Goal: Information Seeking & Learning: Learn about a topic

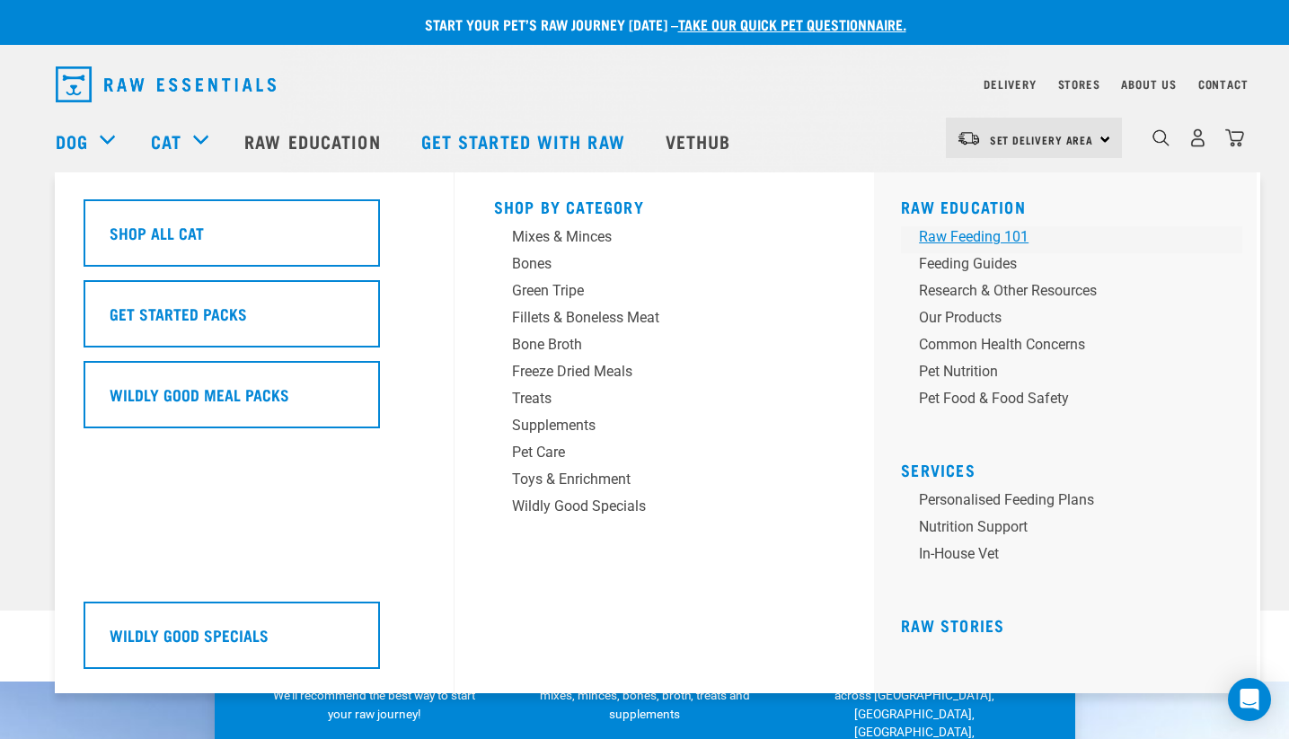
click at [959, 241] on div "Raw Feeding 101" at bounding box center [1059, 237] width 280 height 22
click at [199, 154] on div "Cat" at bounding box center [188, 141] width 75 height 72
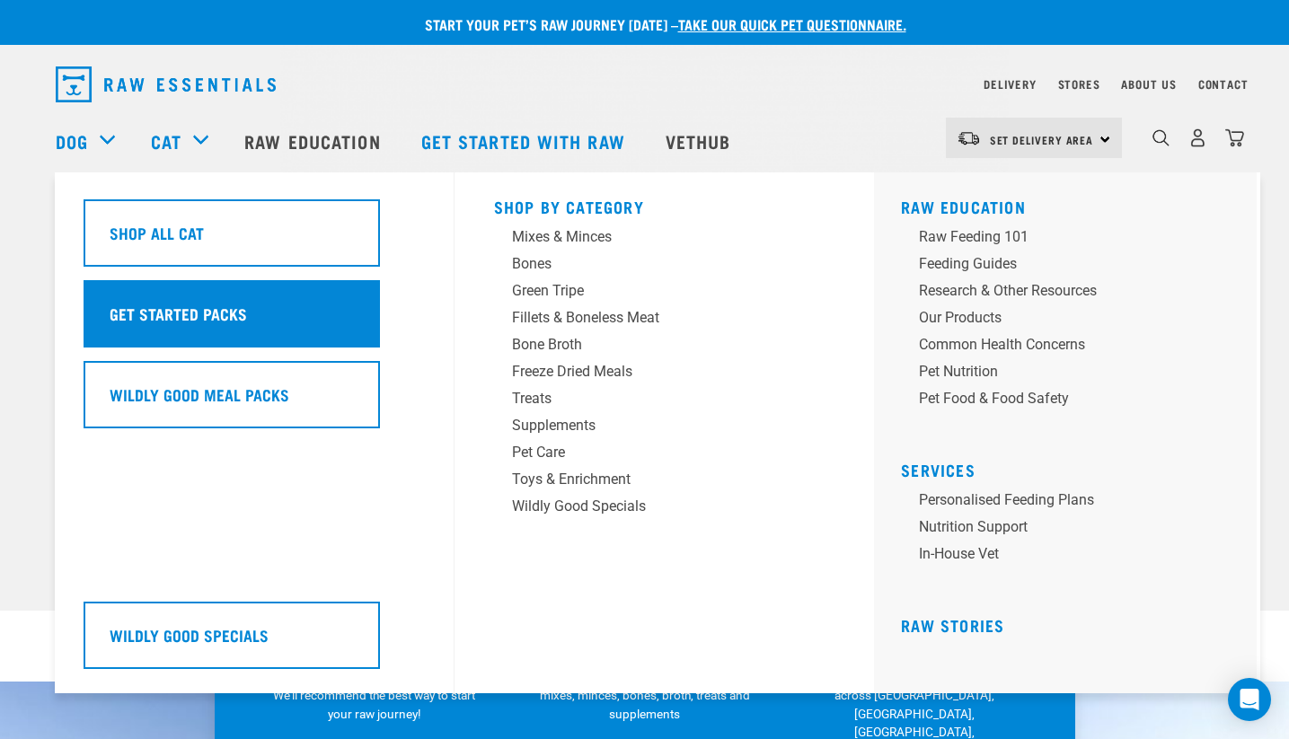
click at [239, 314] on h5 "Get Started Packs" at bounding box center [178, 313] width 137 height 23
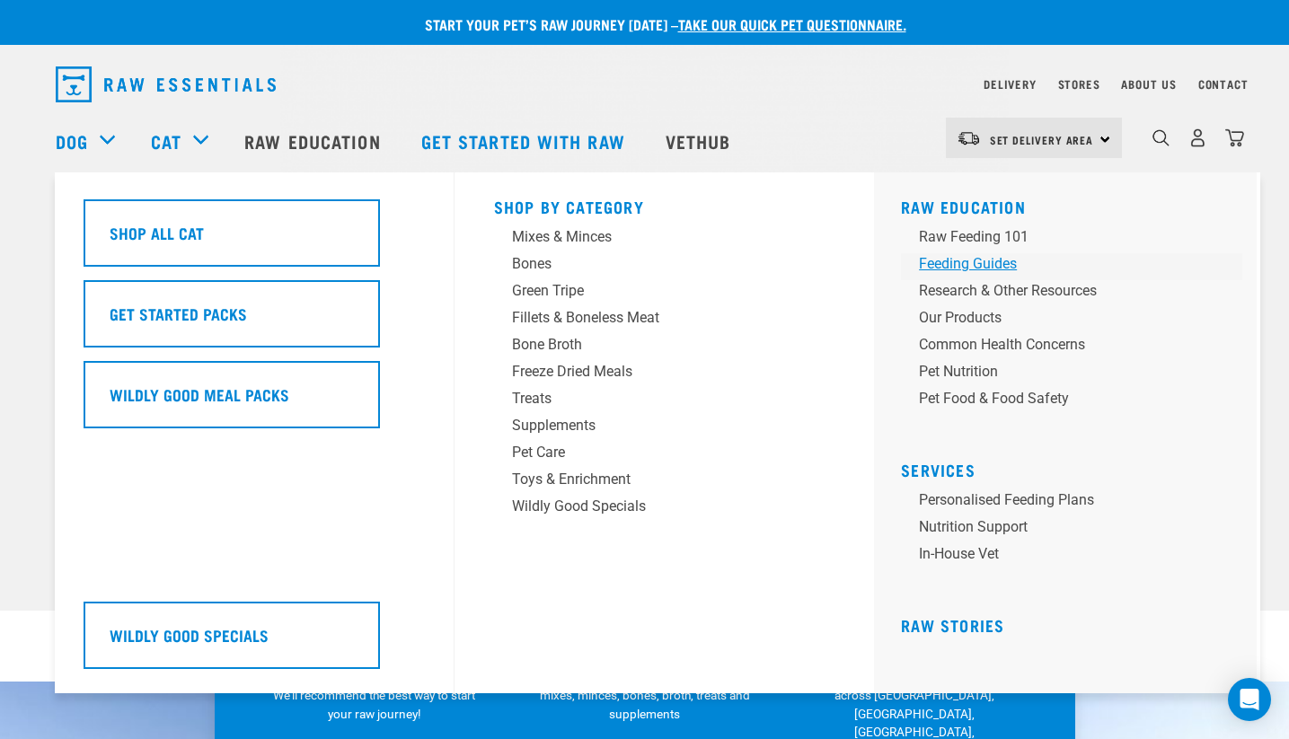
click at [935, 262] on div "Feeding Guides" at bounding box center [1059, 264] width 280 height 22
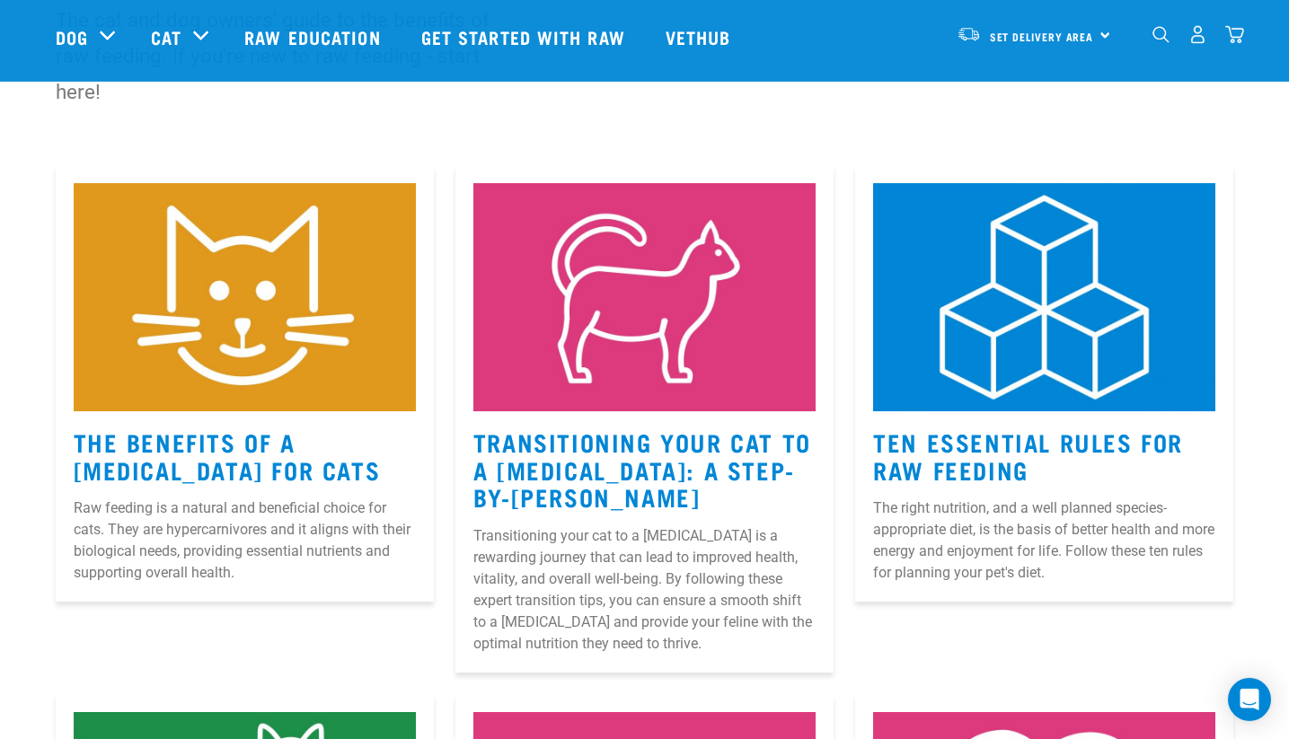
scroll to position [244, 0]
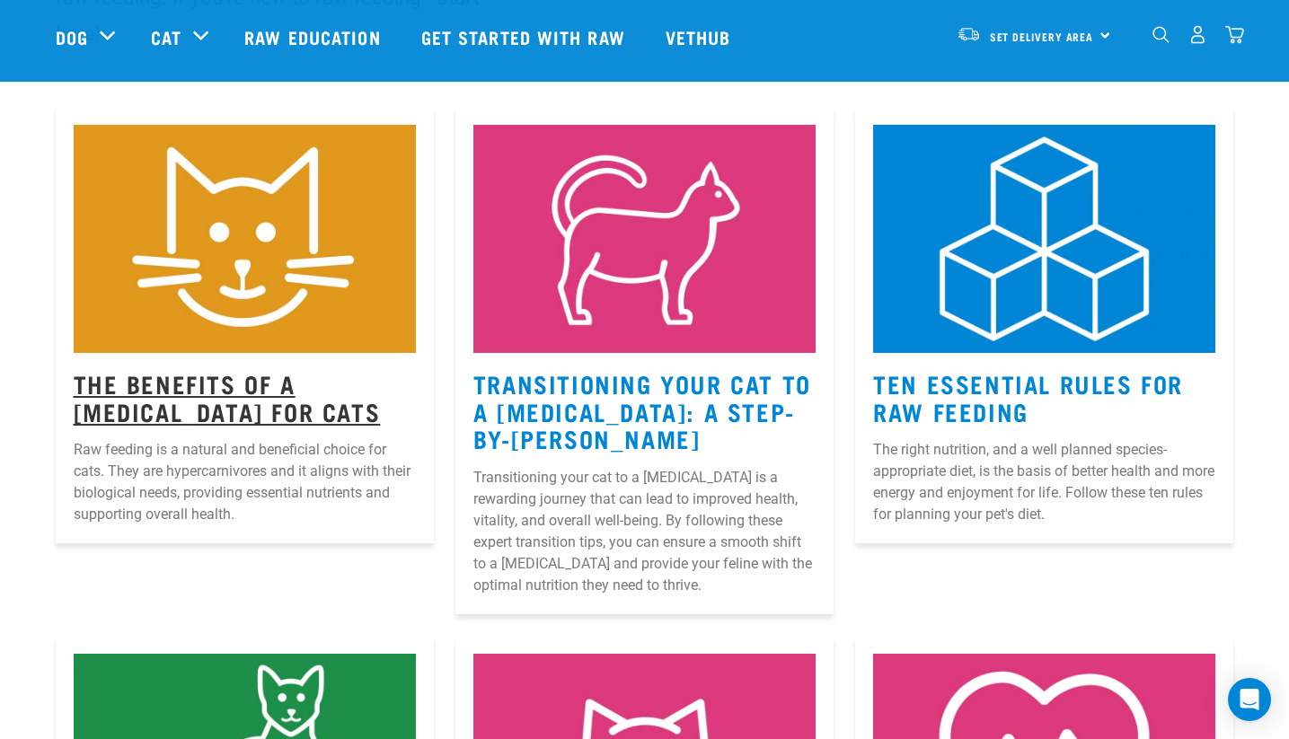
click at [236, 418] on link "The Benefits Of A Raw Diet For Cats" at bounding box center [227, 396] width 307 height 41
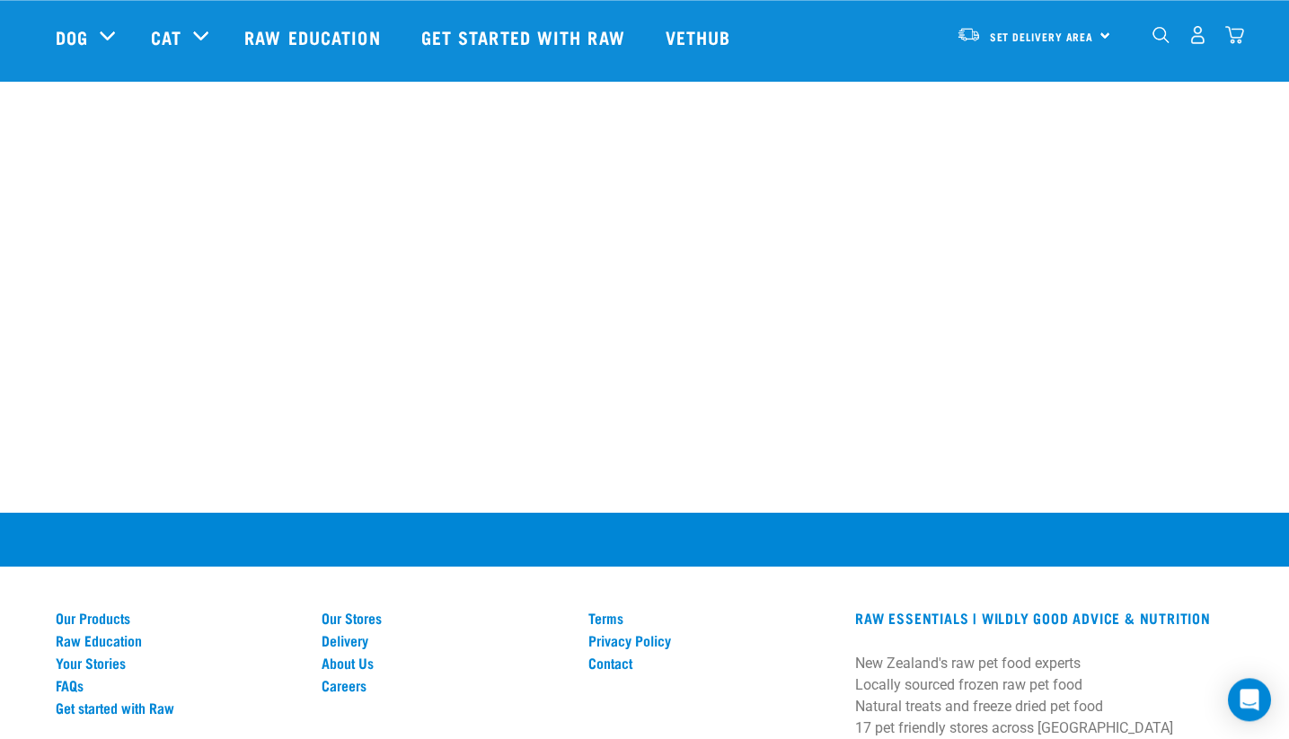
scroll to position [3522, 0]
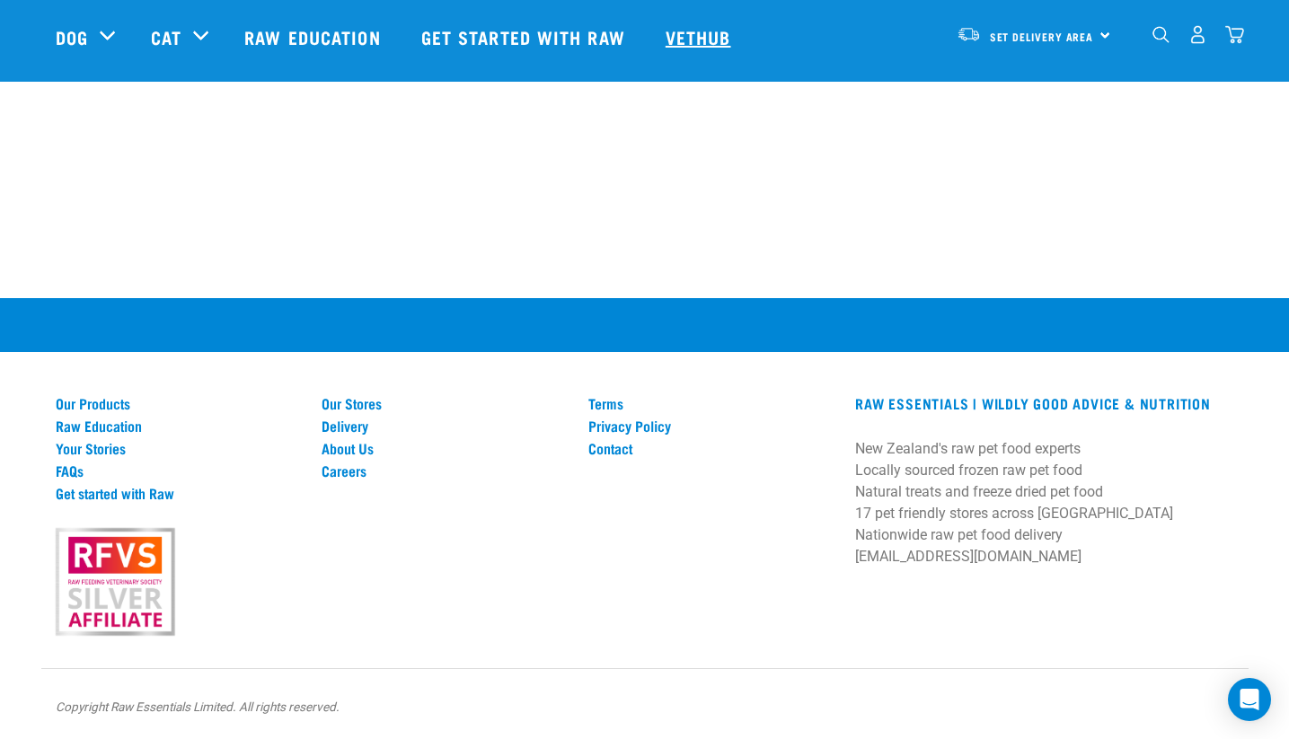
click at [726, 49] on link "Vethub" at bounding box center [701, 37] width 106 height 72
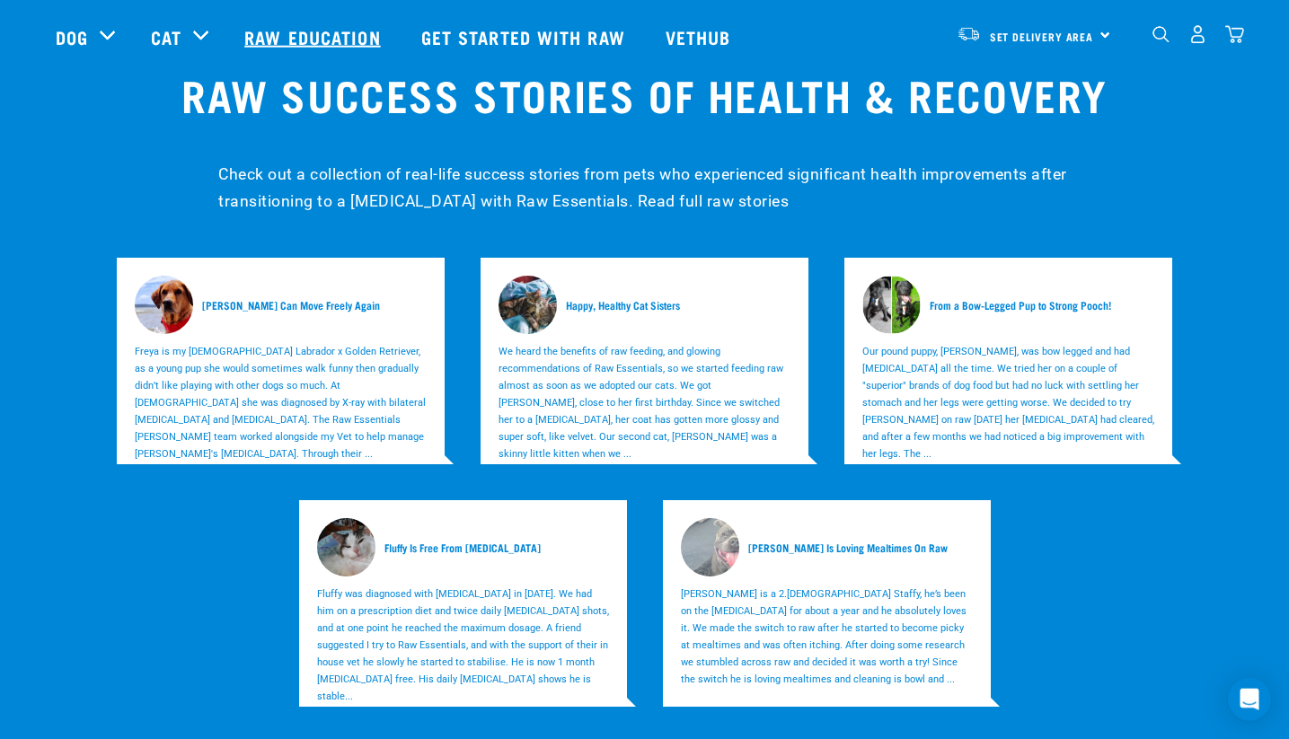
scroll to position [5377, 0]
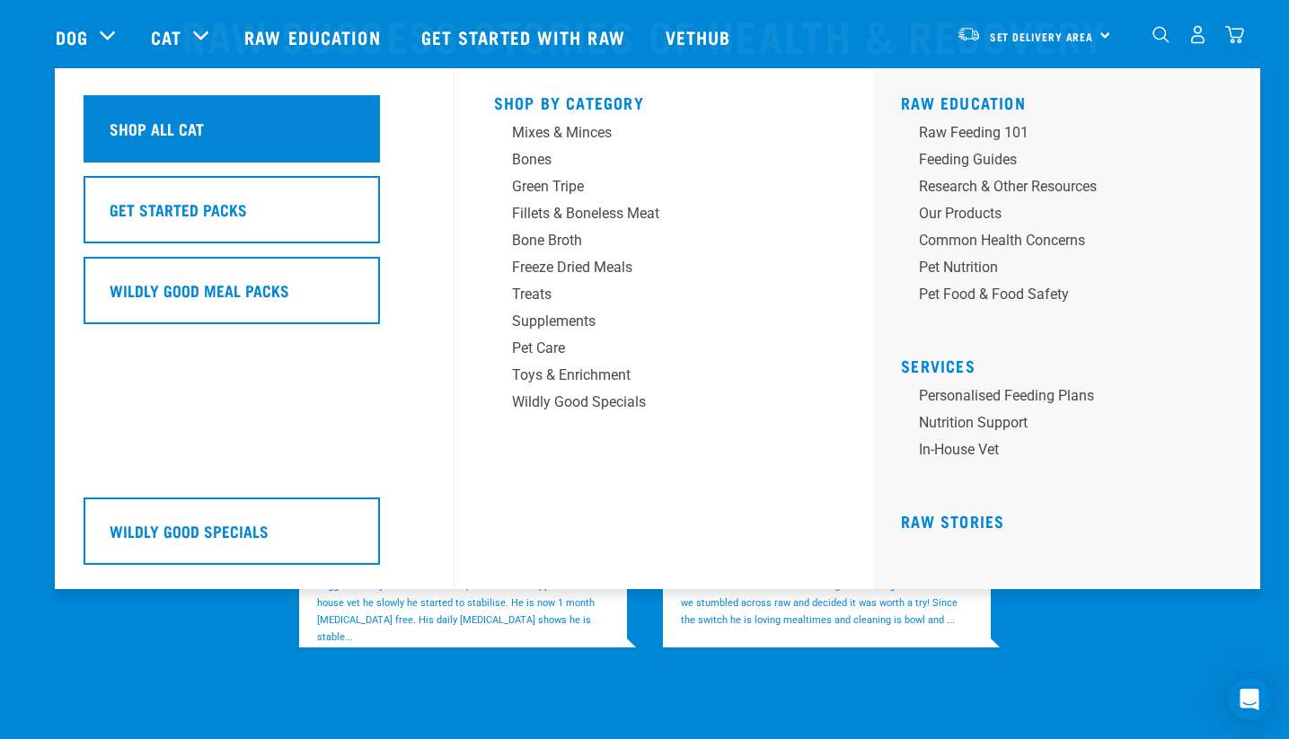
click at [192, 123] on h5 "Shop All Cat" at bounding box center [157, 128] width 94 height 23
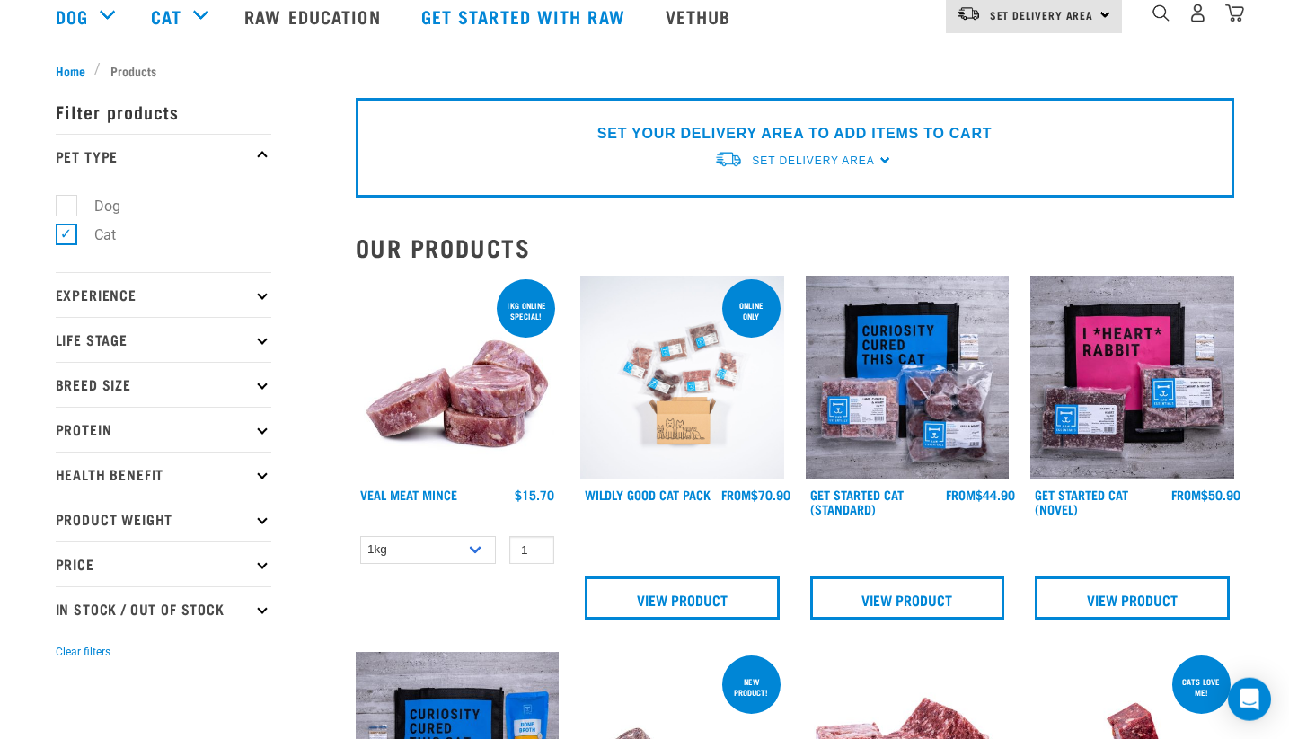
scroll to position [244, 0]
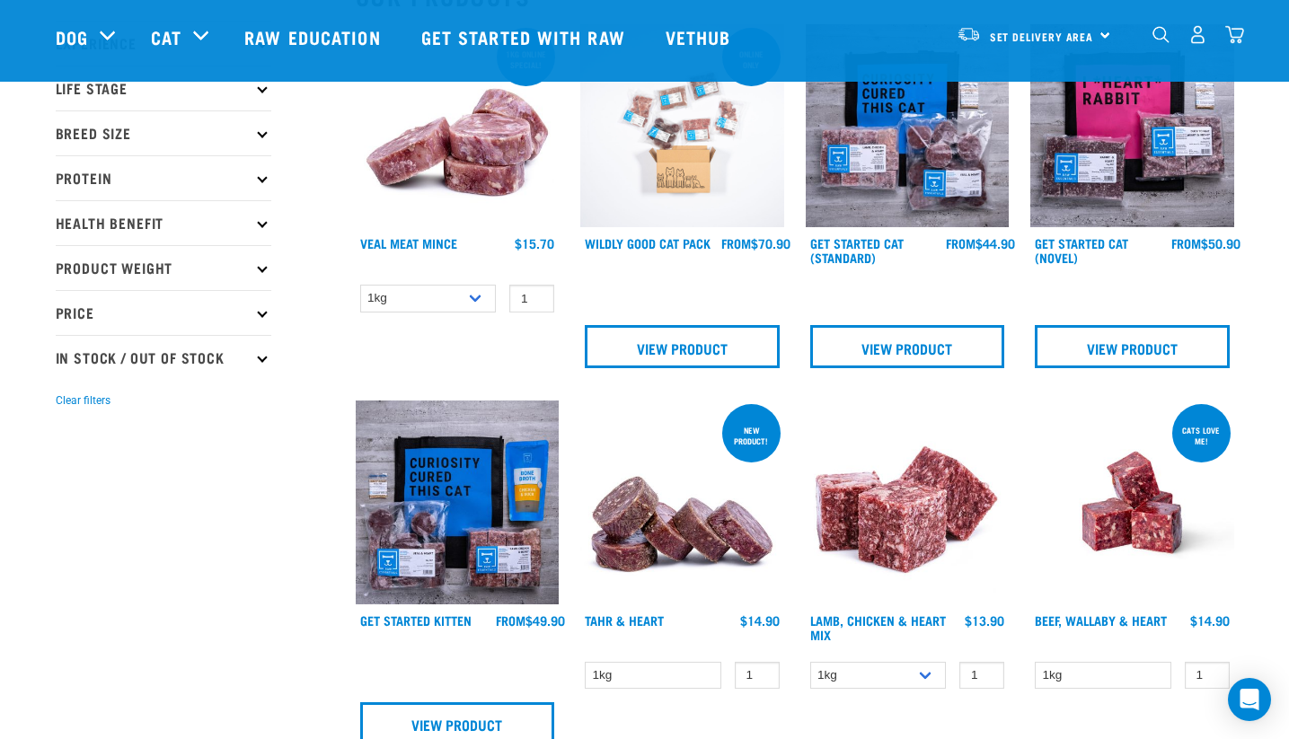
click at [908, 177] on img at bounding box center [908, 126] width 204 height 204
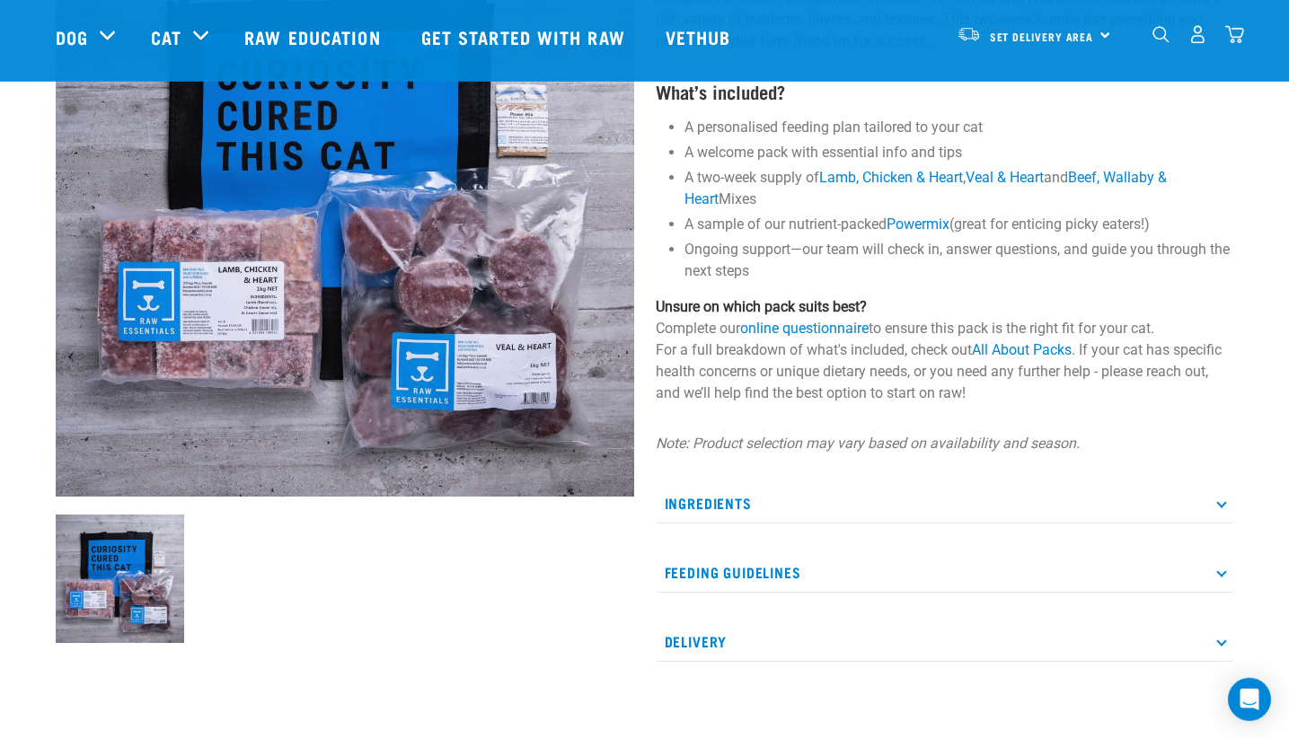
scroll to position [244, 0]
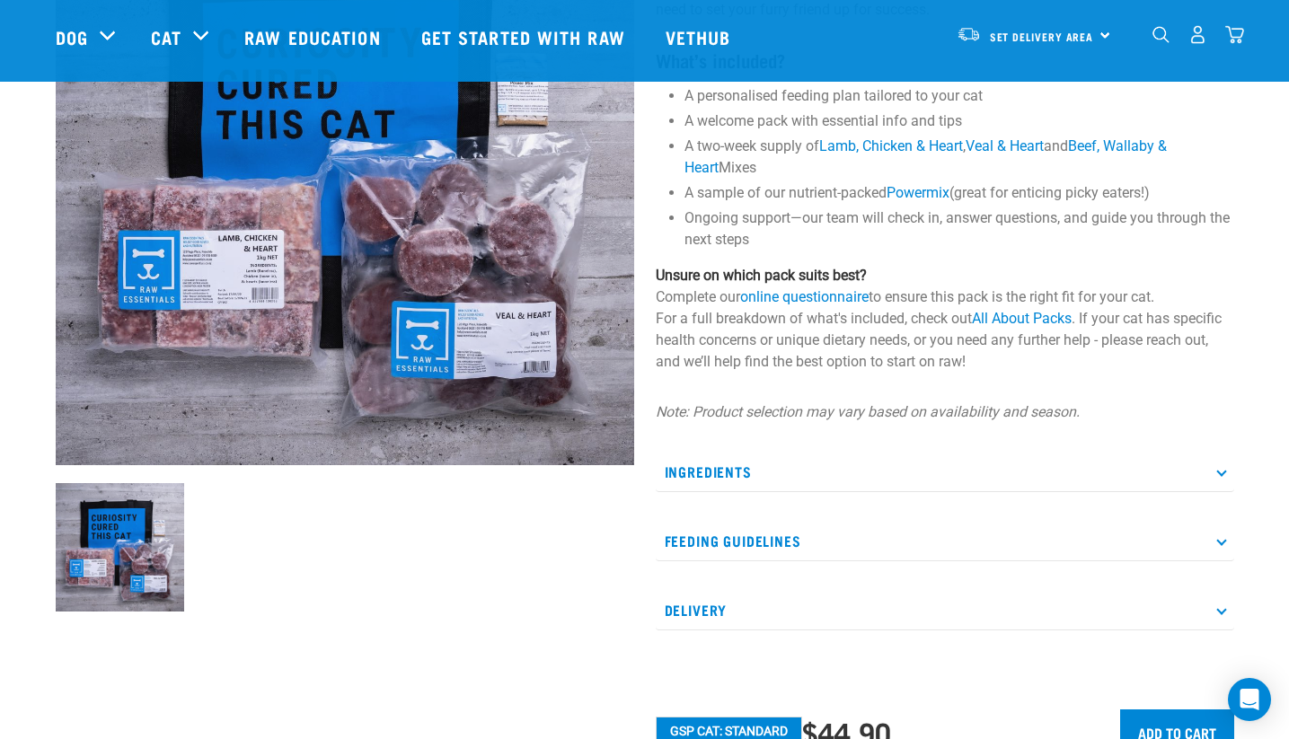
click at [784, 467] on p "Ingredients" at bounding box center [945, 472] width 579 height 40
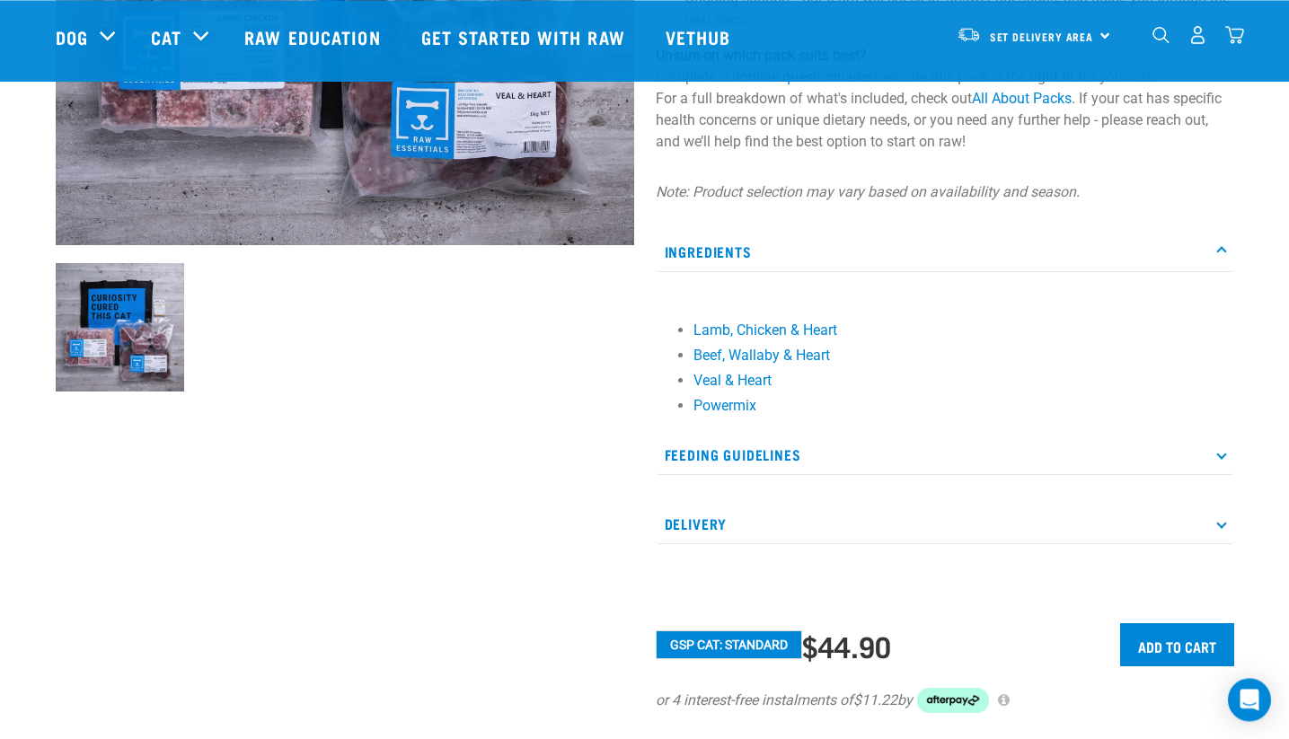
scroll to position [489, 0]
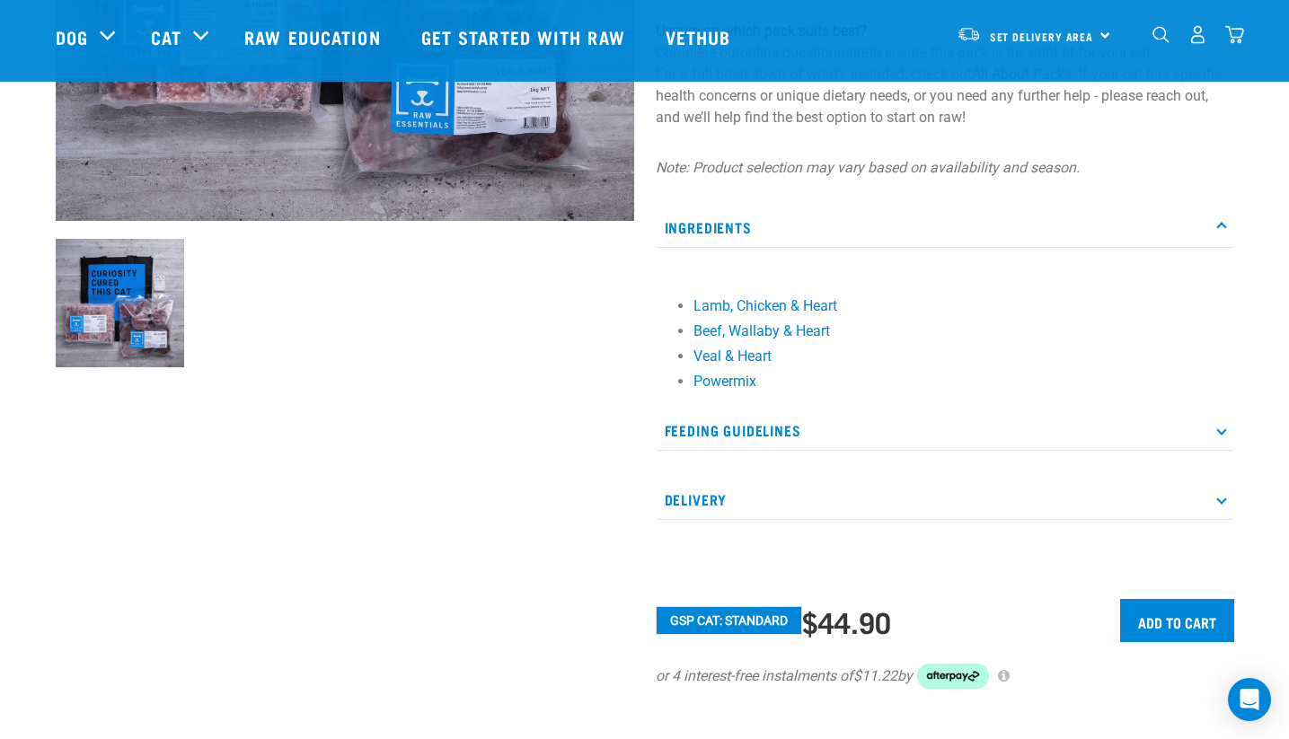
click at [792, 450] on p "Feeding Guidelines" at bounding box center [945, 431] width 579 height 40
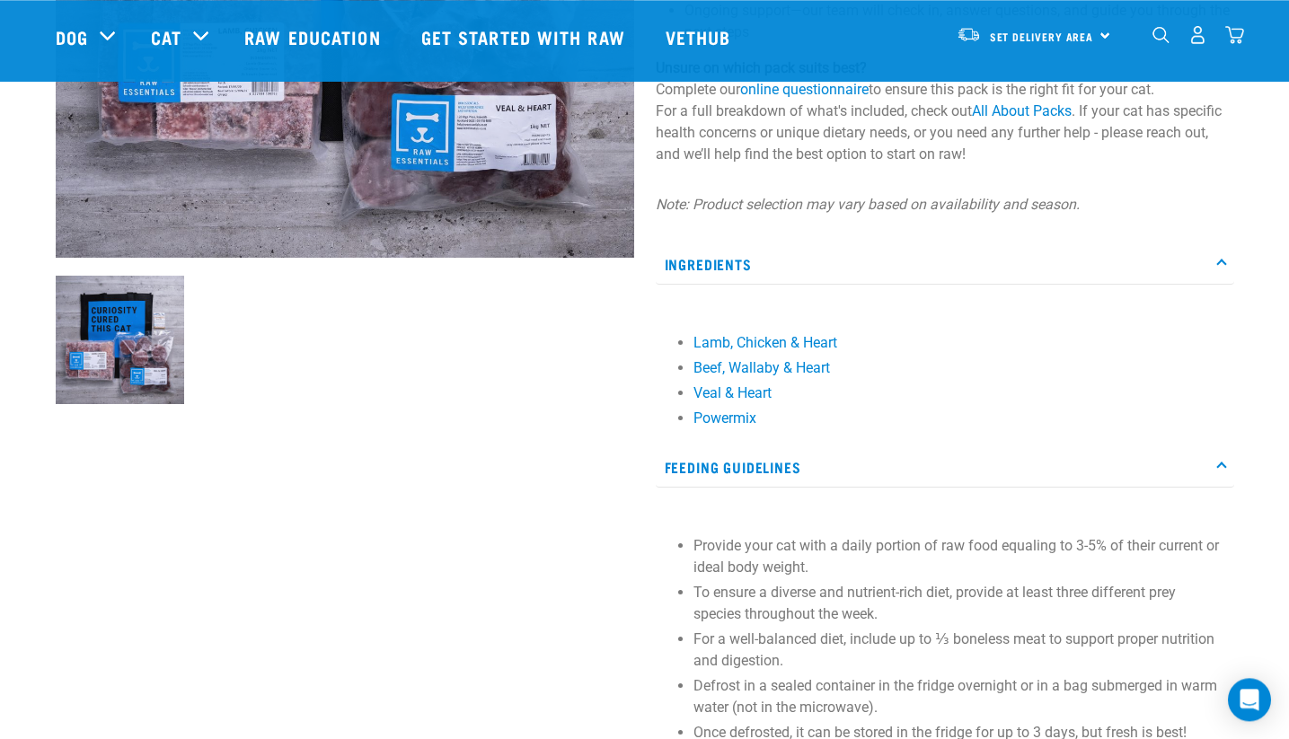
scroll to position [576, 0]
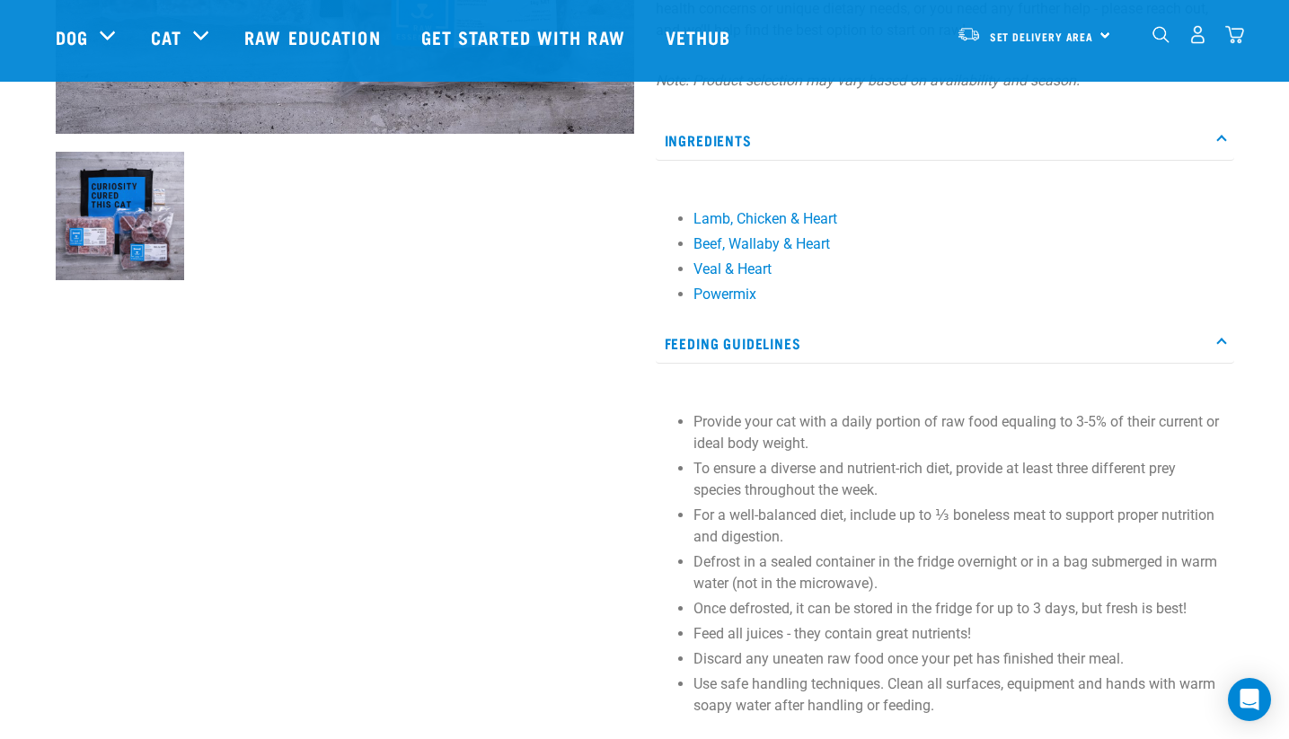
click at [747, 280] on li "Veal & Heart" at bounding box center [960, 270] width 532 height 22
click at [747, 271] on link "Veal & Heart" at bounding box center [733, 269] width 78 height 17
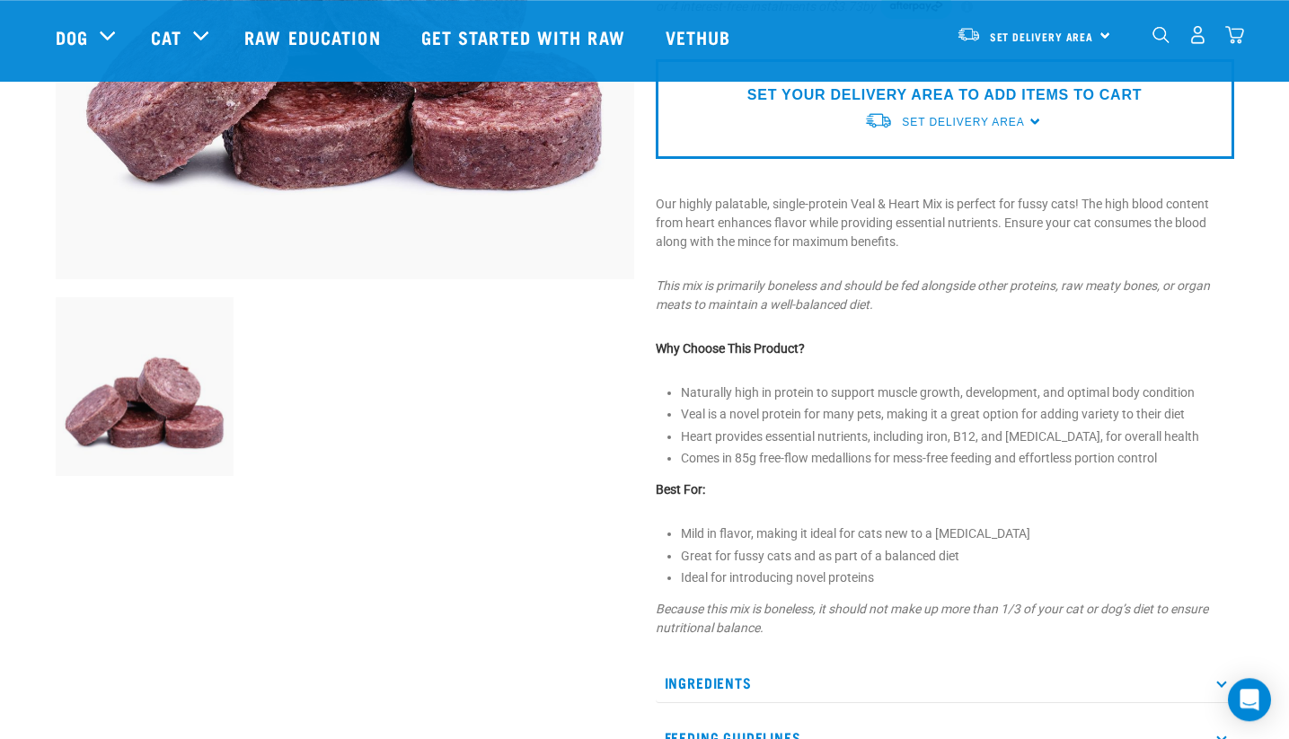
scroll to position [244, 0]
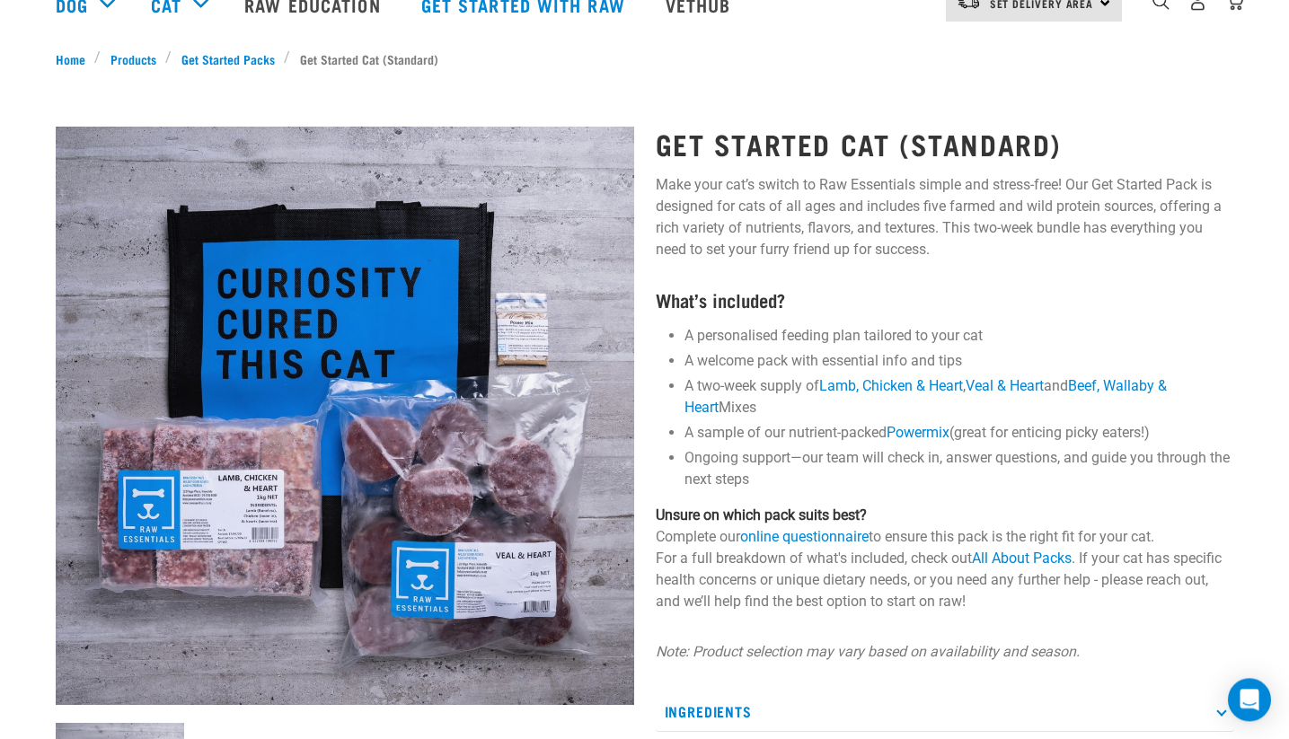
scroll to position [244, 0]
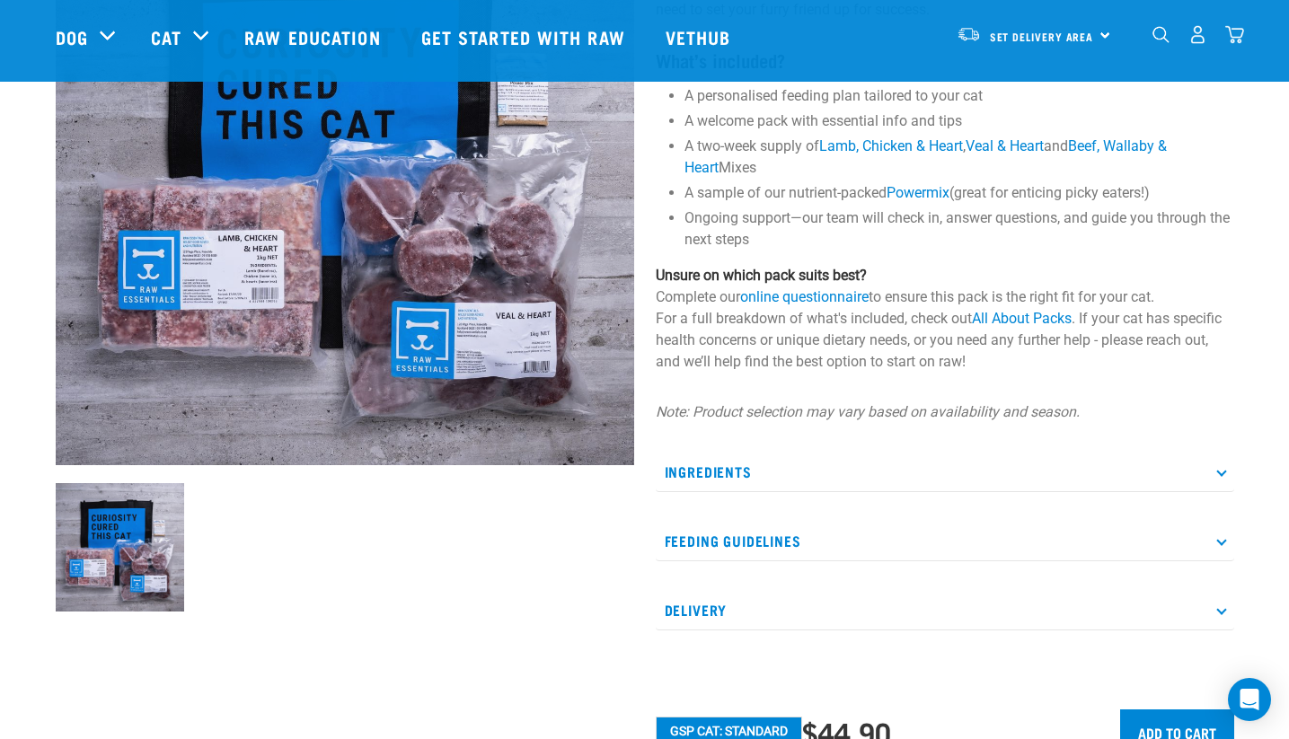
click at [776, 488] on p "Ingredients" at bounding box center [945, 472] width 579 height 40
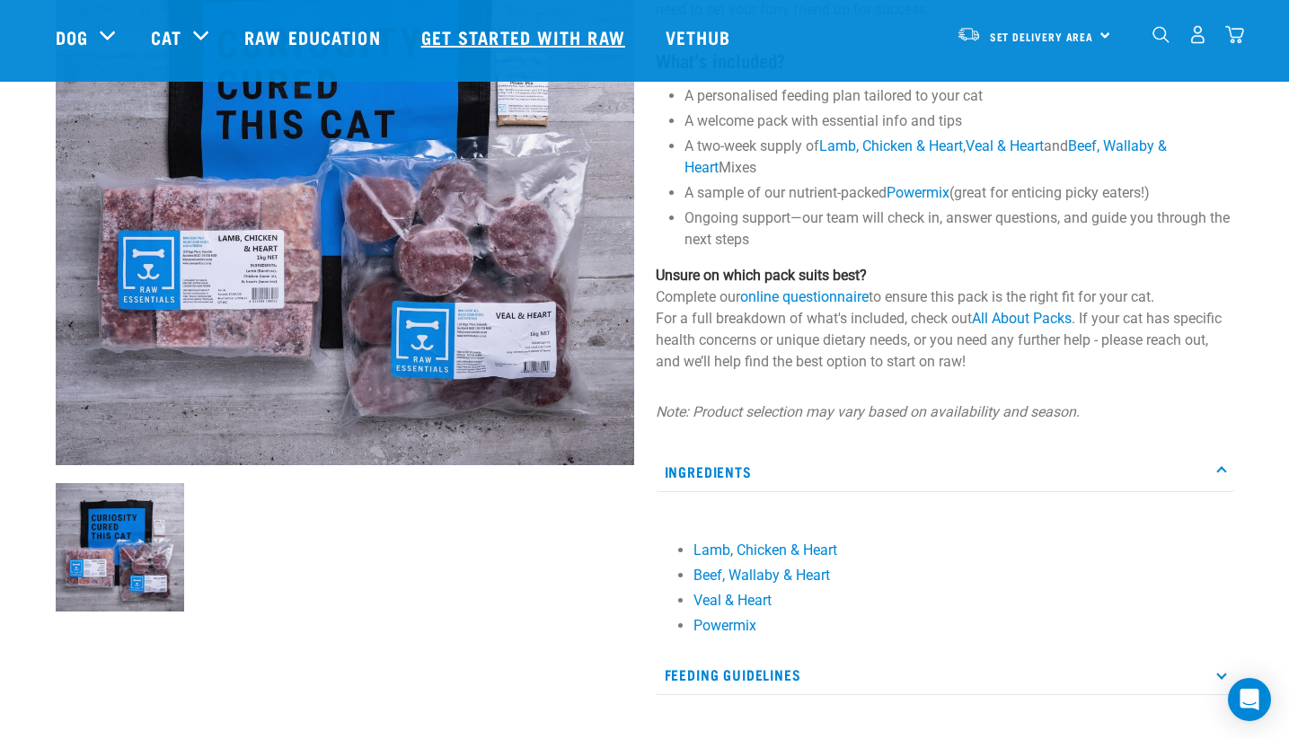
click at [447, 35] on link "Get started with Raw" at bounding box center [525, 37] width 244 height 72
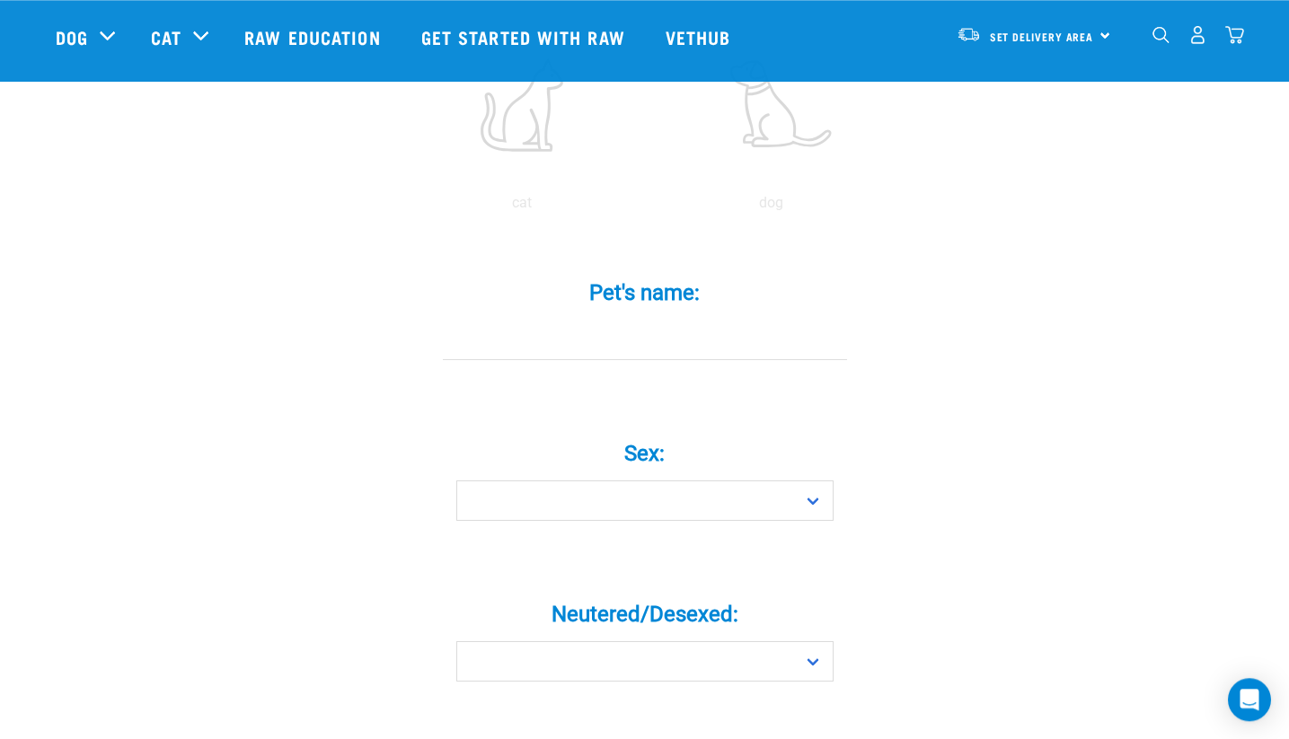
scroll to position [489, 0]
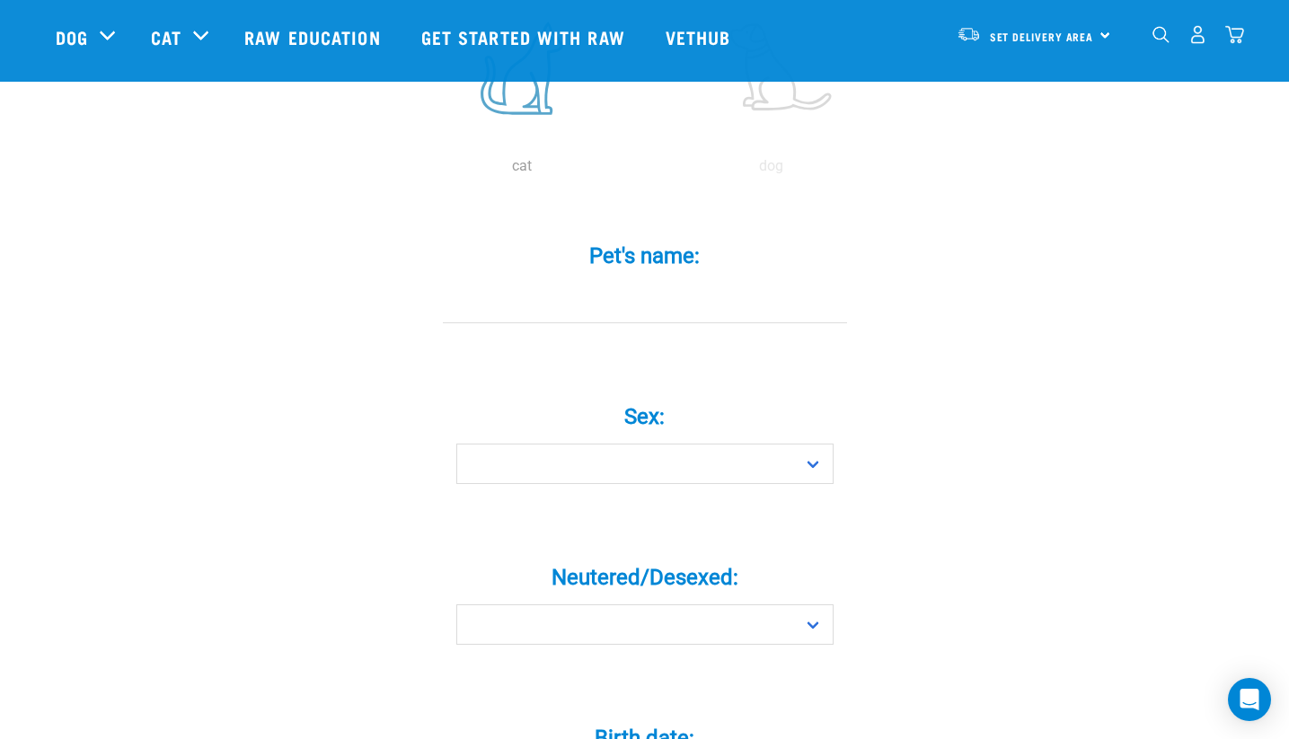
click at [539, 119] on label at bounding box center [522, 68] width 243 height 153
click at [397, 171] on input "radio" at bounding box center [397, 171] width 0 height 0
click at [528, 121] on label at bounding box center [522, 68] width 243 height 153
click at [397, 171] on input "radio" at bounding box center [397, 171] width 0 height 0
click at [581, 323] on input "Pet's name: *" at bounding box center [645, 303] width 404 height 40
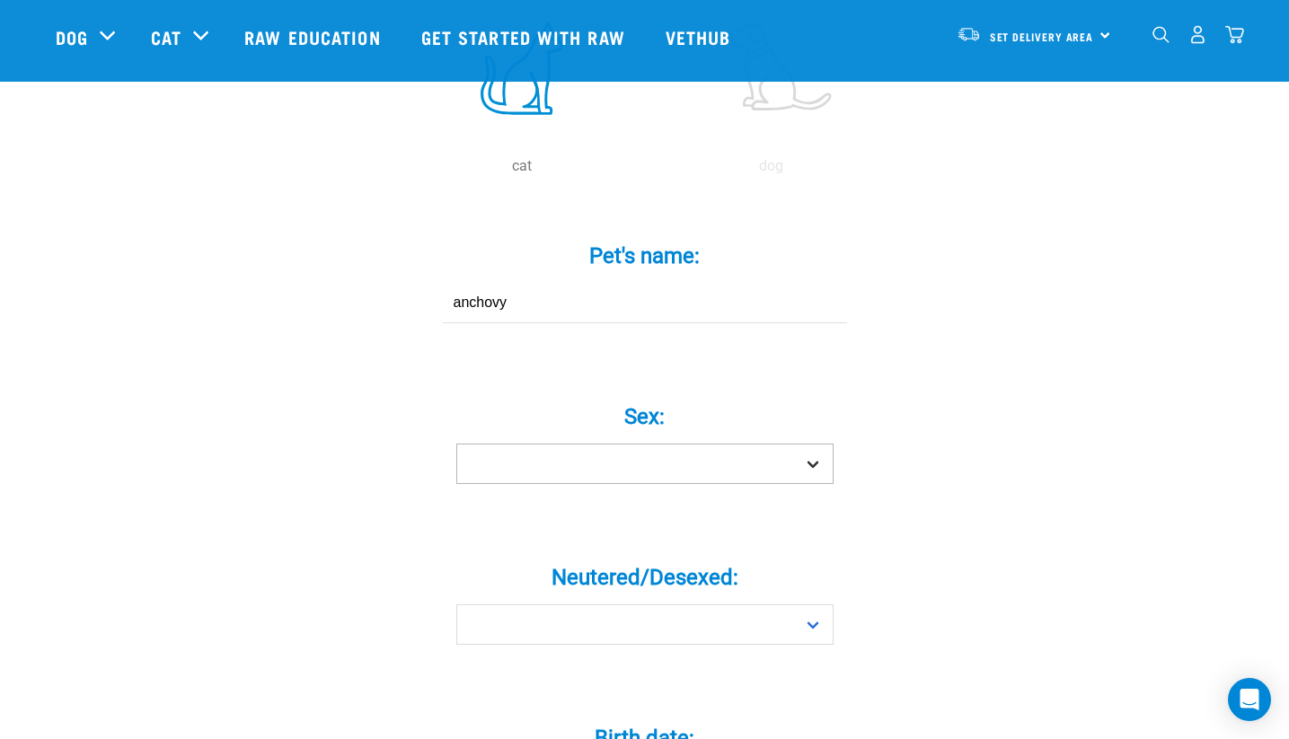
type input "anchovy"
click at [456, 444] on select "Boy Girl" at bounding box center [644, 464] width 377 height 40
select select "boy"
click option "Boy" at bounding box center [0, 0] width 0 height 0
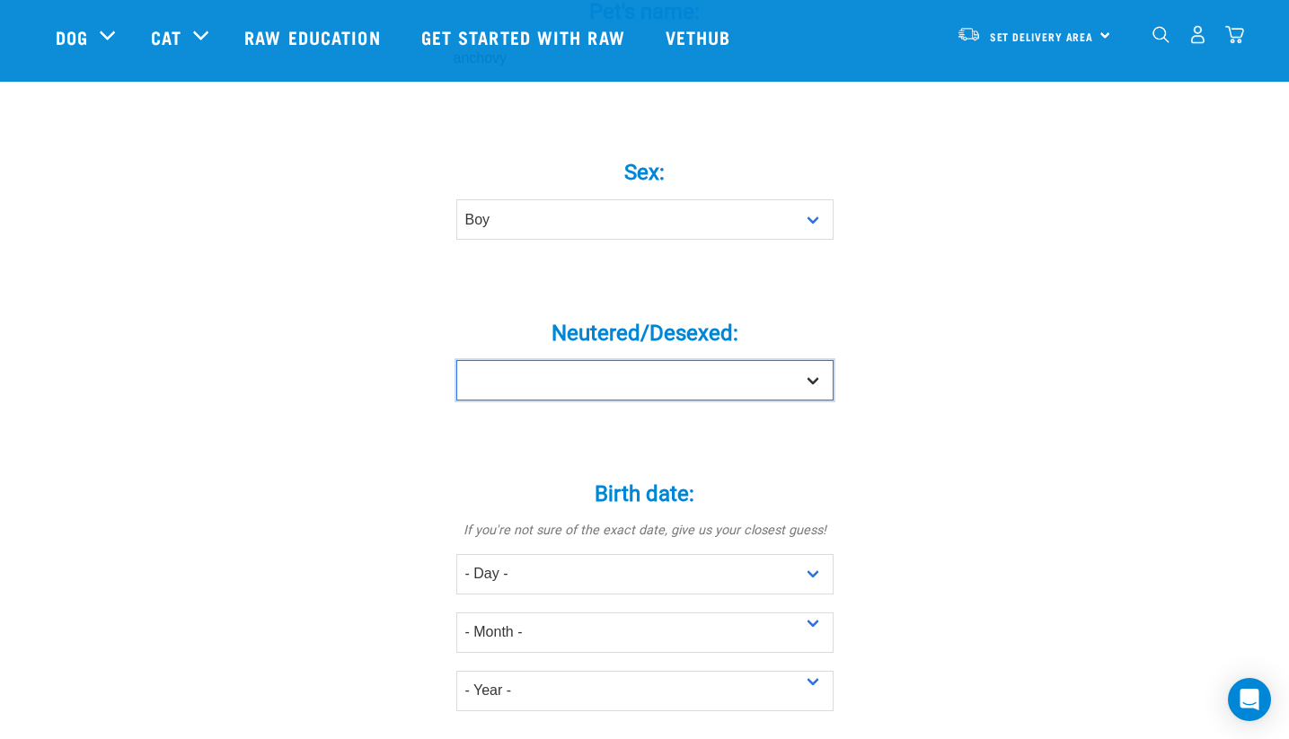
click at [456, 360] on select "Yes No" at bounding box center [644, 380] width 377 height 40
select select "no"
click option "No" at bounding box center [0, 0] width 0 height 0
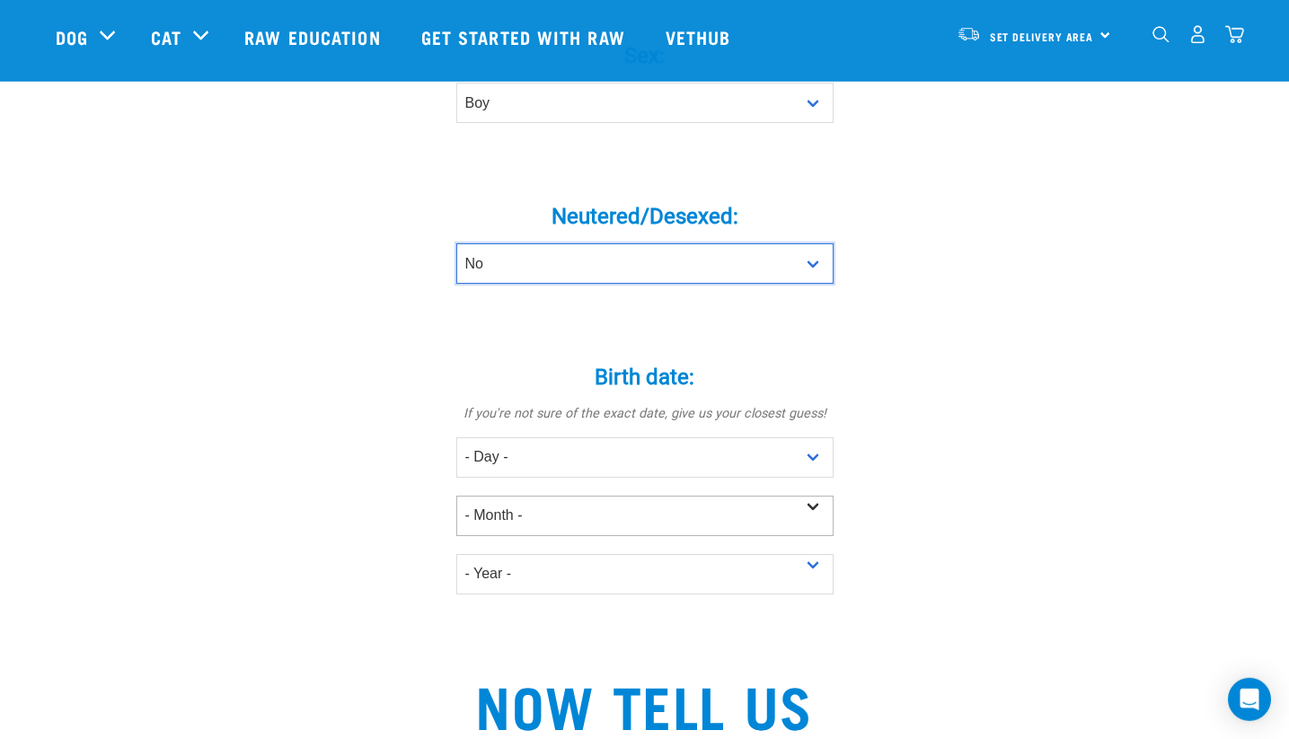
scroll to position [978, 0]
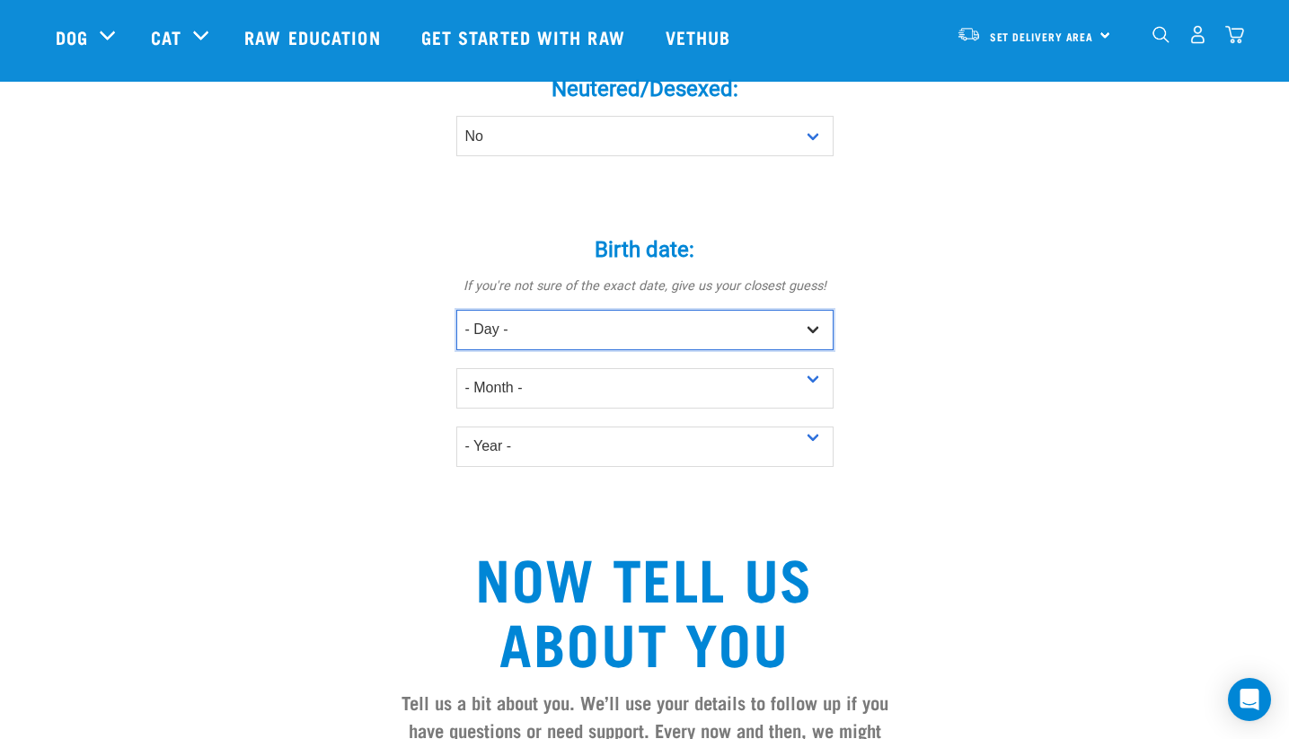
select select "1"
click option "1" at bounding box center [0, 0] width 0 height 0
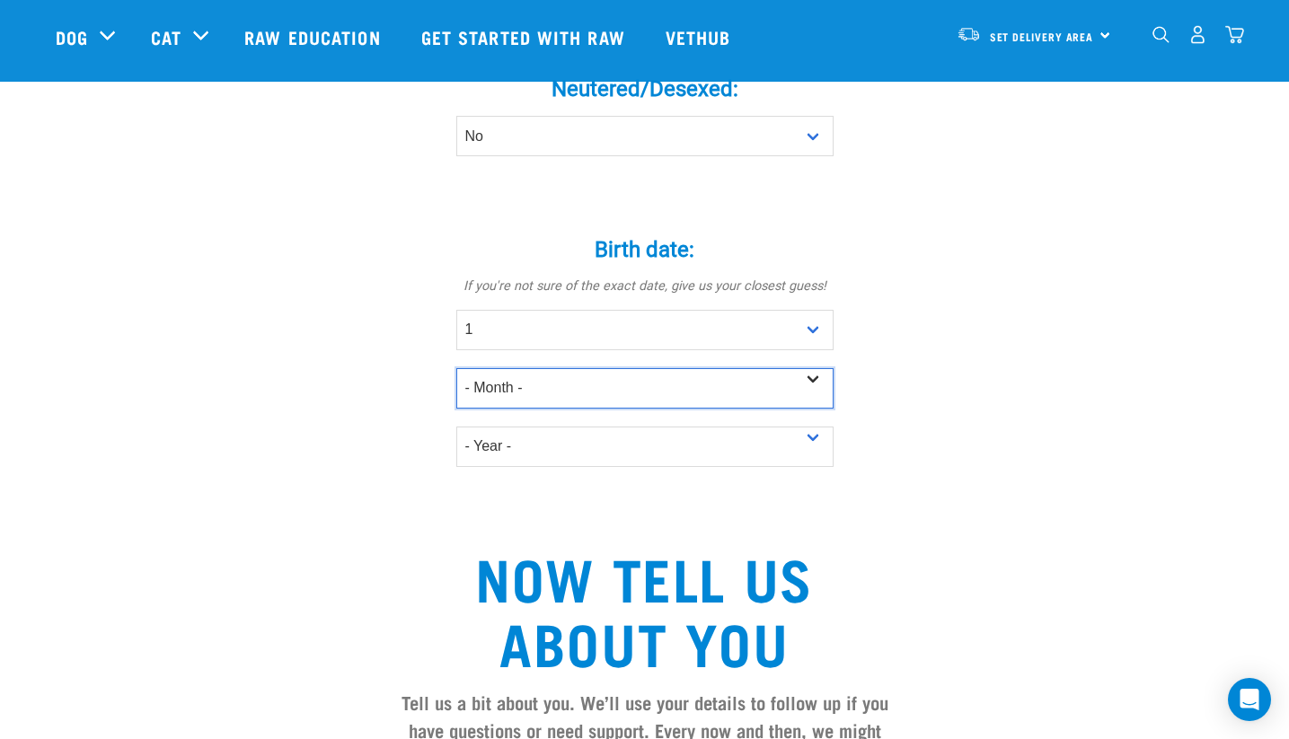
click at [456, 368] on select "- Month - January February March April May June July August September October N…" at bounding box center [644, 388] width 377 height 40
select select "March"
click option "March" at bounding box center [0, 0] width 0 height 0
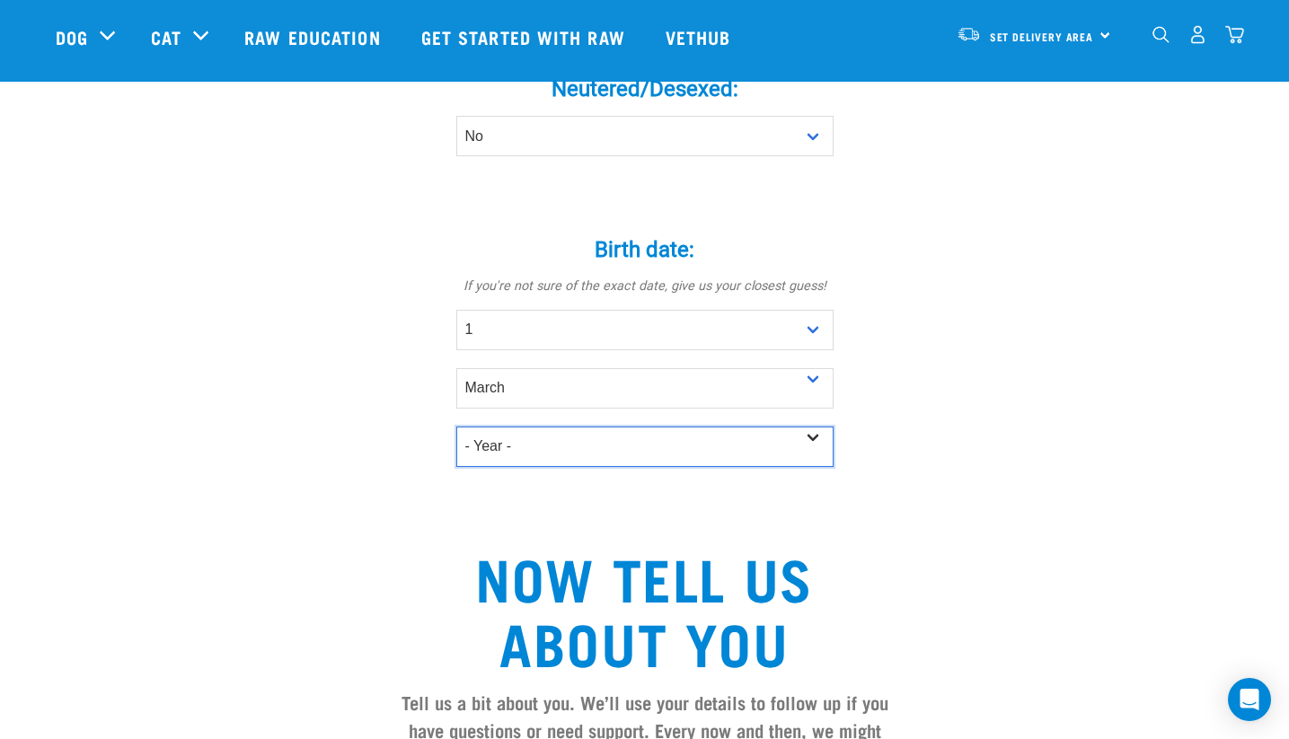
click at [456, 427] on select "- Year - 2025 2024 2023 2022 2021 2020 2019 2018 2017 2016 2015 2014 2013 2012" at bounding box center [644, 447] width 377 height 40
select select "2023"
click option "2023" at bounding box center [0, 0] width 0 height 0
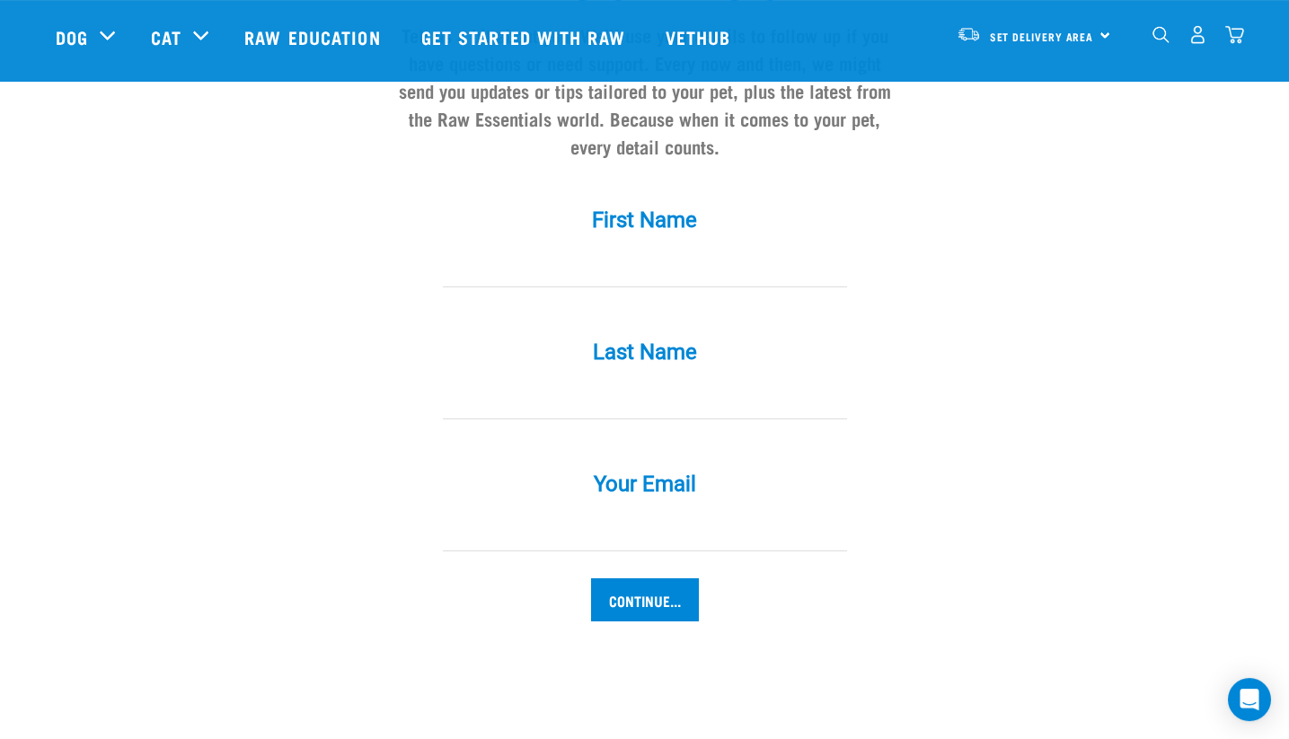
scroll to position [1528, 0]
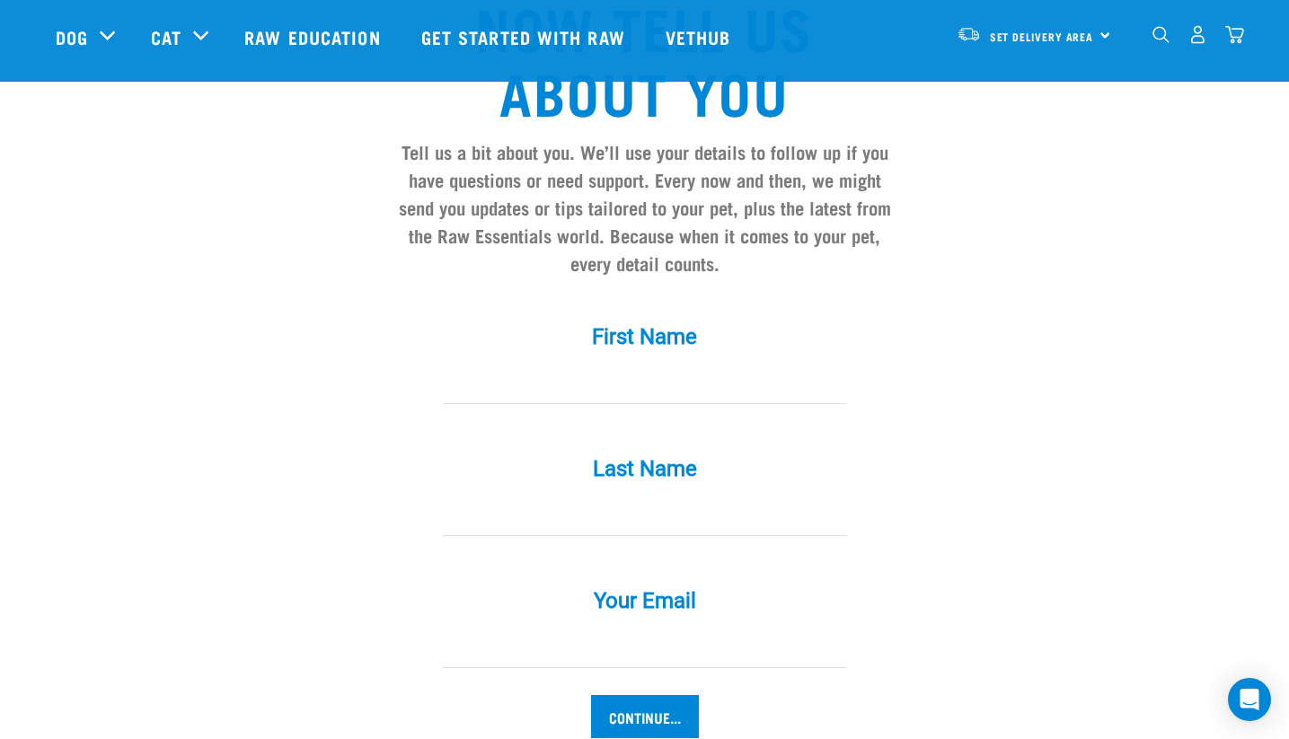
click at [620, 383] on input "First Name *" at bounding box center [645, 384] width 404 height 40
type input "mat"
type input "piddington"
type input "mathias.piddington@gmail.com"
click at [591, 695] on input "Continue..." at bounding box center [645, 716] width 108 height 43
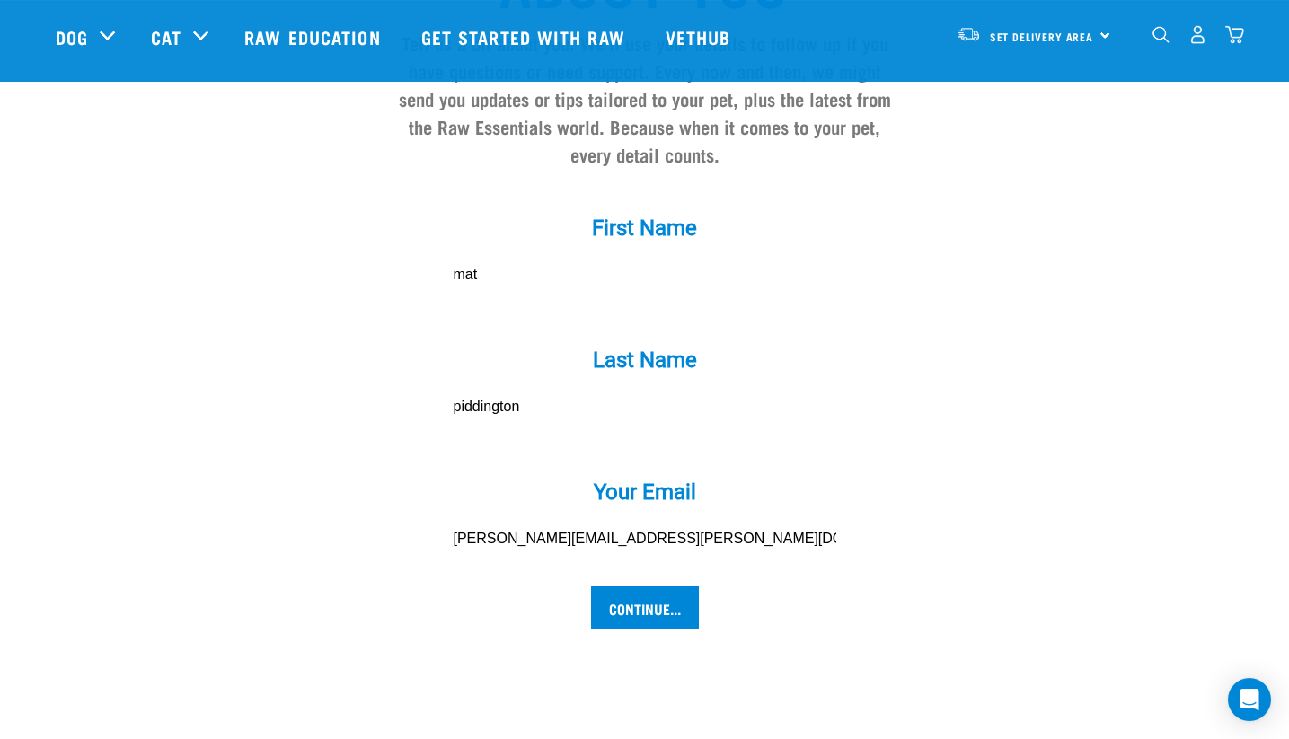
scroll to position [1773, 0]
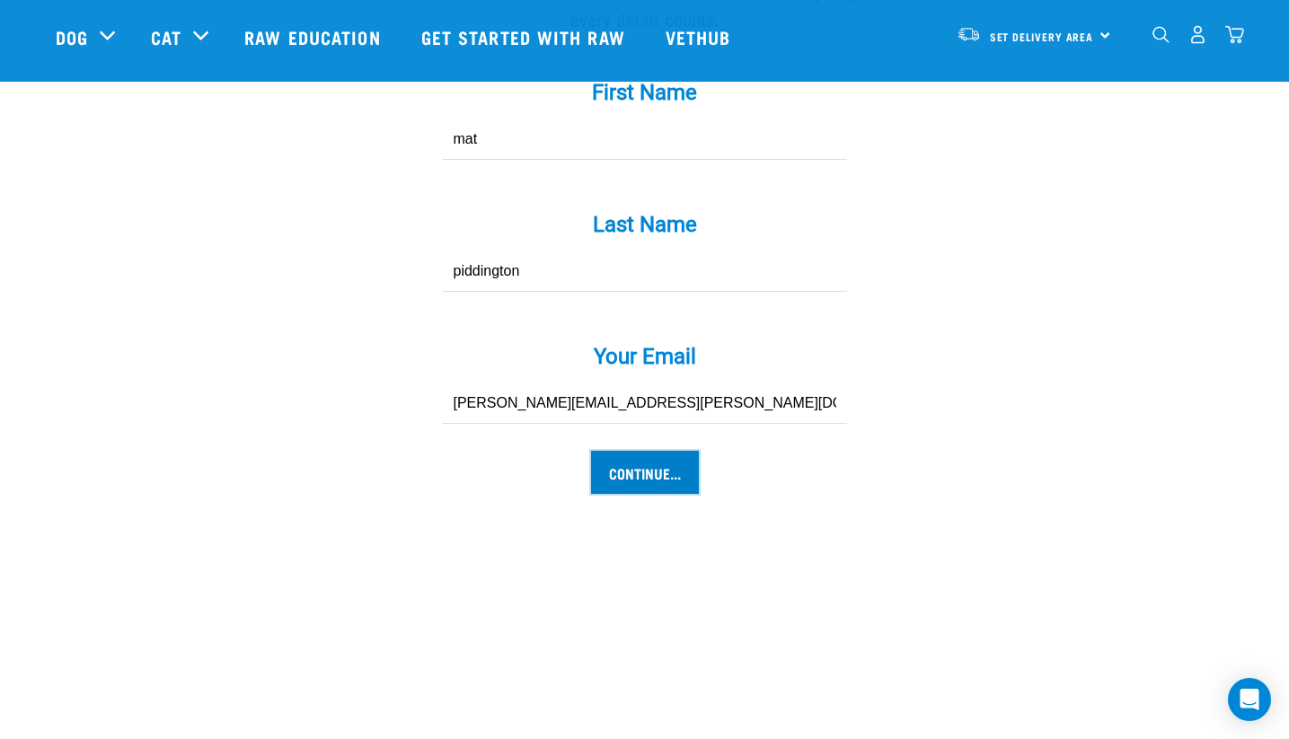
click at [641, 492] on input "Continue..." at bounding box center [645, 472] width 108 height 43
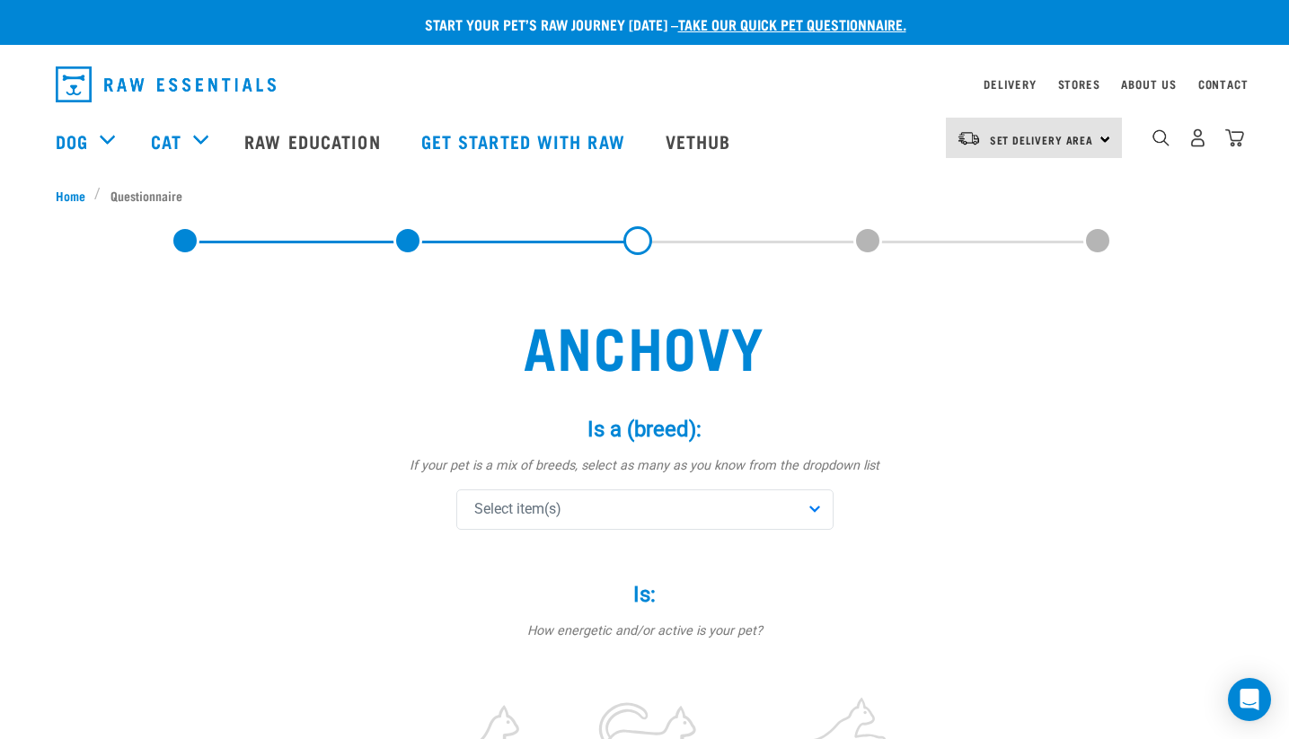
click at [585, 498] on div "Select item(s)" at bounding box center [644, 510] width 377 height 40
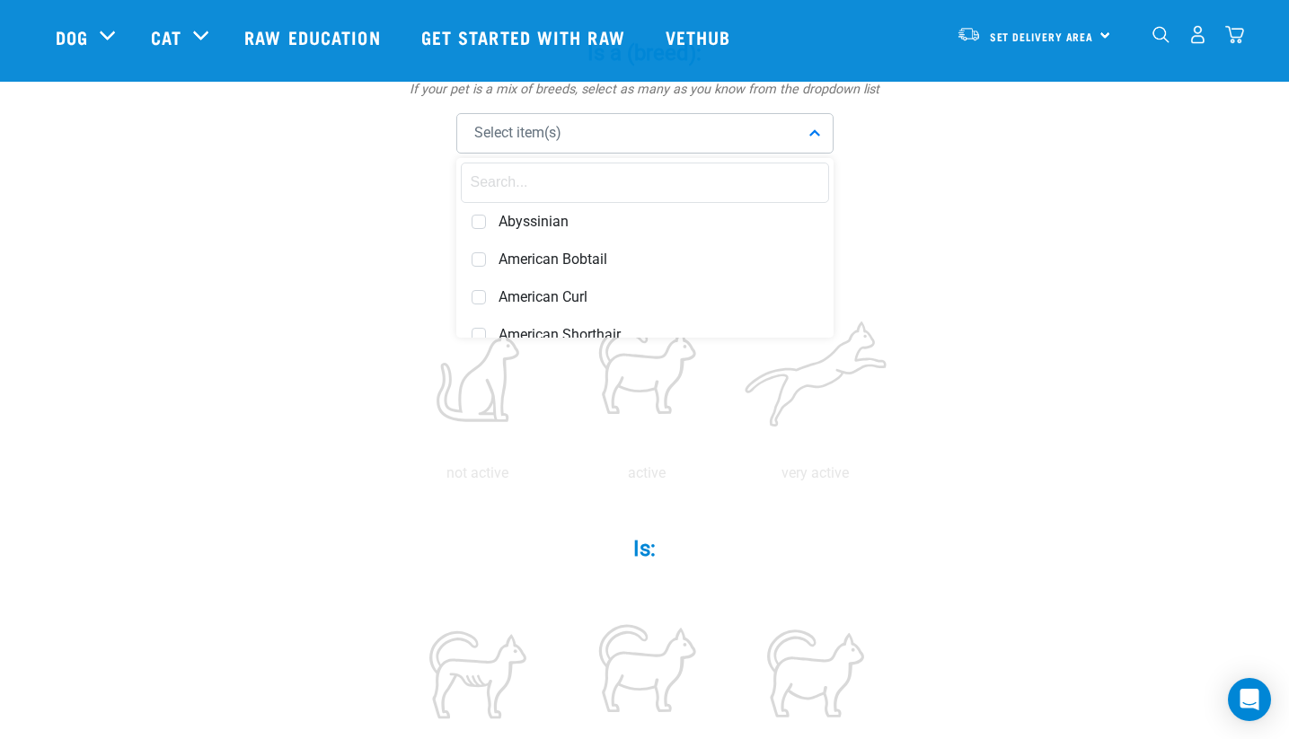
click at [567, 182] on input "text" at bounding box center [645, 183] width 368 height 40
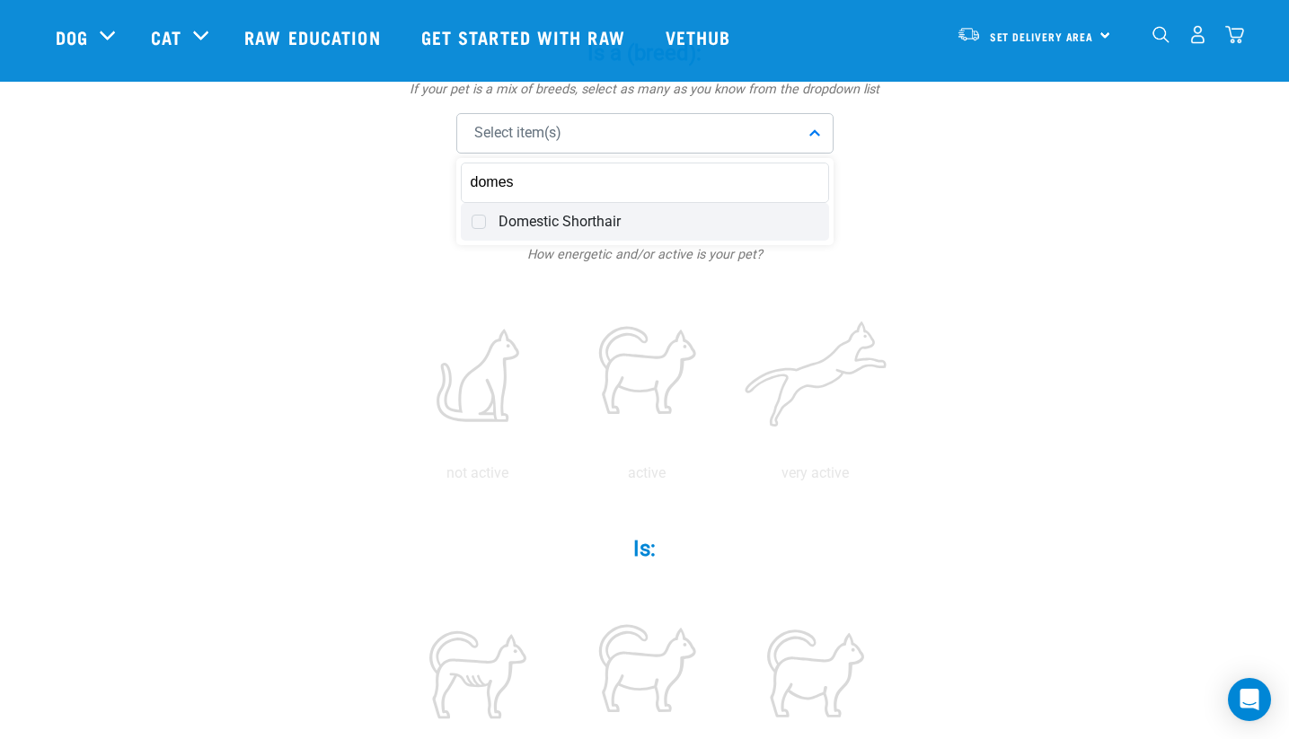
type input "domes"
click at [564, 213] on span "Domestic Shorthair" at bounding box center [659, 222] width 320 height 18
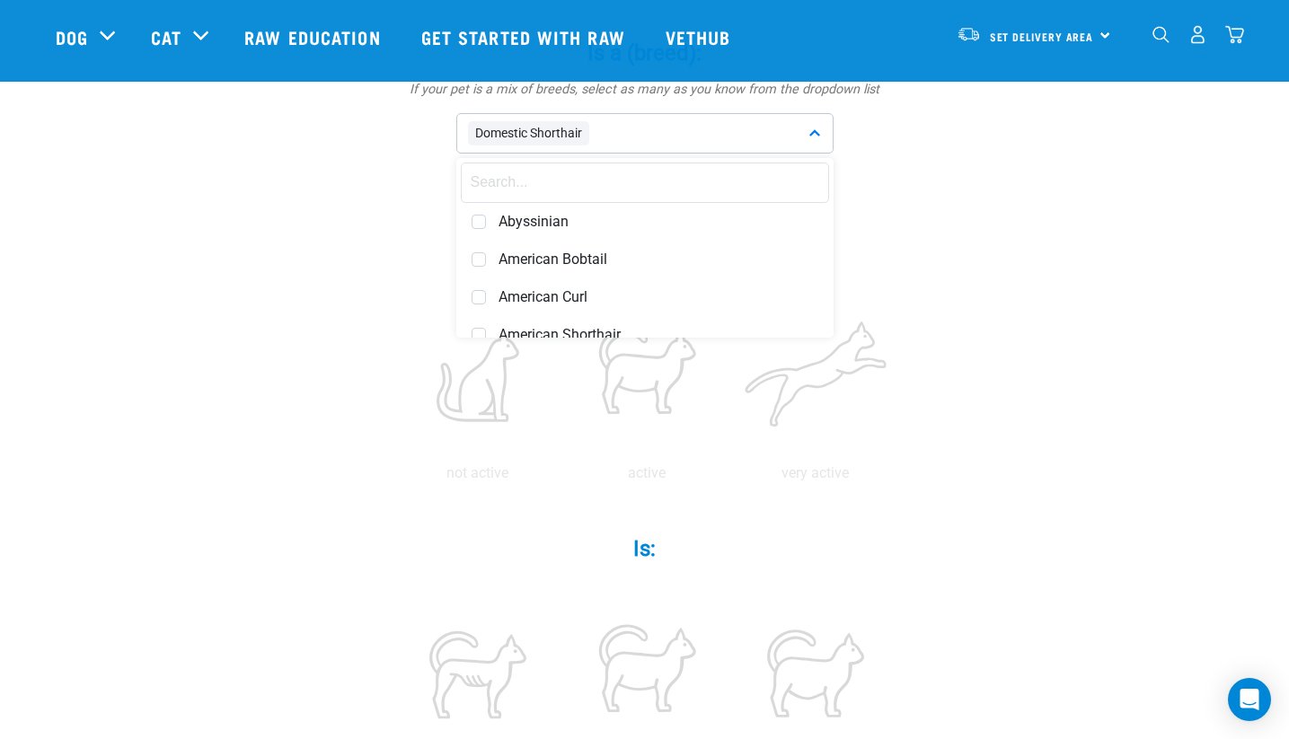
click at [326, 312] on div "anchovy Is a (breed): * If your pet is a mix of breeds, select as many as you k…" at bounding box center [645, 730] width 1179 height 1660
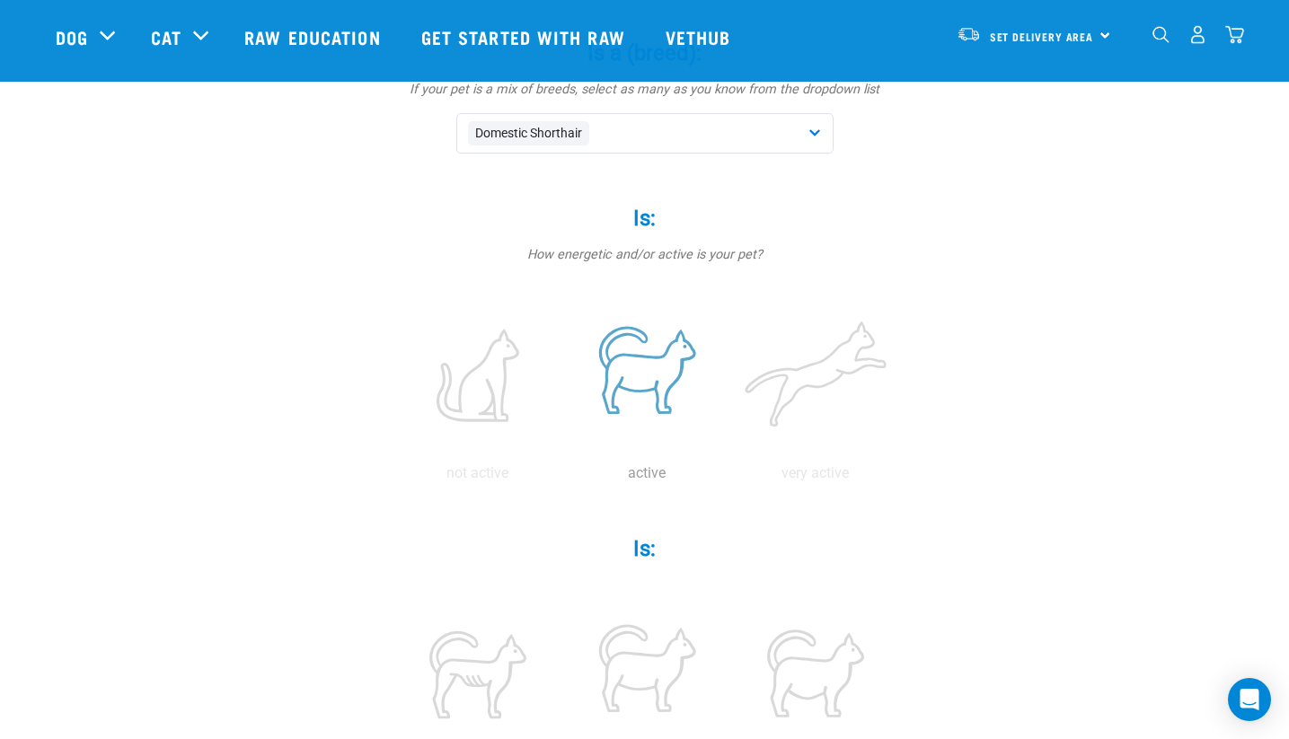
click at [644, 385] on label at bounding box center [647, 375] width 162 height 153
click at [562, 478] on input "radio" at bounding box center [562, 478] width 0 height 0
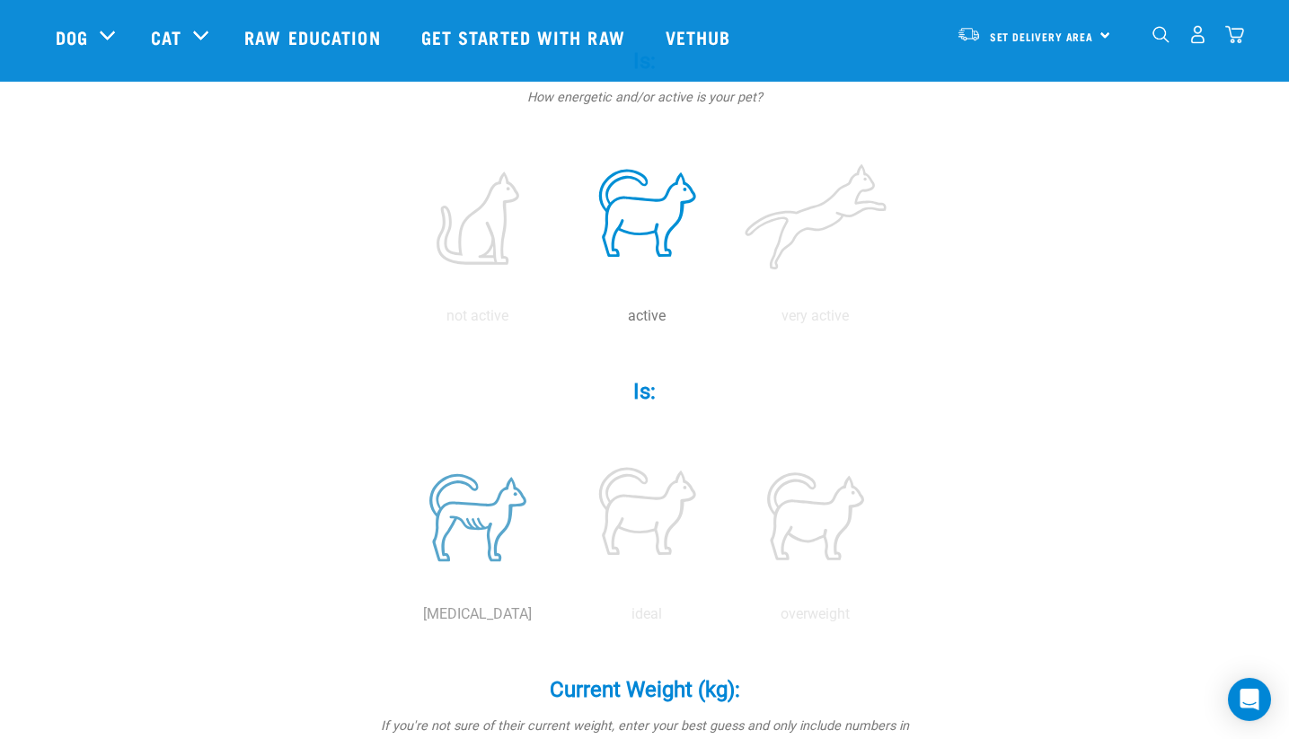
scroll to position [489, 0]
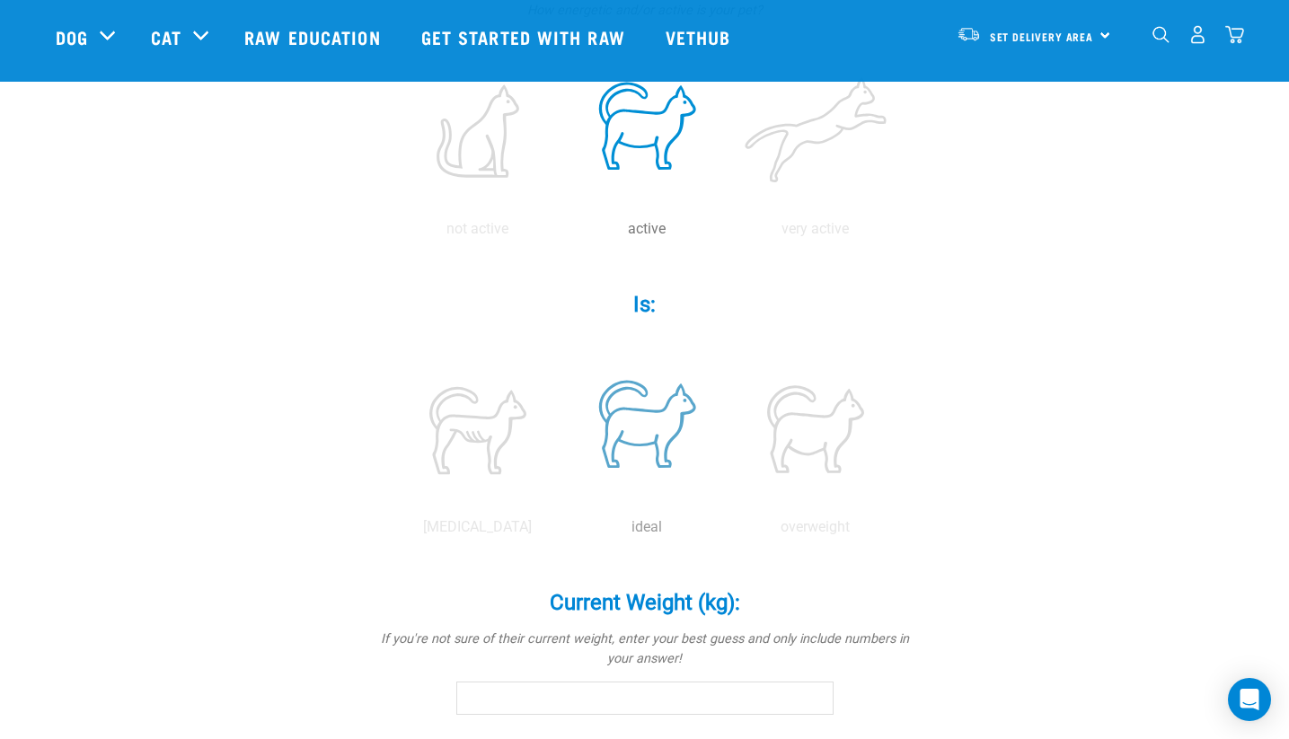
click at [672, 439] on label at bounding box center [647, 429] width 162 height 153
click at [562, 532] on input "radio" at bounding box center [562, 532] width 0 height 0
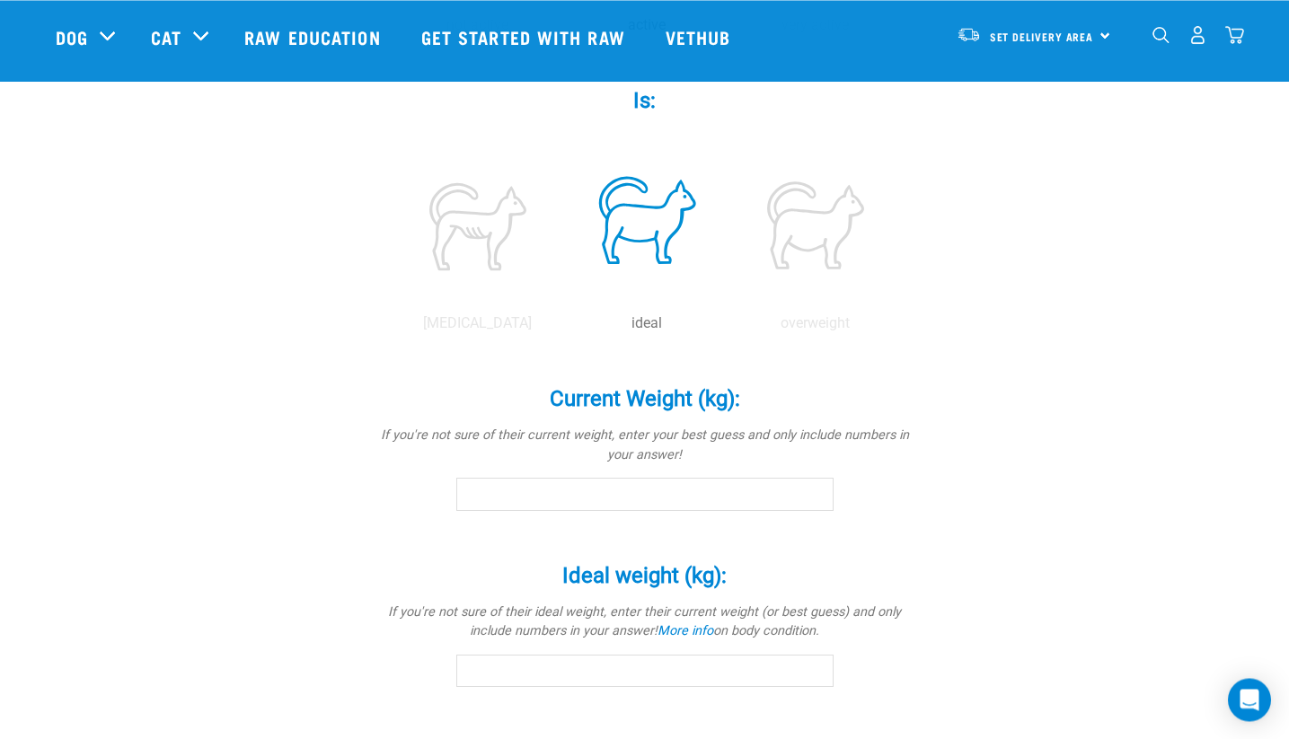
scroll to position [733, 0]
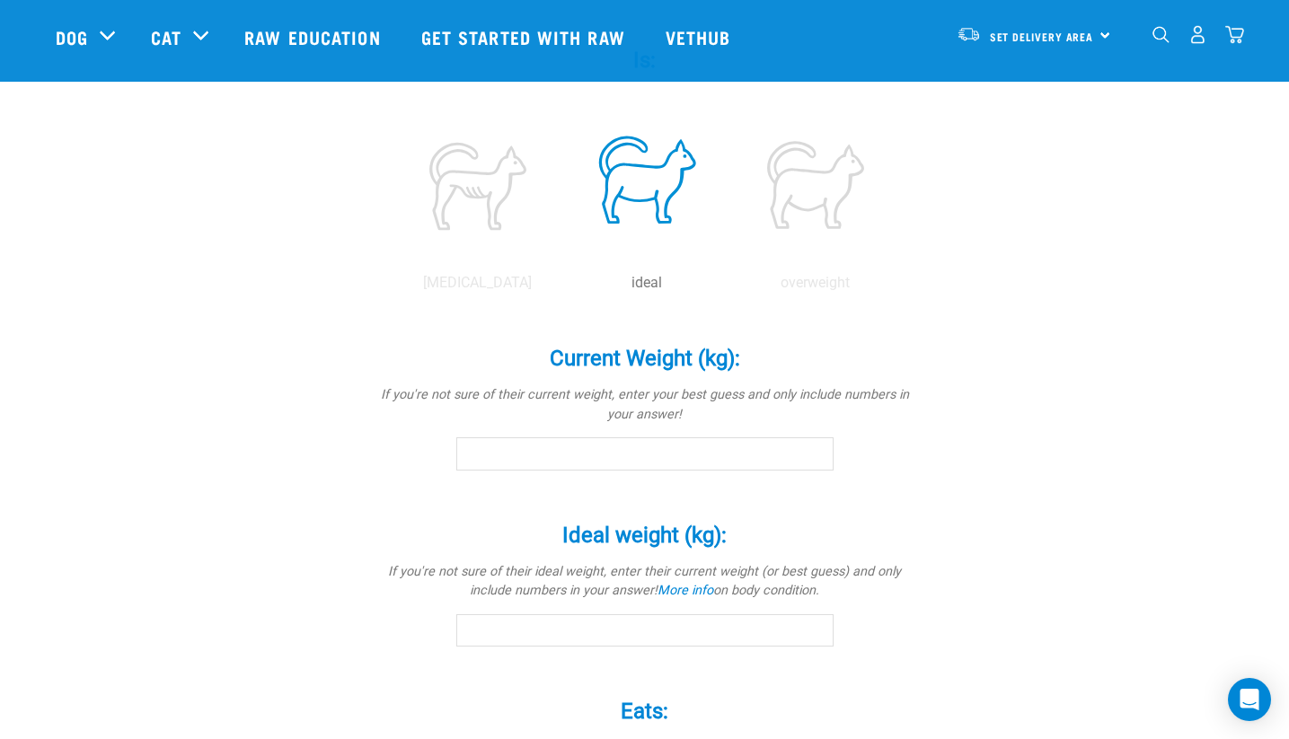
click at [649, 448] on input "Current Weight (kg): *" at bounding box center [644, 454] width 377 height 32
type input "4"
type input "3.3"
click at [639, 635] on input "Ideal weight (kg): *" at bounding box center [644, 631] width 377 height 32
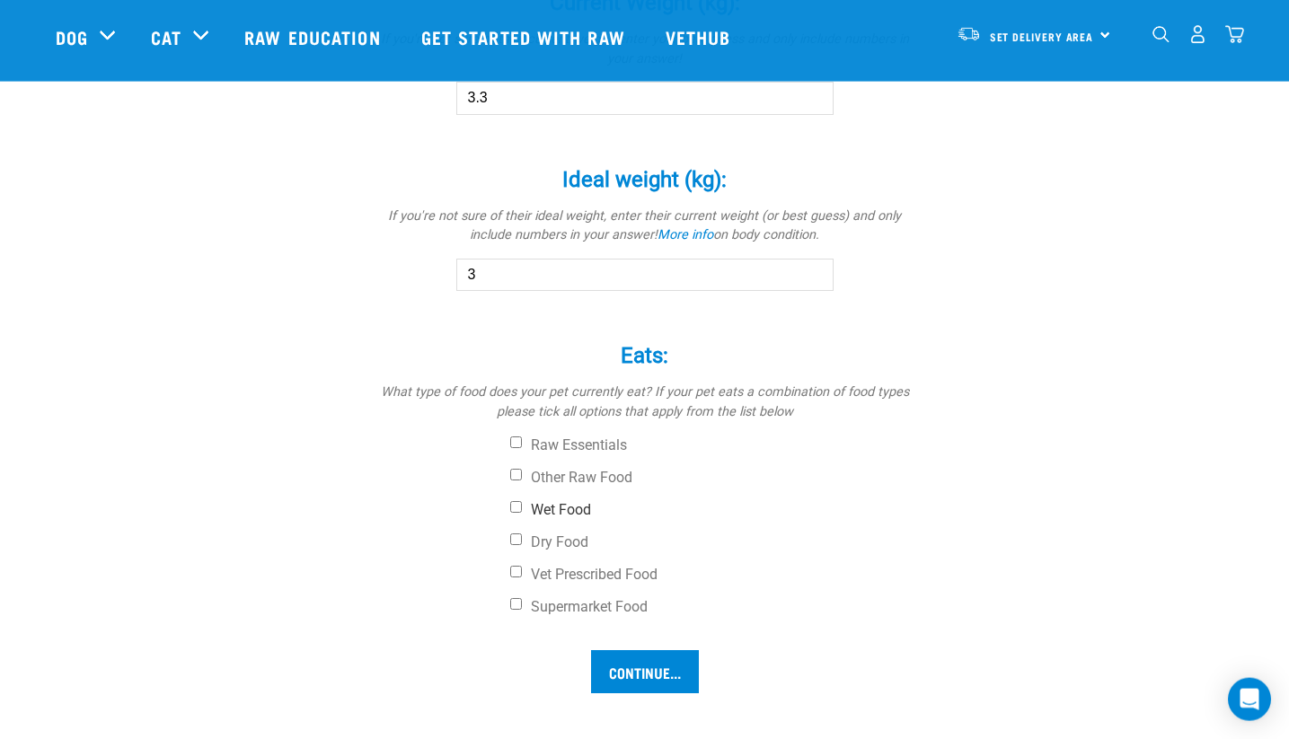
scroll to position [1222, 0]
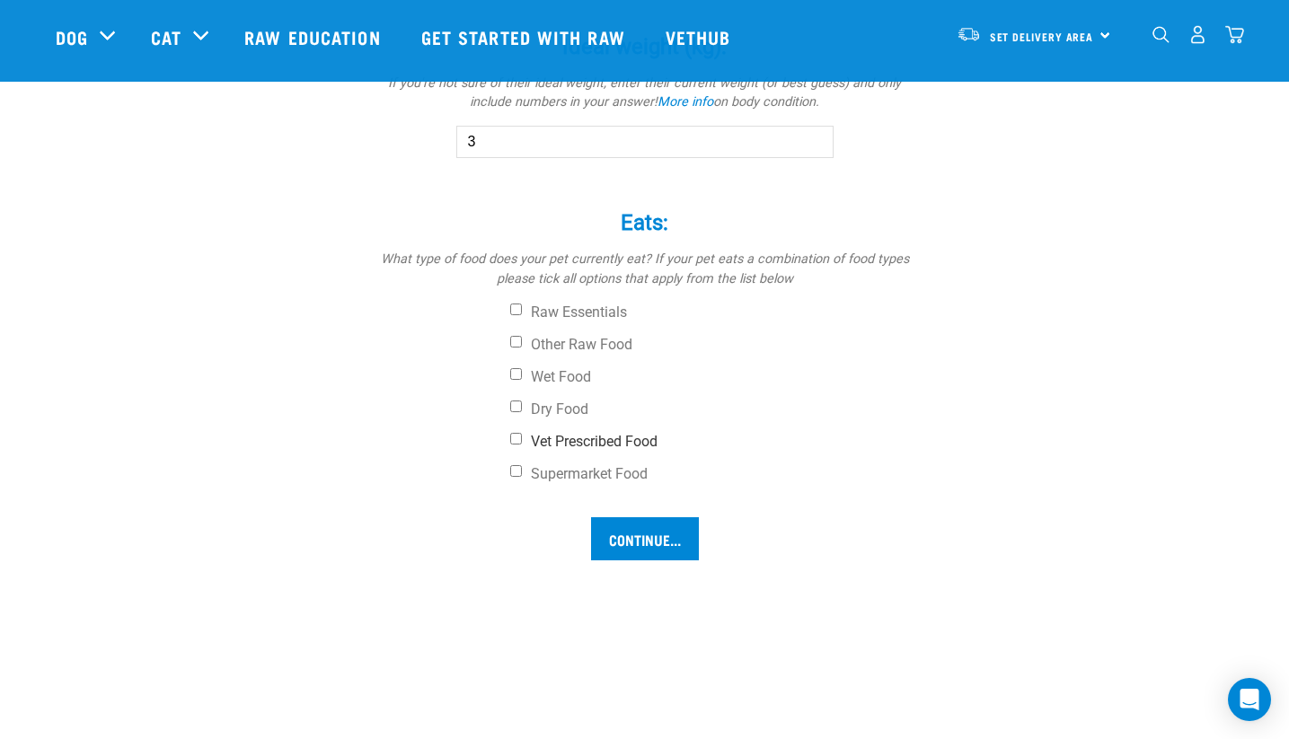
type input "3"
click at [586, 446] on label "Vet Prescribed Food" at bounding box center [712, 442] width 404 height 18
click at [522, 445] on input "Vet Prescribed Food" at bounding box center [516, 439] width 12 height 12
checkbox input "true"
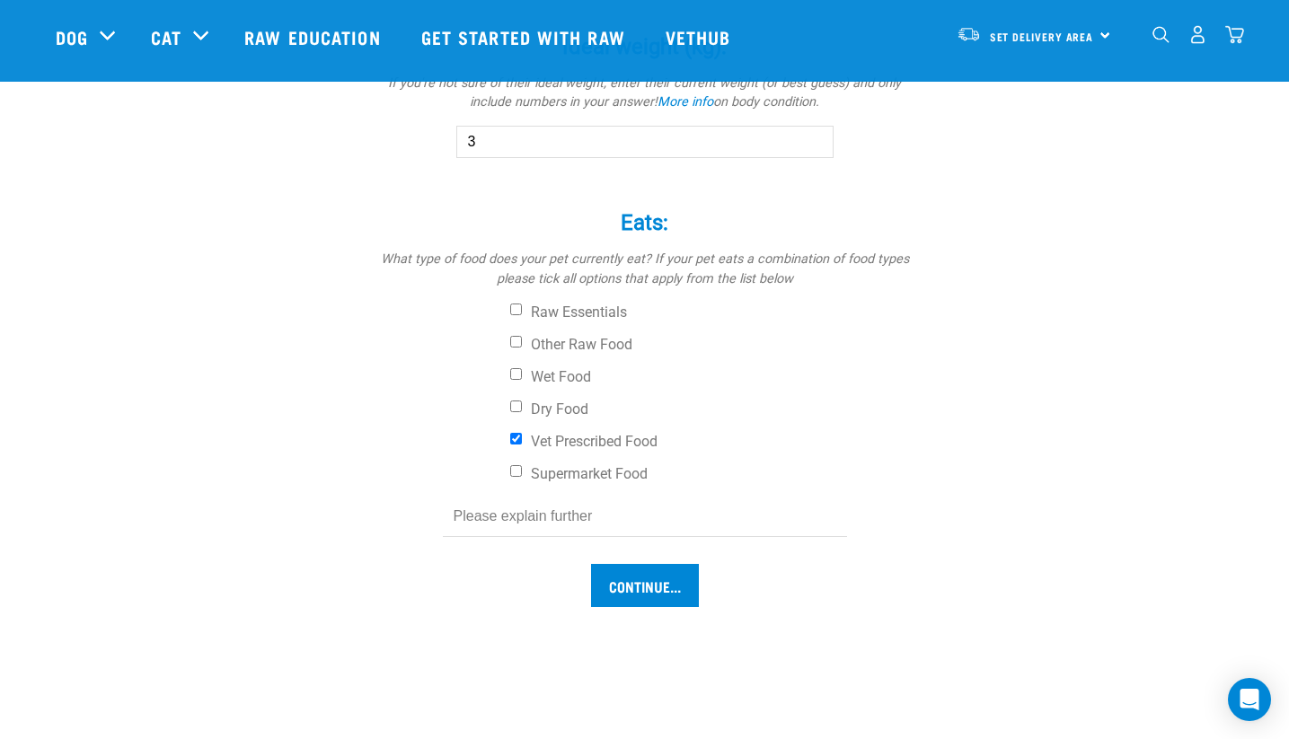
click at [589, 537] on div "Eats: * What type of food does your pet currently eat? If your pet eats a combi…" at bounding box center [645, 374] width 539 height 378
click at [568, 527] on input "text" at bounding box center [645, 517] width 404 height 40
click at [654, 542] on div "Eats: * What type of food does your pet currently eat? If your pet eats a combi…" at bounding box center [645, 374] width 539 height 378
click at [646, 493] on div "Eats: * What type of food does your pet currently eat? If your pet eats a combi…" at bounding box center [645, 360] width 539 height 351
click at [636, 523] on input "food for urinary crystals" at bounding box center [645, 517] width 404 height 40
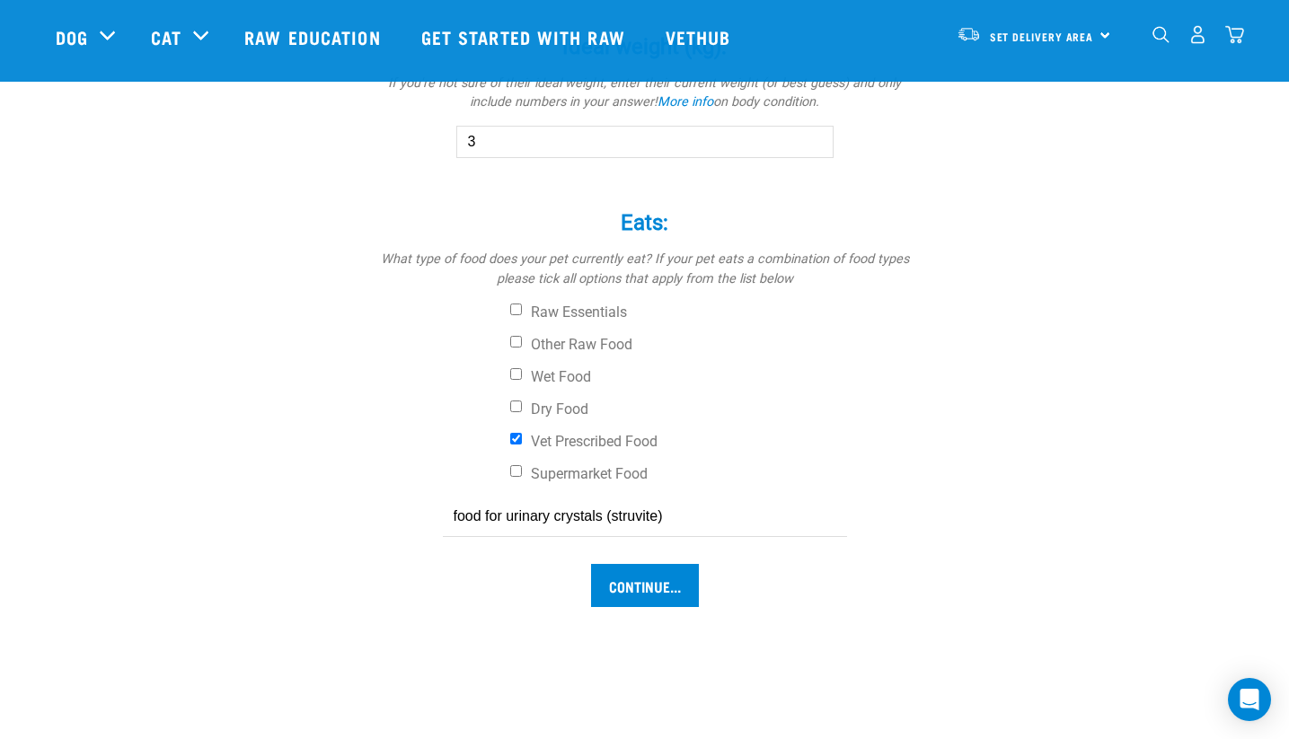
type input "food for urinary crystals (struvite)"
click at [591, 564] on input "Continue..." at bounding box center [645, 585] width 108 height 43
click at [691, 598] on input "Continue..." at bounding box center [645, 585] width 108 height 43
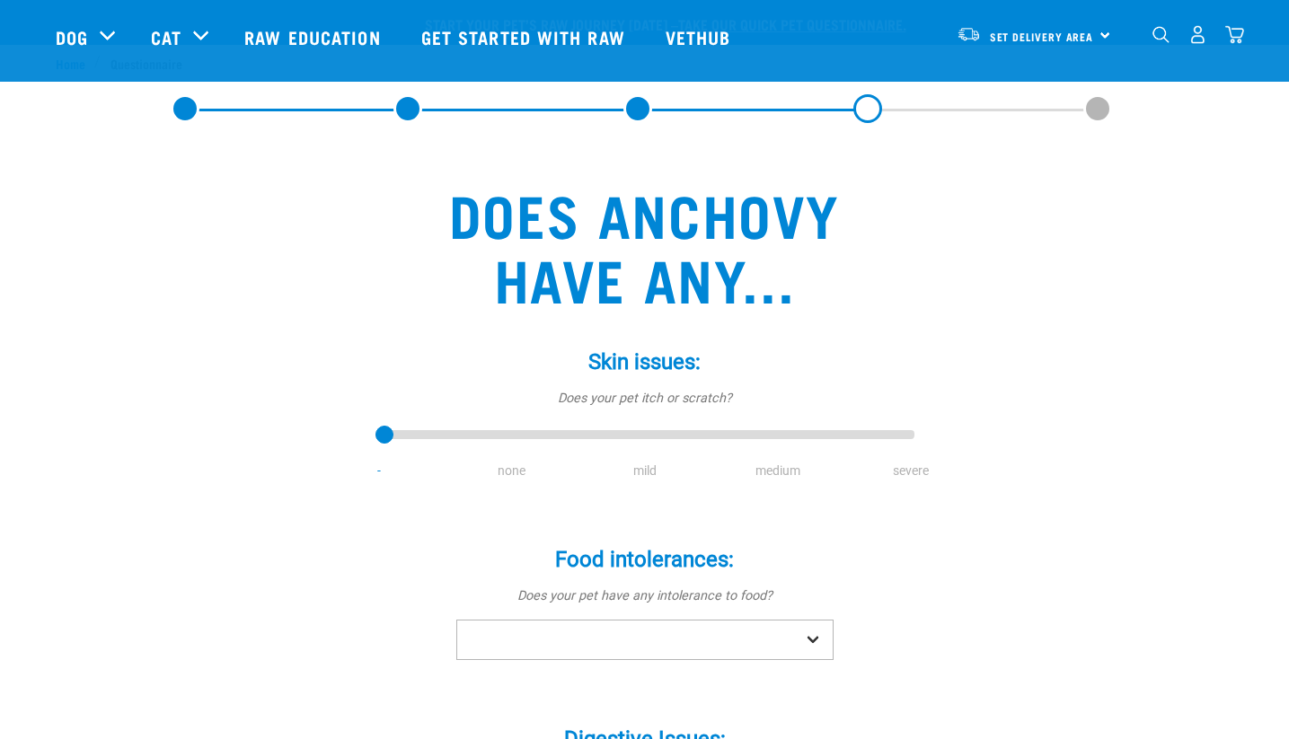
scroll to position [244, 0]
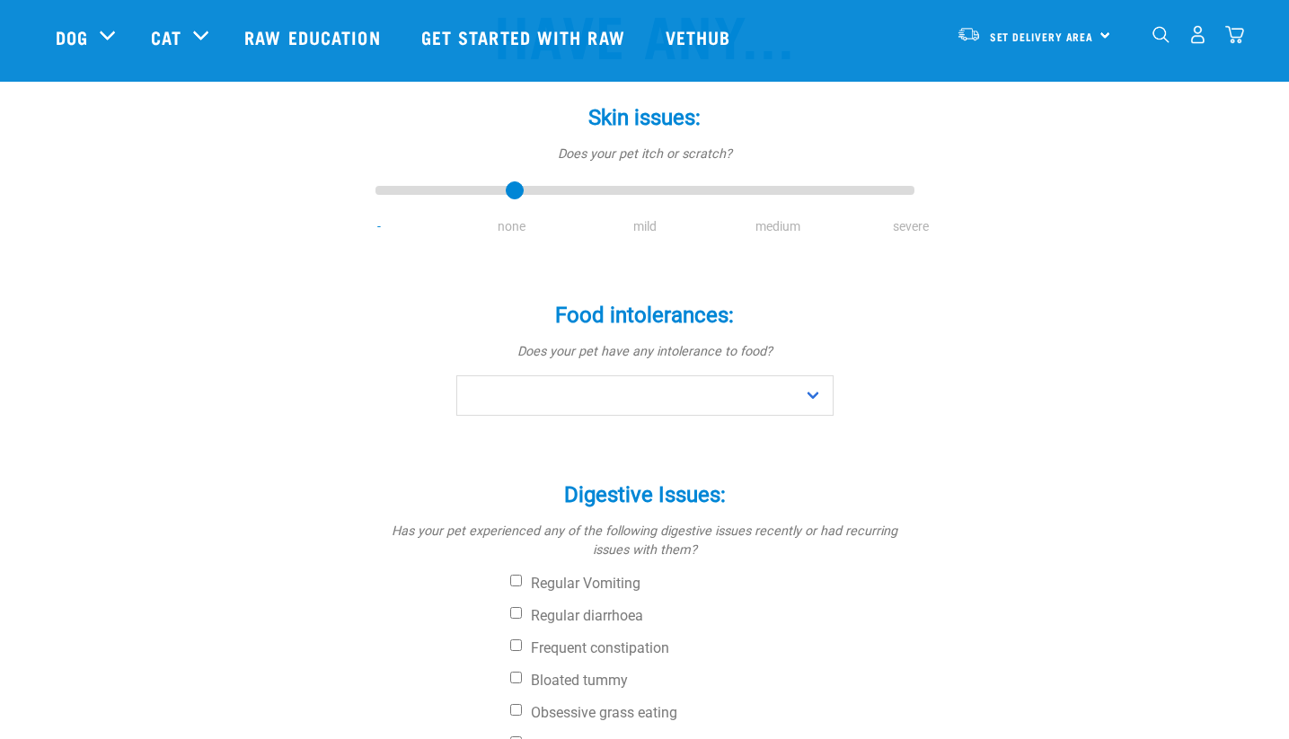
type input "1"
click at [511, 199] on input "range" at bounding box center [645, 191] width 539 height 25
click at [456, 376] on select "No Yes" at bounding box center [644, 396] width 377 height 40
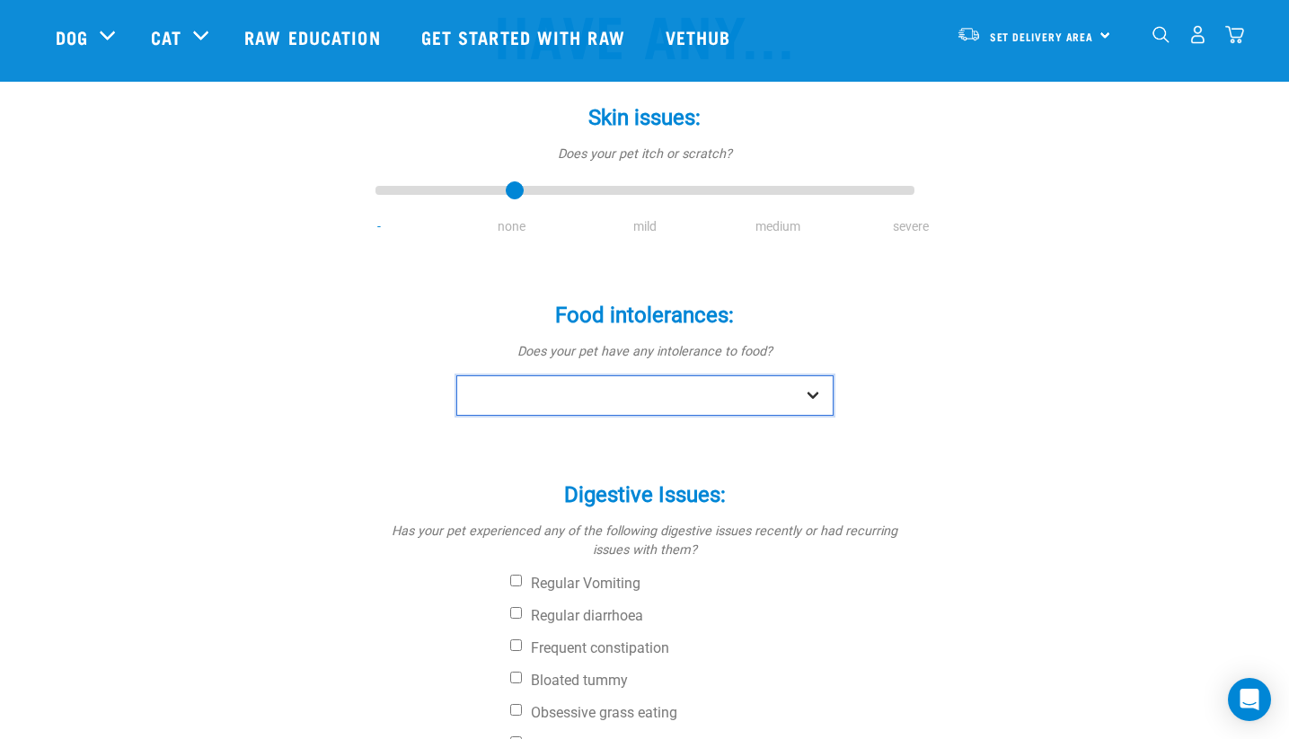
select select "no"
click option "No" at bounding box center [0, 0] width 0 height 0
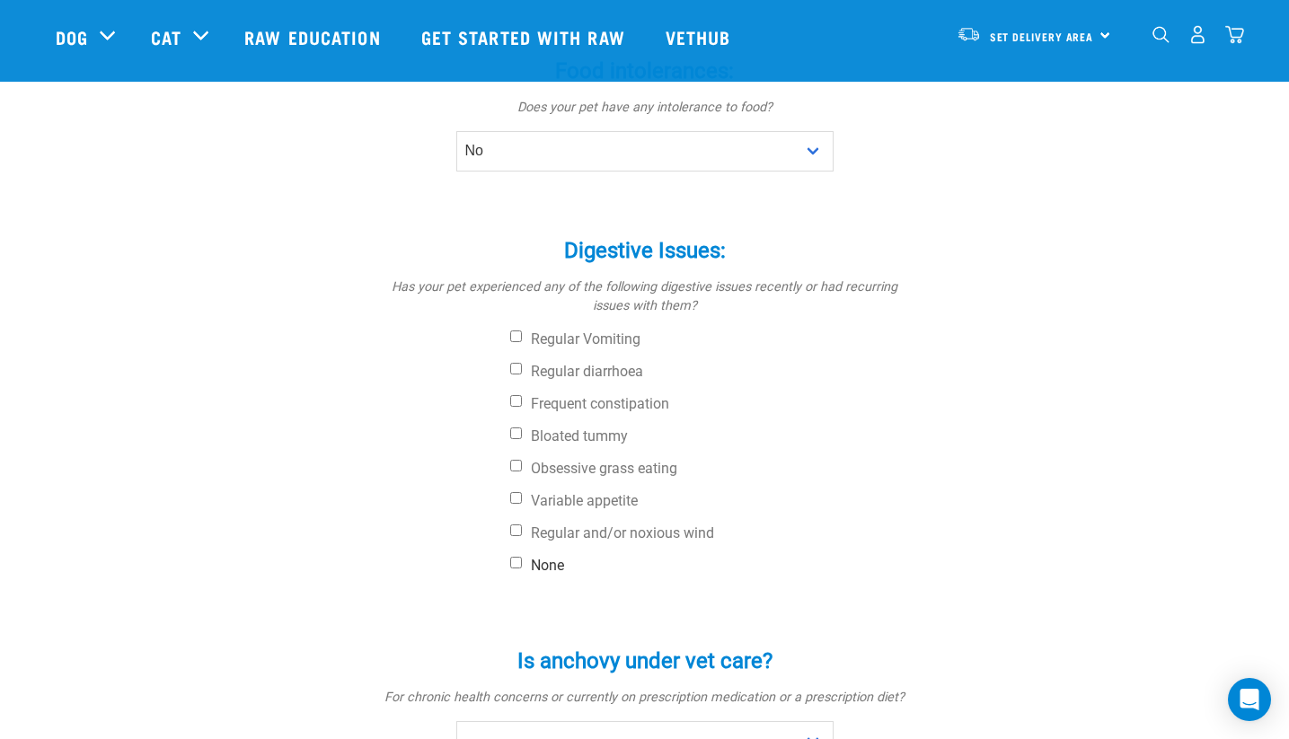
click at [553, 567] on label "None" at bounding box center [712, 566] width 404 height 18
click at [522, 567] on input "None" at bounding box center [516, 563] width 12 height 12
checkbox input "true"
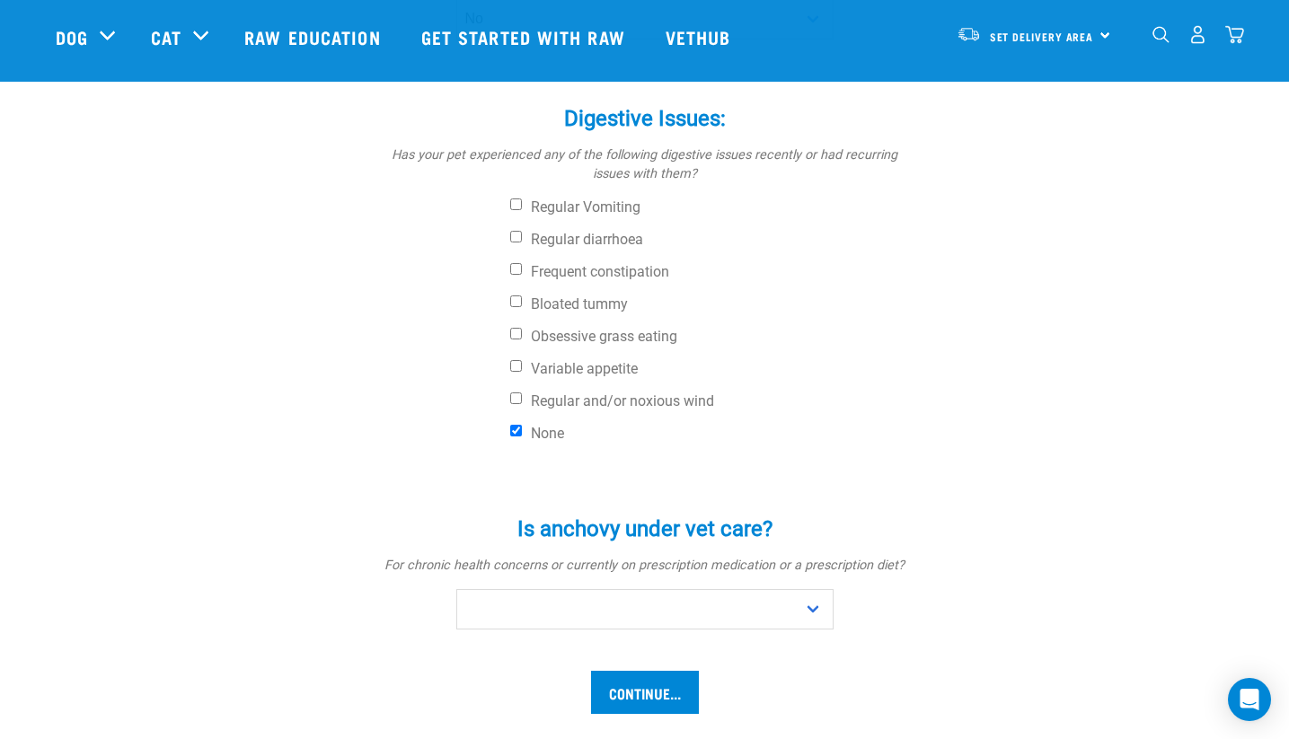
scroll to position [733, 0]
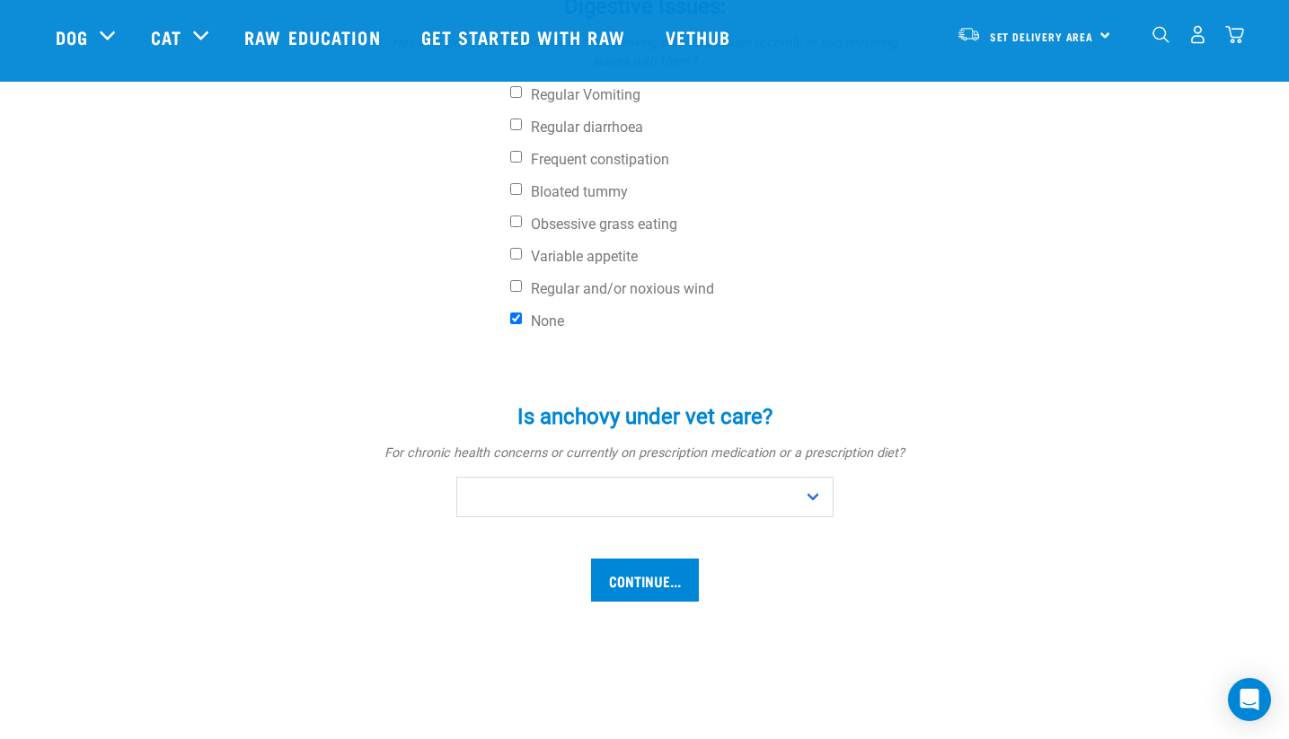
click at [595, 521] on div "Is anchovy under vet care? * For chronic health concerns or currently on prescr…" at bounding box center [645, 461] width 539 height 165
click at [456, 477] on select "No Yes" at bounding box center [644, 497] width 377 height 40
select select "yes"
click option "Yes" at bounding box center [0, 0] width 0 height 0
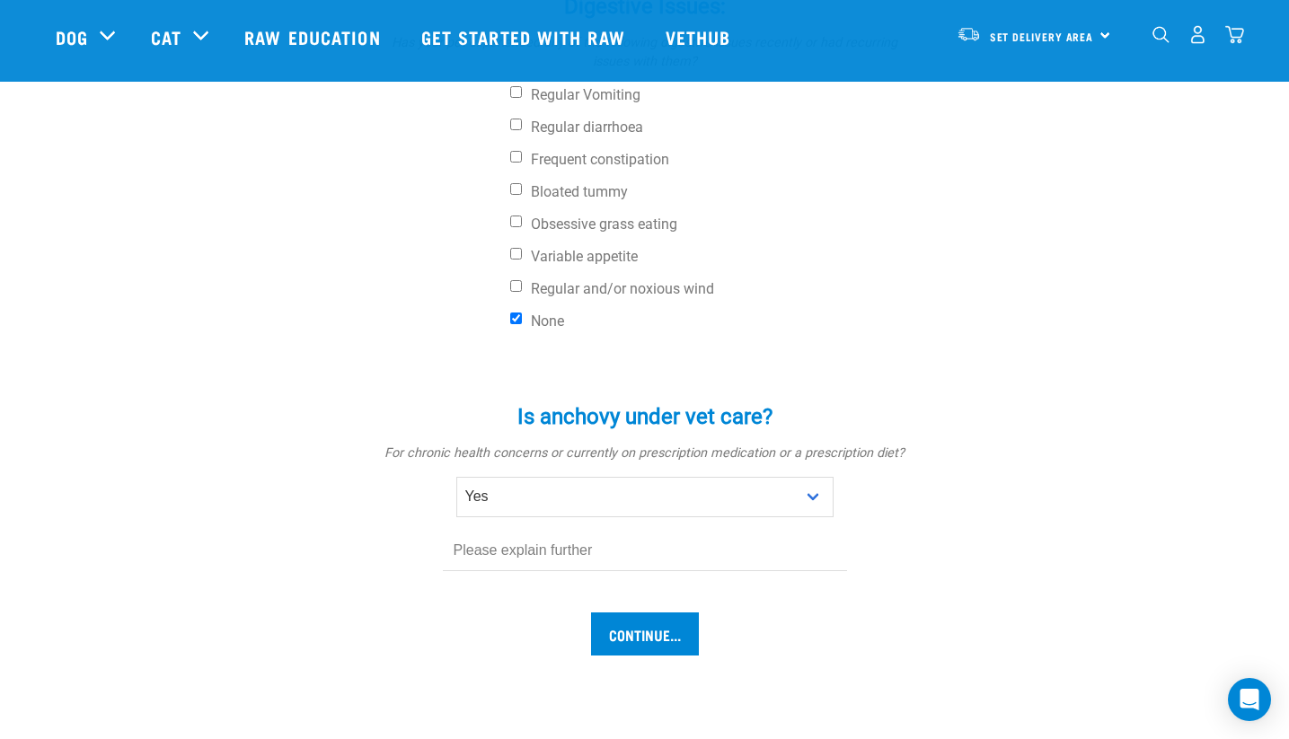
click at [556, 558] on input "text" at bounding box center [645, 551] width 404 height 40
type input "Urinary diet for struvite crystals"
click at [591, 613] on input "Continue..." at bounding box center [645, 634] width 108 height 43
click at [627, 642] on input "Continue..." at bounding box center [645, 634] width 108 height 43
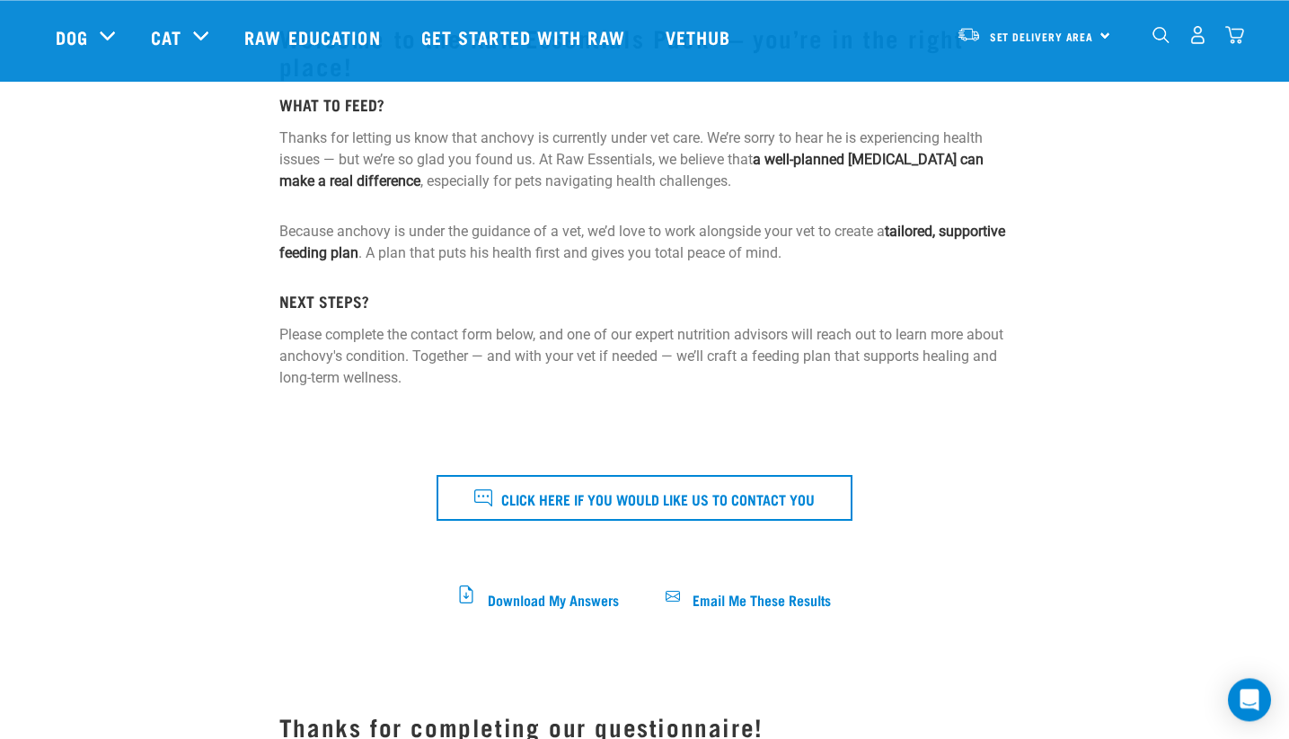
scroll to position [489, 0]
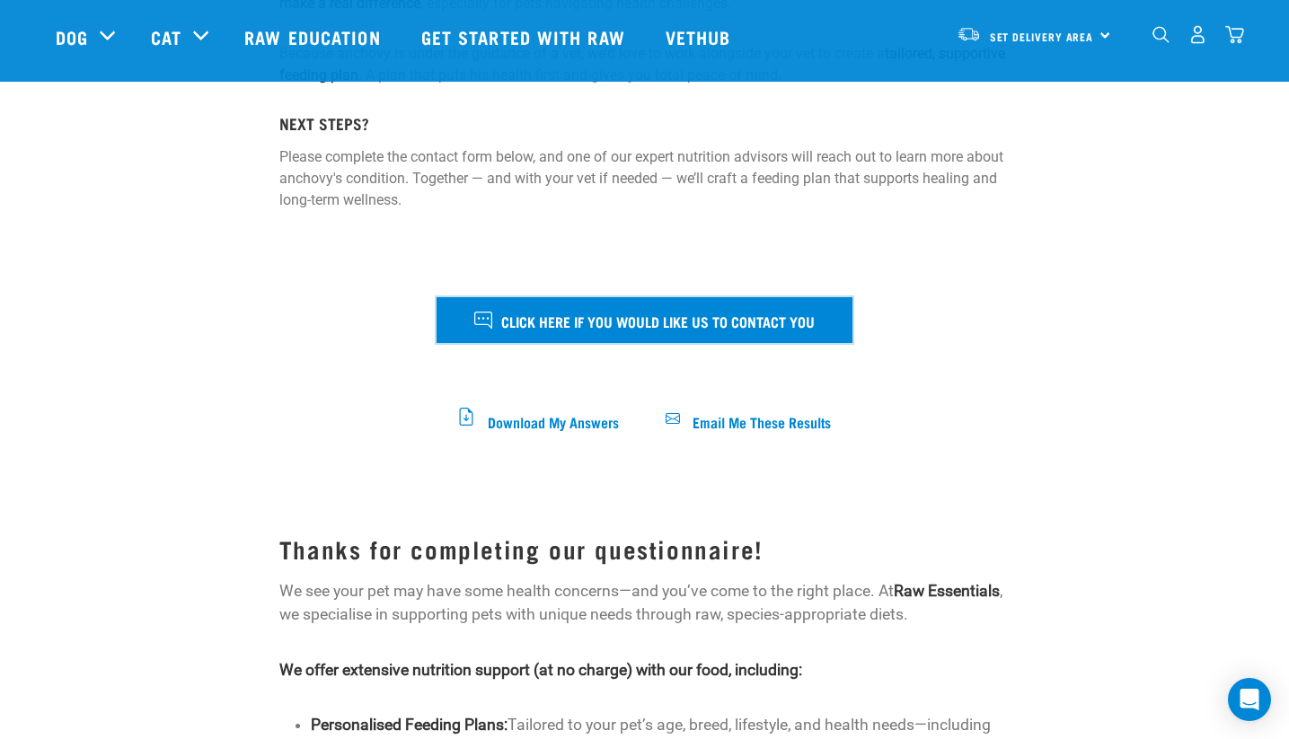
click at [687, 334] on button "Click here if you would like us to contact you" at bounding box center [645, 319] width 416 height 45
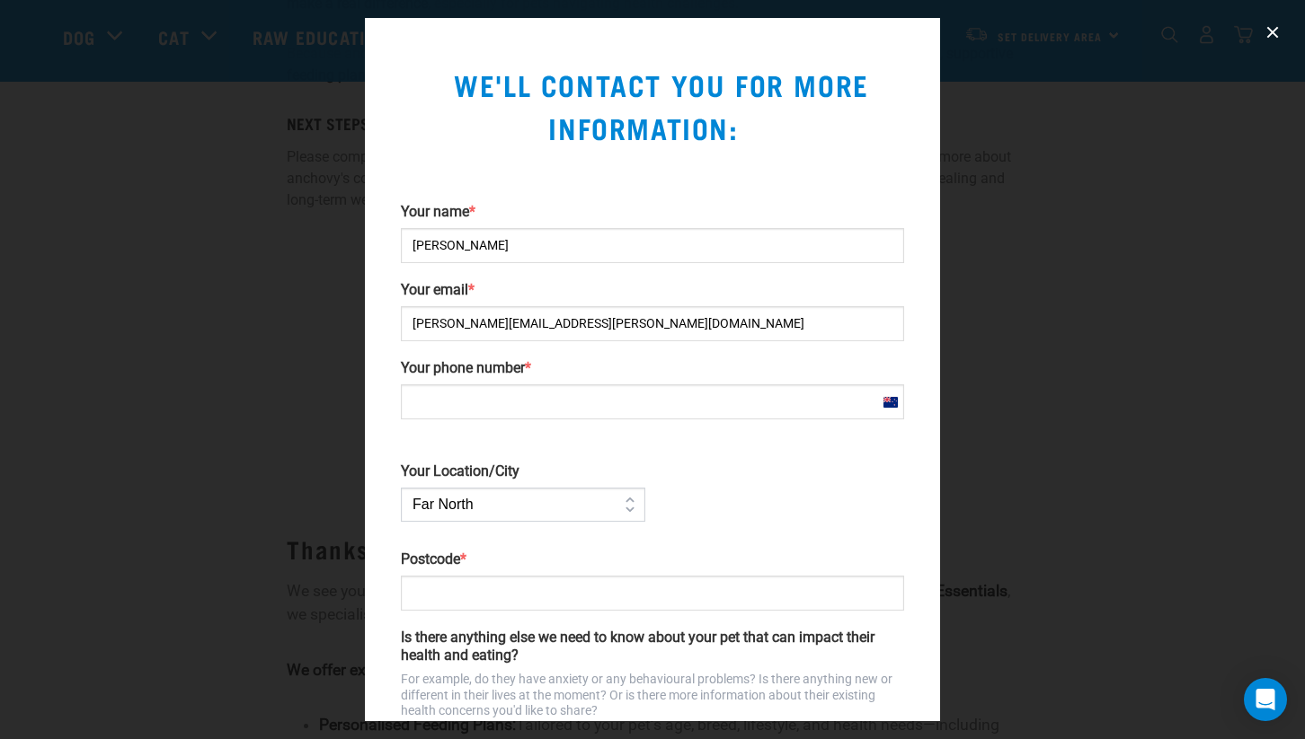
click at [1056, 411] on div at bounding box center [652, 369] width 1305 height 739
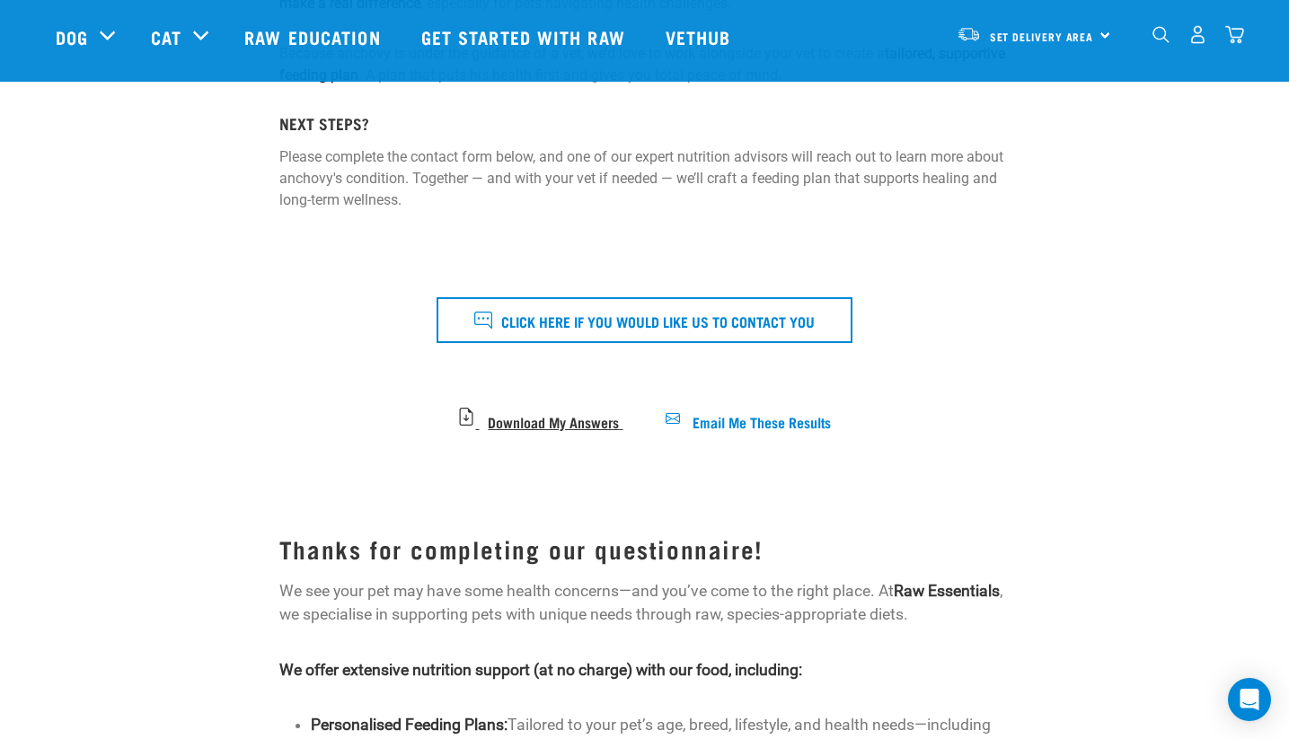
click at [583, 420] on span "Download My Answers" at bounding box center [553, 421] width 131 height 10
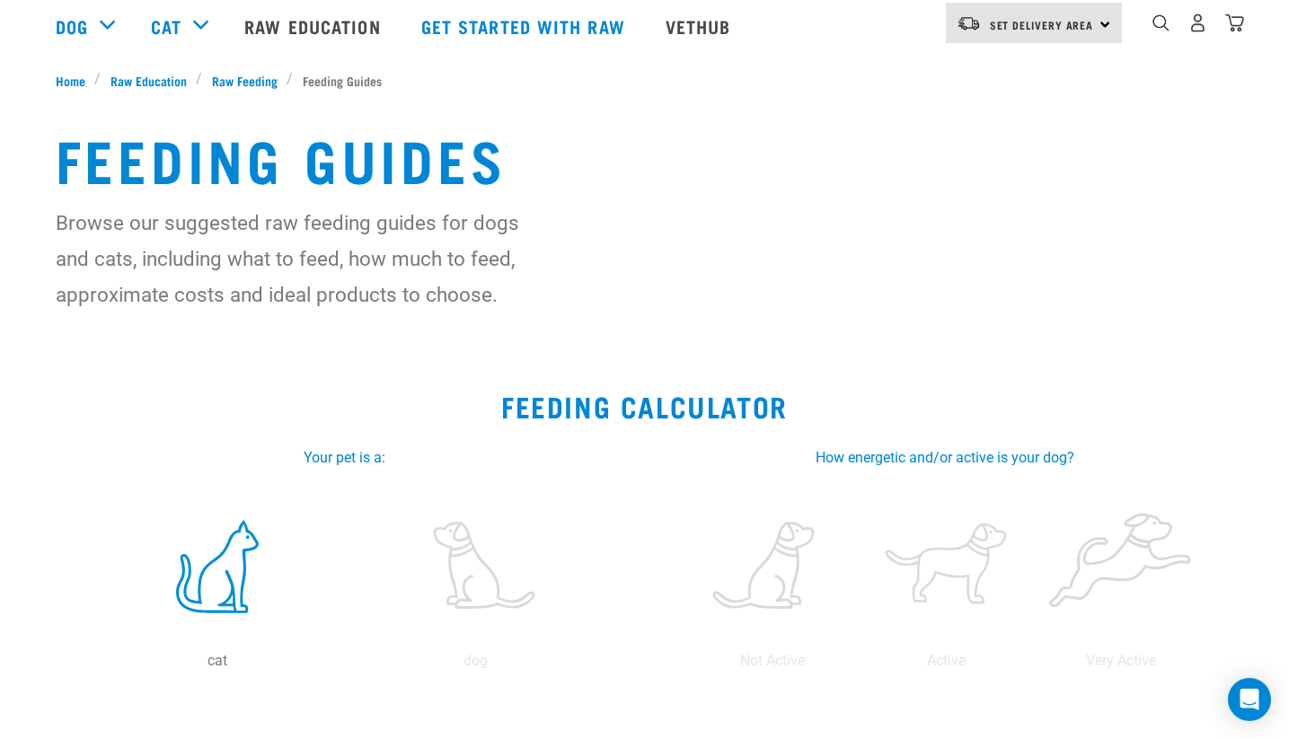
scroll to position [244, 0]
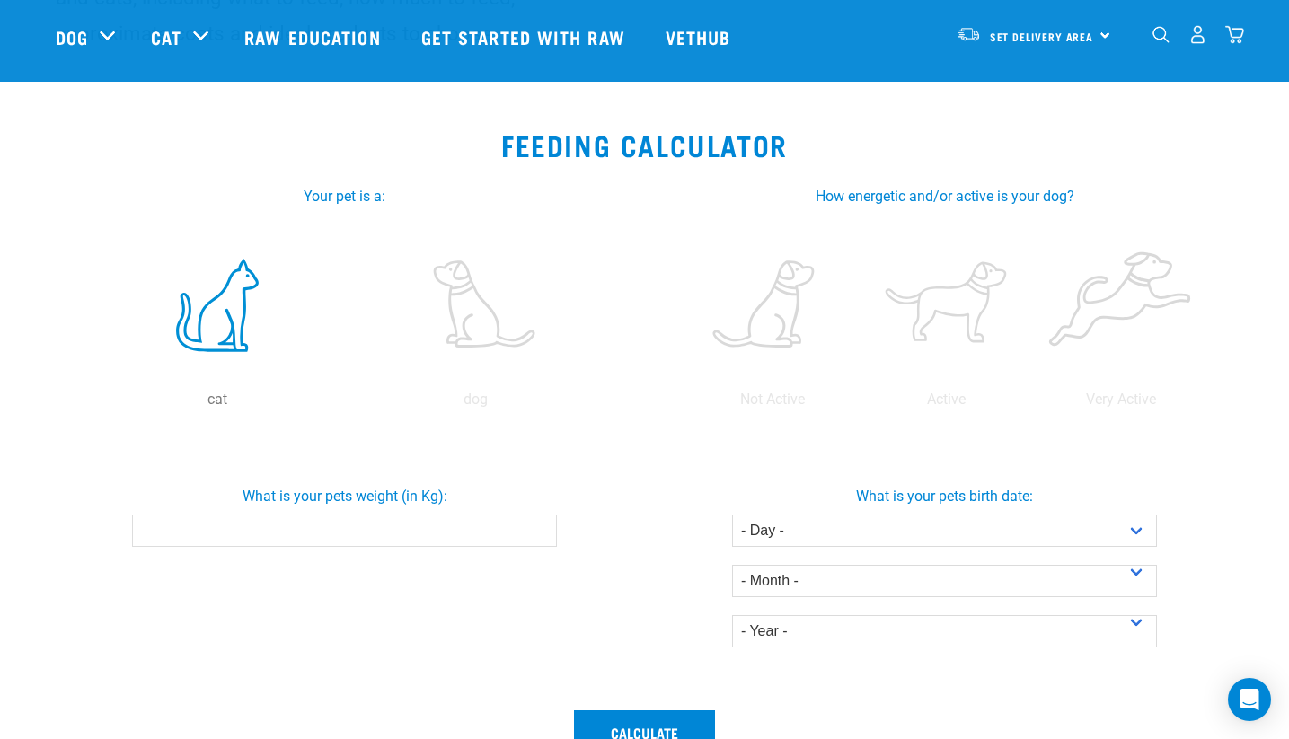
click at [385, 535] on input "What is your pets weight (in Kg):" at bounding box center [344, 531] width 425 height 32
type input "3.5"
click at [343, 576] on div "What is your pets weight (in Kg): 3.5" at bounding box center [345, 566] width 600 height 268
click at [234, 316] on label at bounding box center [218, 305] width 251 height 153
click at [89, 404] on input "radio" at bounding box center [89, 404] width 0 height 0
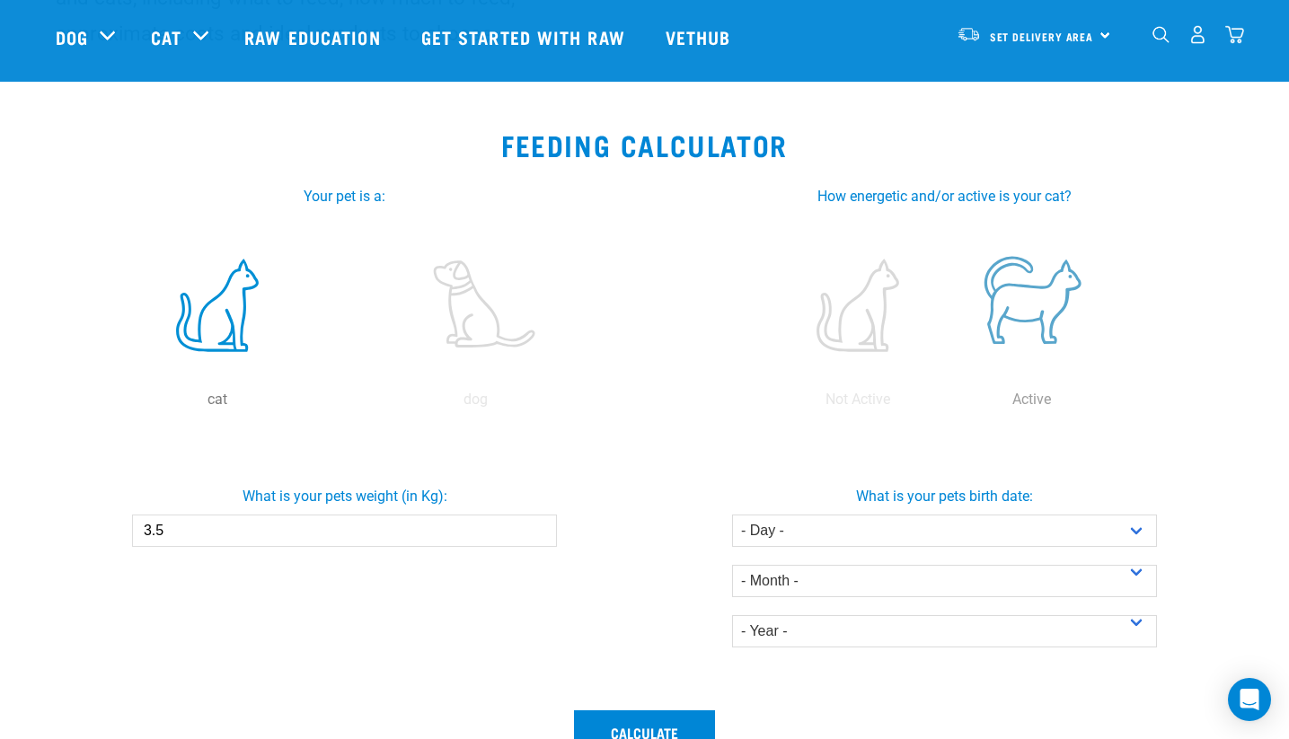
click at [1074, 295] on label at bounding box center [1032, 305] width 167 height 153
click at [945, 404] on input "radio" at bounding box center [945, 404] width 0 height 0
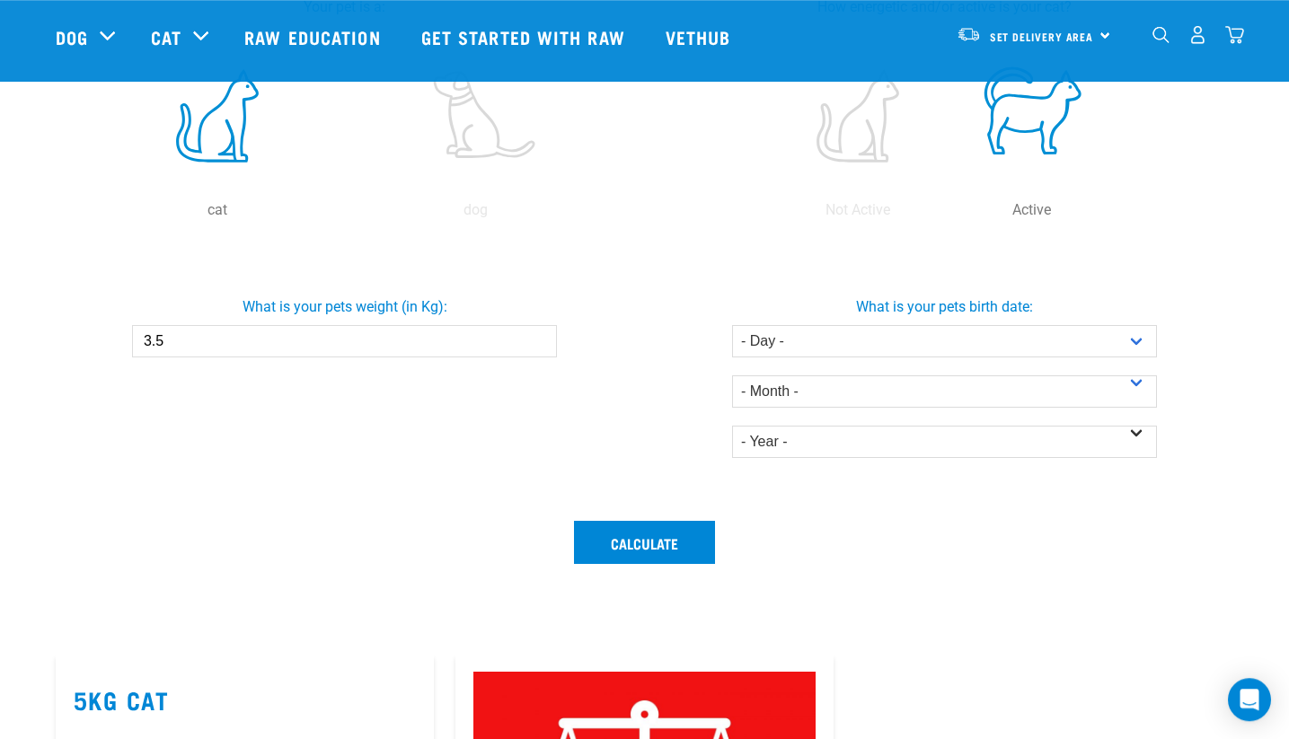
scroll to position [489, 0]
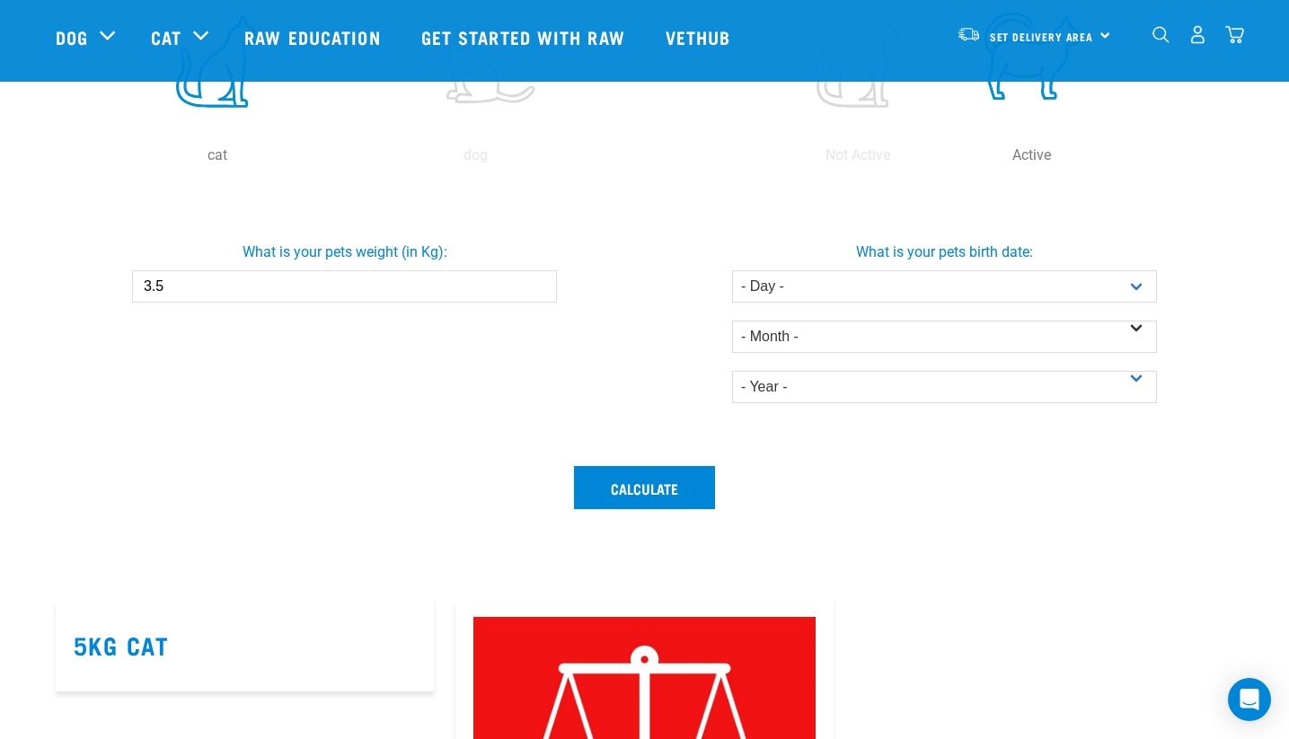
click at [913, 312] on div "- Month - January February March April May June July August September October N…" at bounding box center [944, 328] width 425 height 50
select select "1"
click option "1" at bounding box center [0, 0] width 0 height 0
click at [866, 358] on div "- Year - 2025 2024 2023 2022 2021 2020 2019 2018 2017 2016 2015 2014 2013 2012 …" at bounding box center [944, 378] width 425 height 50
click at [732, 321] on select "- Month - January February March April May June July August September October N…" at bounding box center [944, 337] width 425 height 32
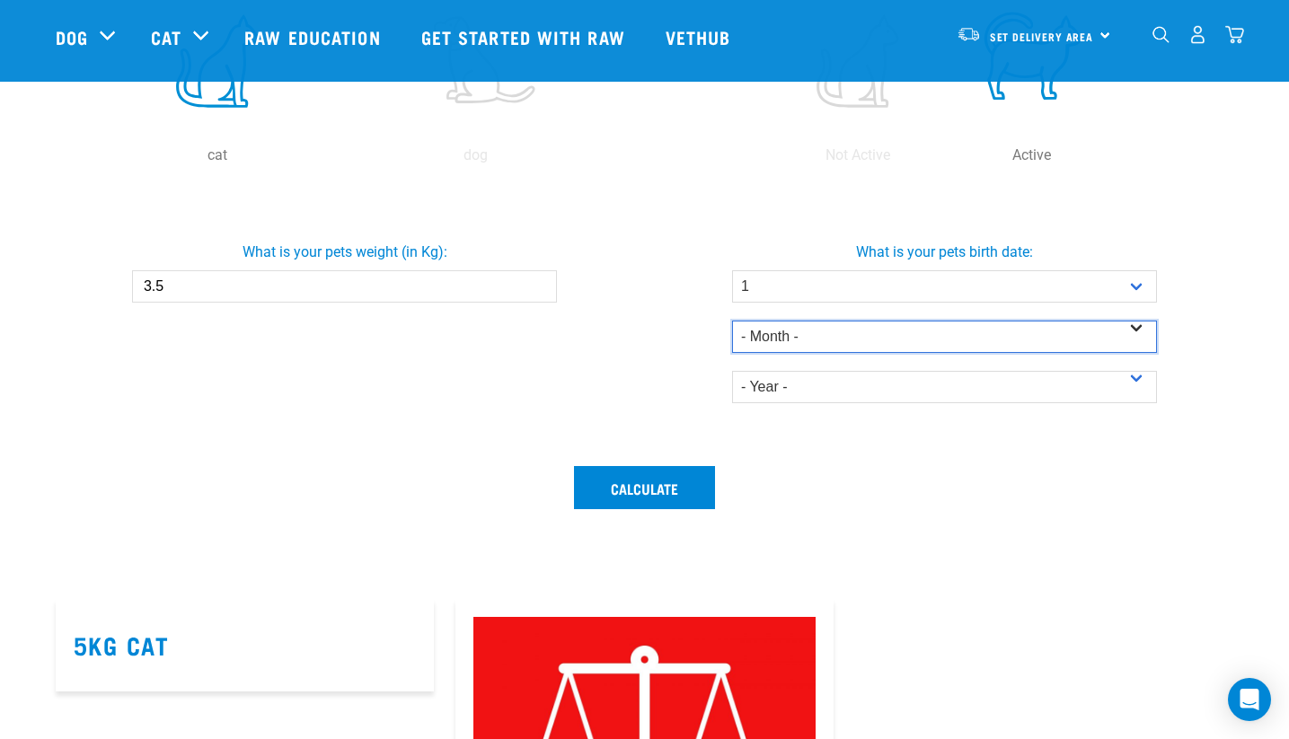
select select "March"
click option "March" at bounding box center [0, 0] width 0 height 0
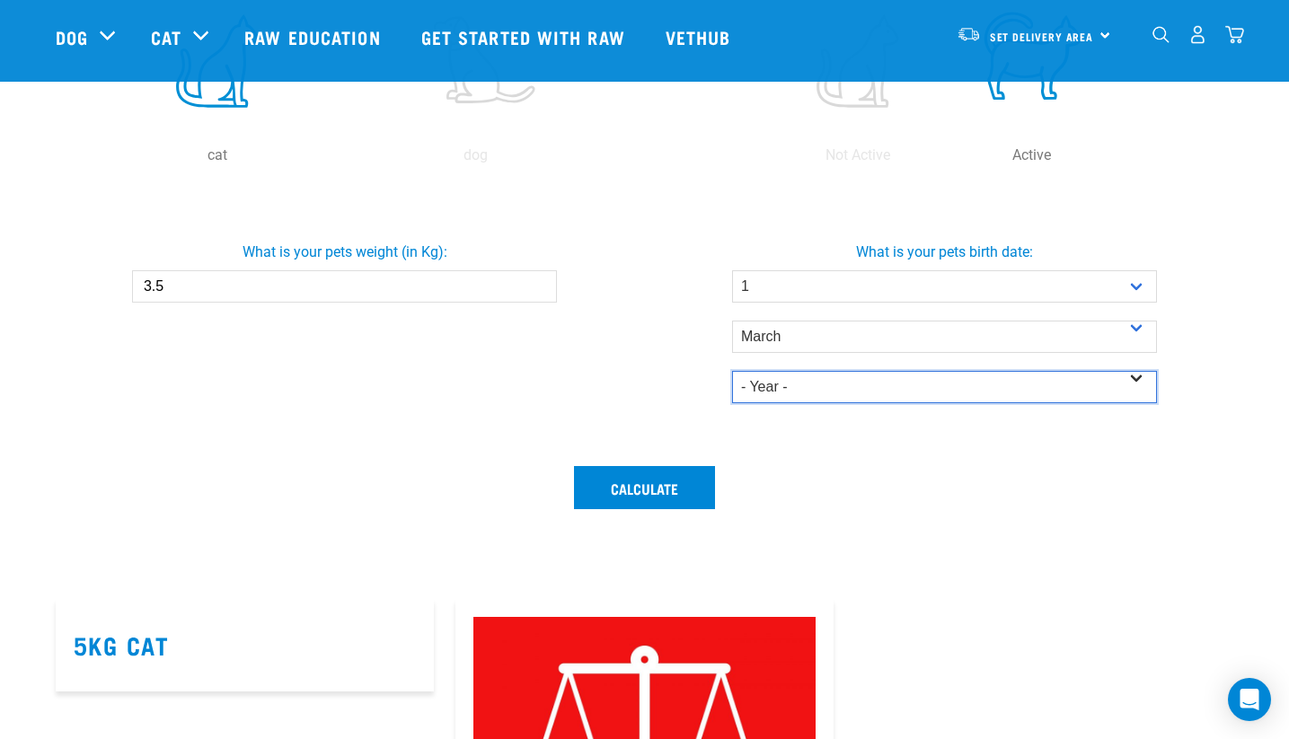
click at [732, 371] on select "- Year - 2025 2024 2023 2022 2021 2020 2019 2018 2017 2016 2015 2014" at bounding box center [944, 387] width 425 height 32
select select "2023"
click option "2023" at bounding box center [0, 0] width 0 height 0
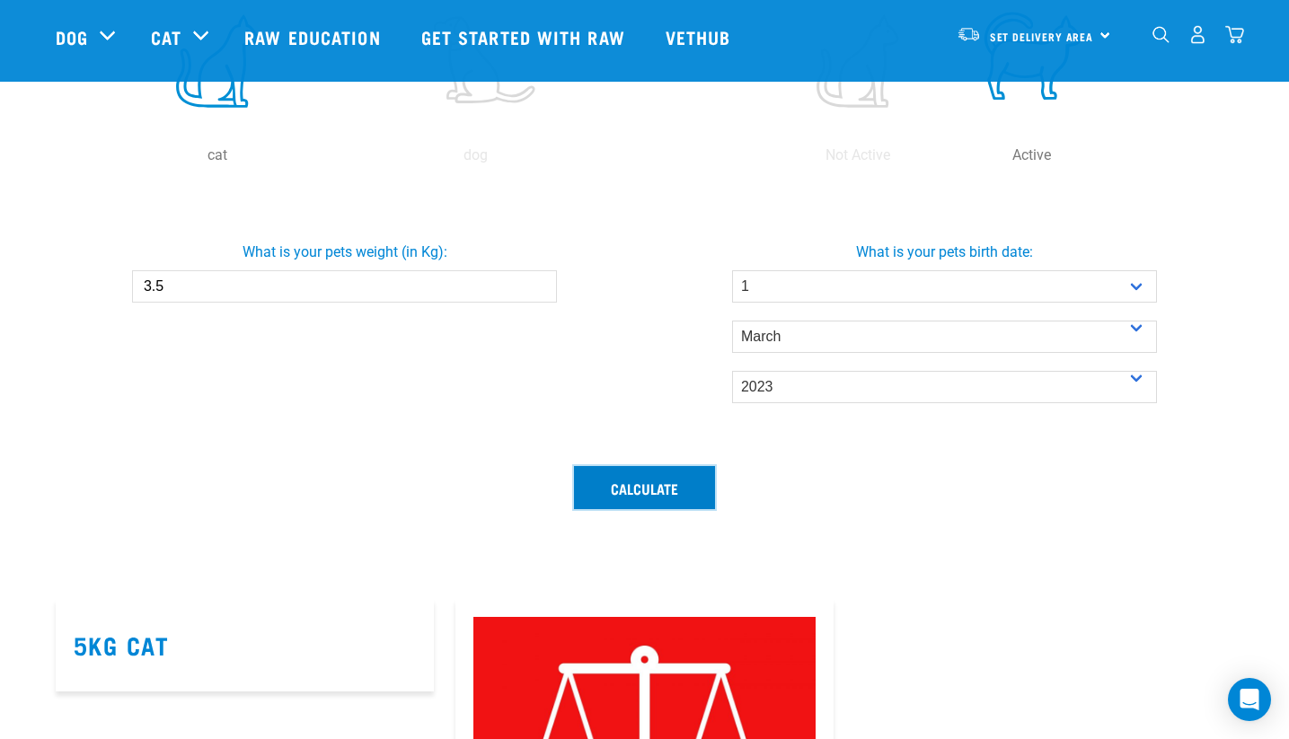
click at [659, 498] on button "Calculate" at bounding box center [644, 487] width 141 height 43
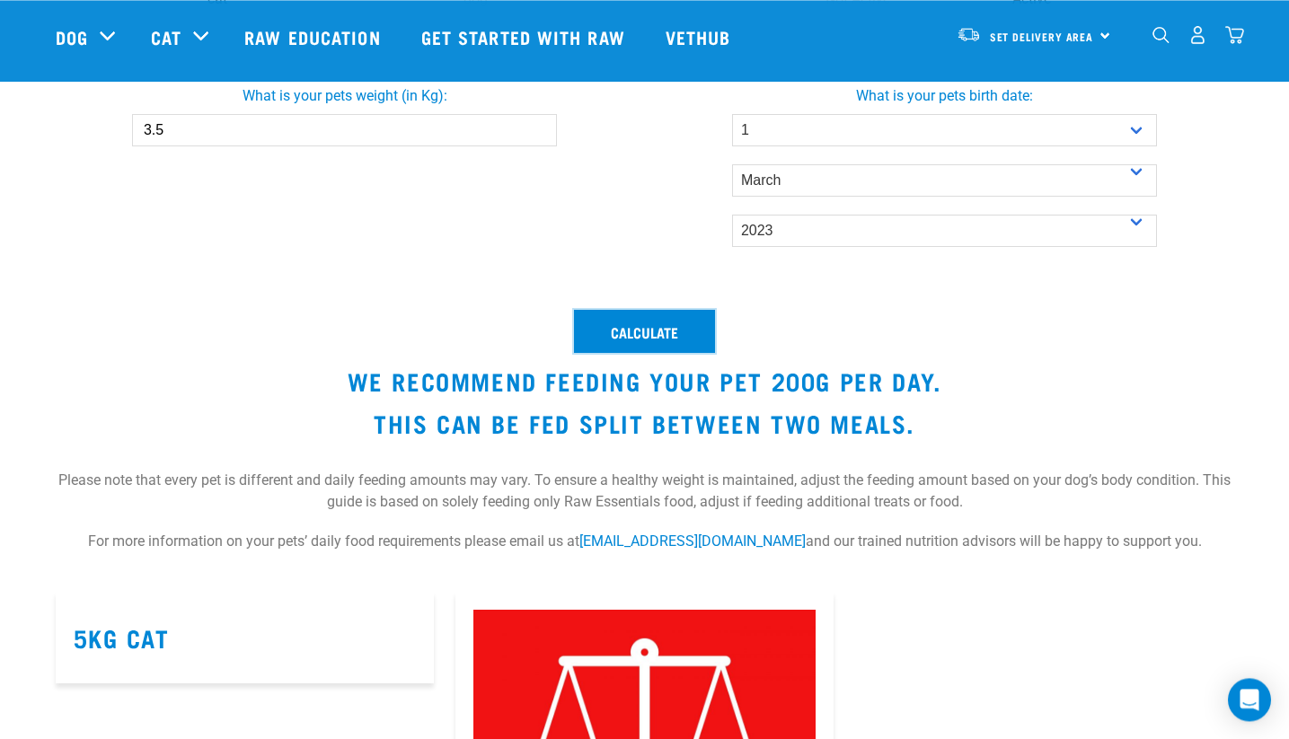
scroll to position [733, 0]
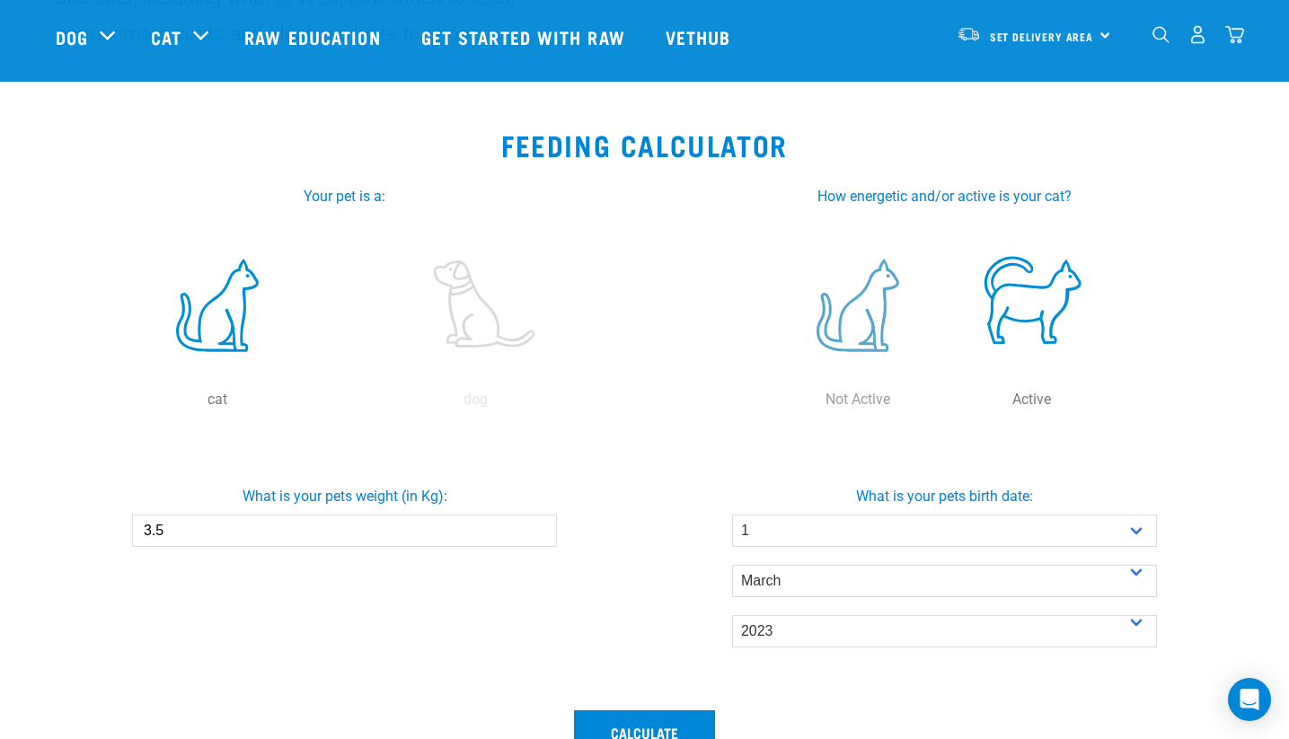
drag, startPoint x: 859, startPoint y: 296, endPoint x: 845, endPoint y: 323, distance: 30.5
click at [860, 297] on label at bounding box center [858, 305] width 167 height 153
click at [771, 404] on input "radio" at bounding box center [771, 404] width 0 height 0
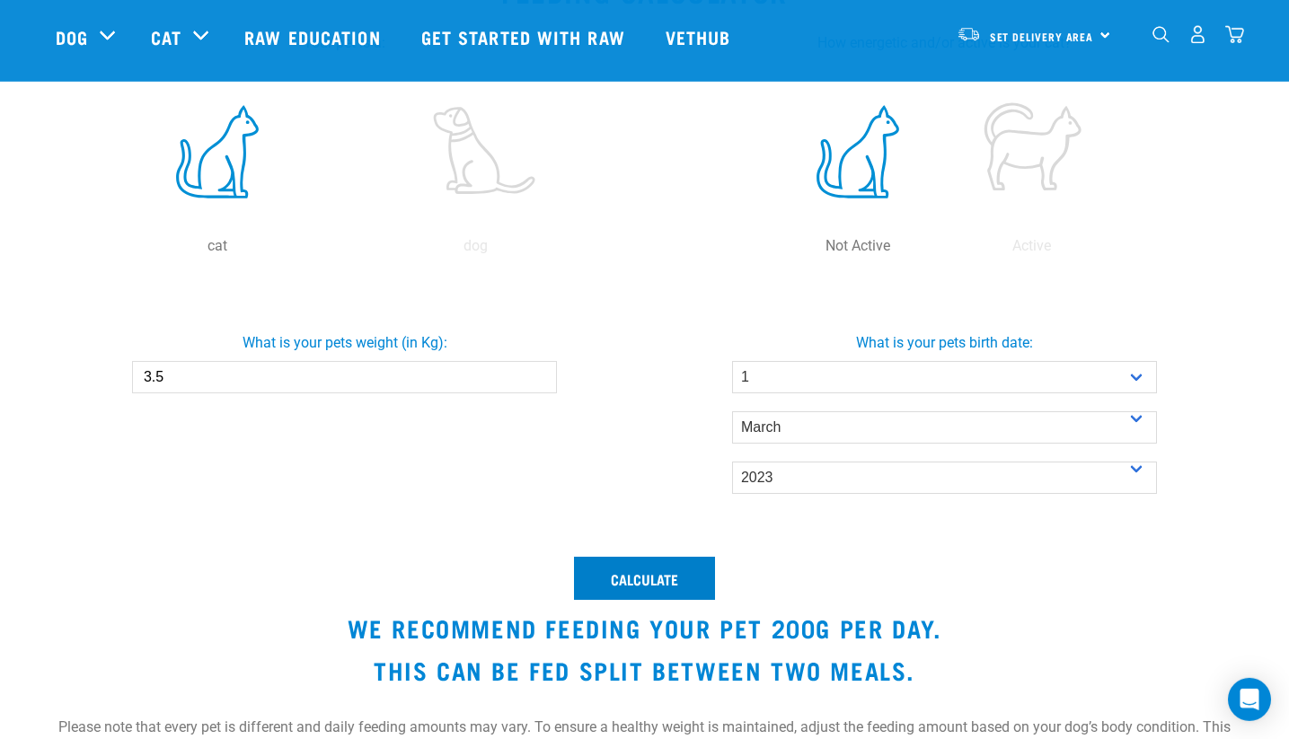
scroll to position [489, 0]
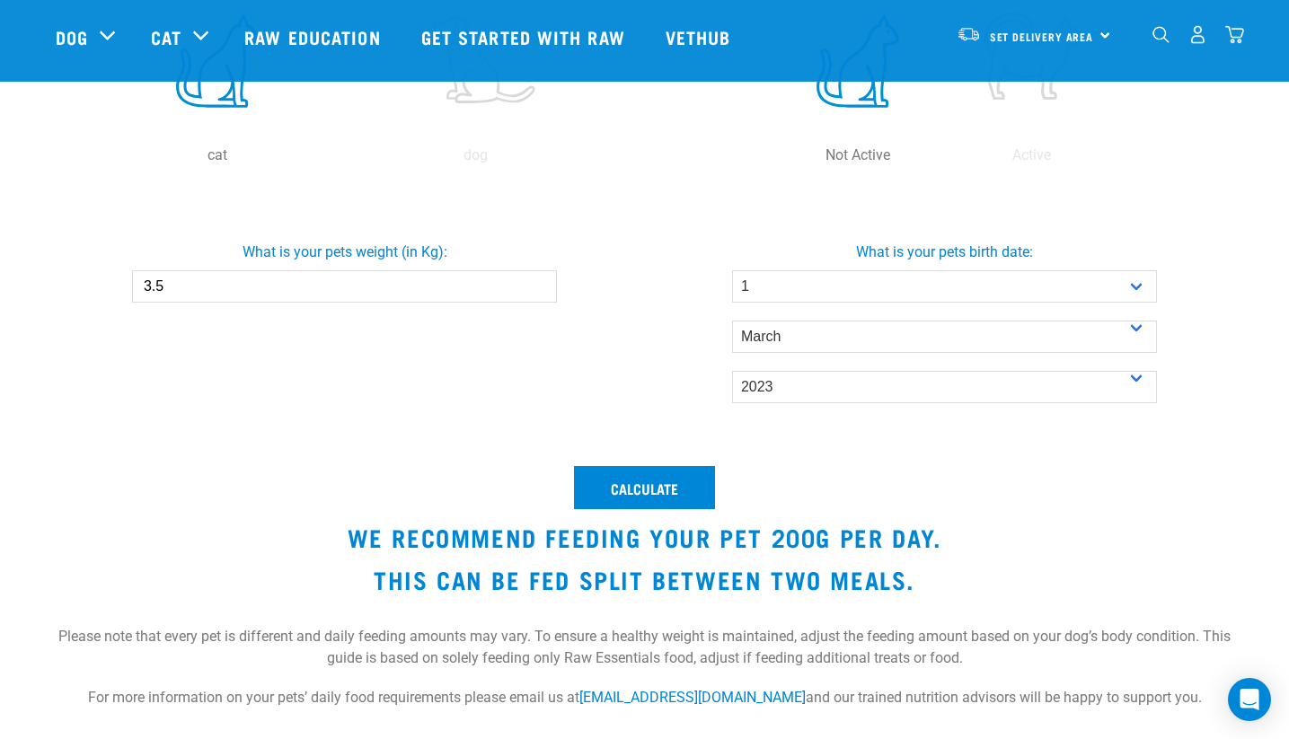
click at [680, 511] on div "Calculate We recommend feeding your pet 200g per day. This can be fed split bet…" at bounding box center [645, 597] width 1200 height 282
click at [679, 501] on button "Calculate" at bounding box center [644, 487] width 141 height 43
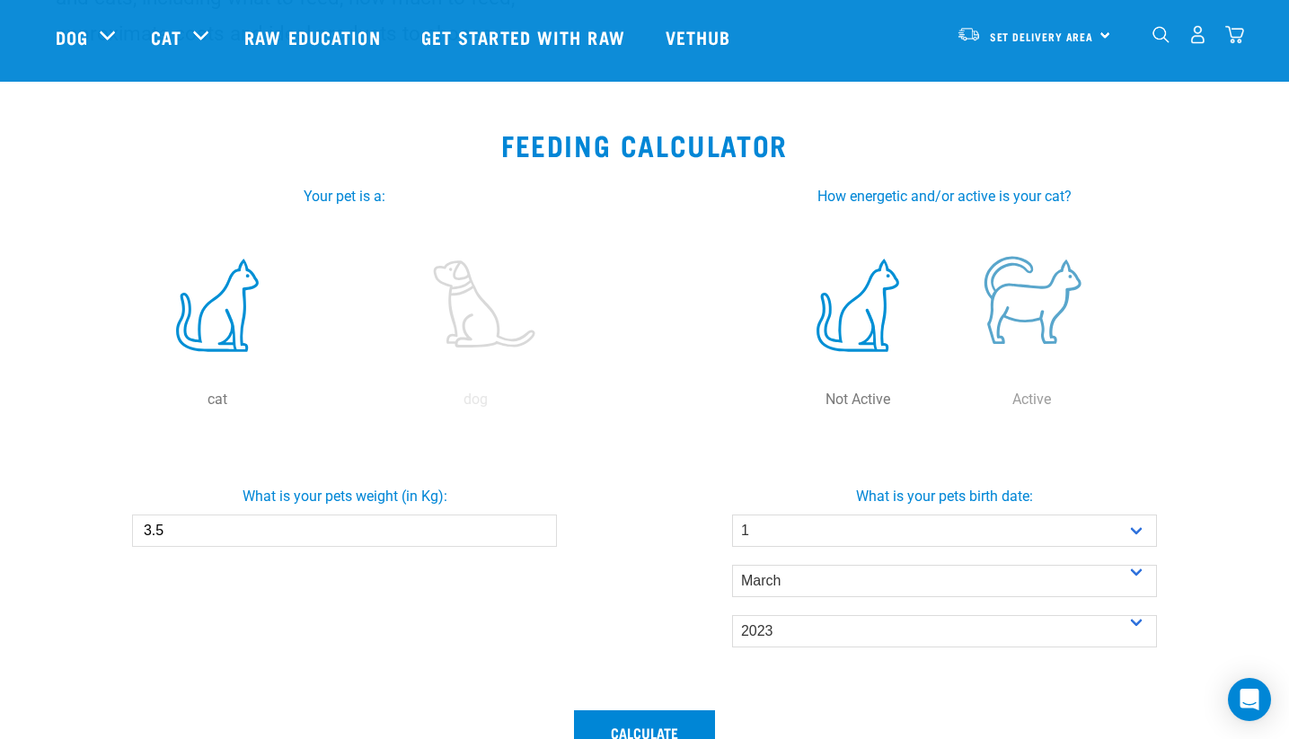
click at [1015, 324] on label at bounding box center [1032, 305] width 167 height 153
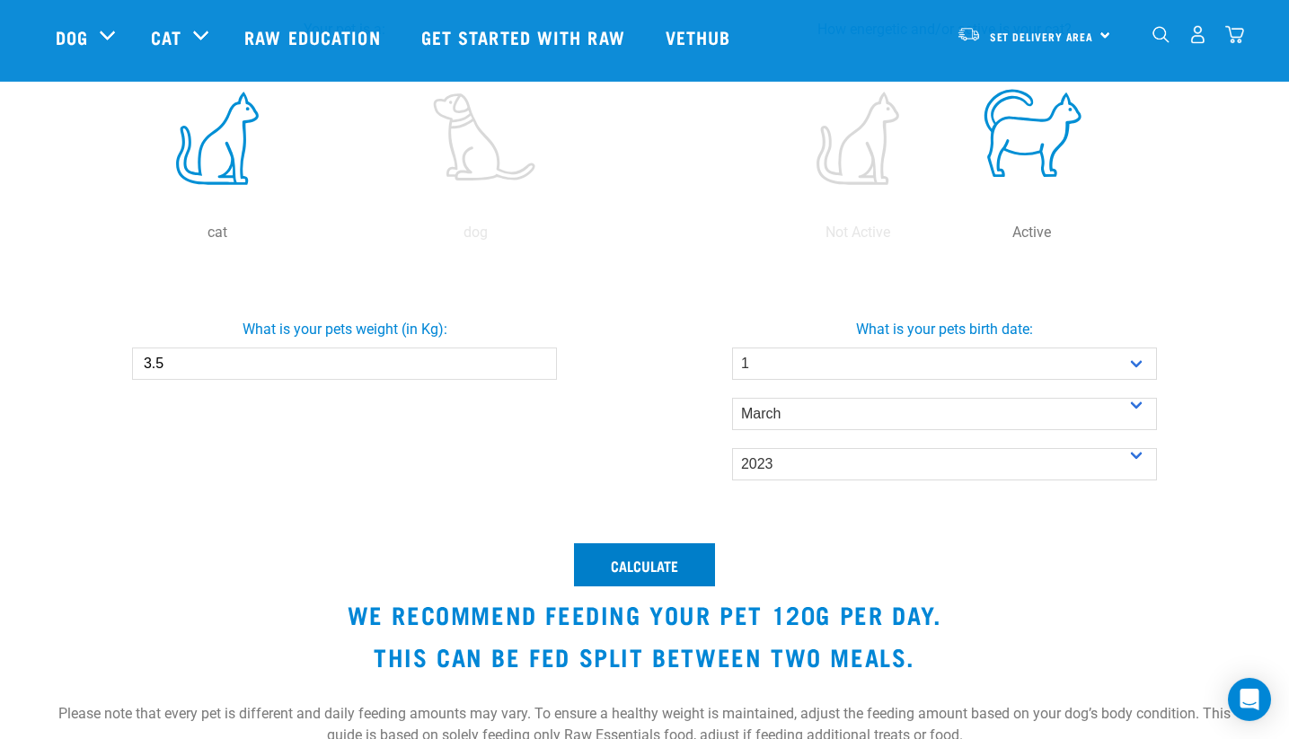
scroll to position [489, 0]
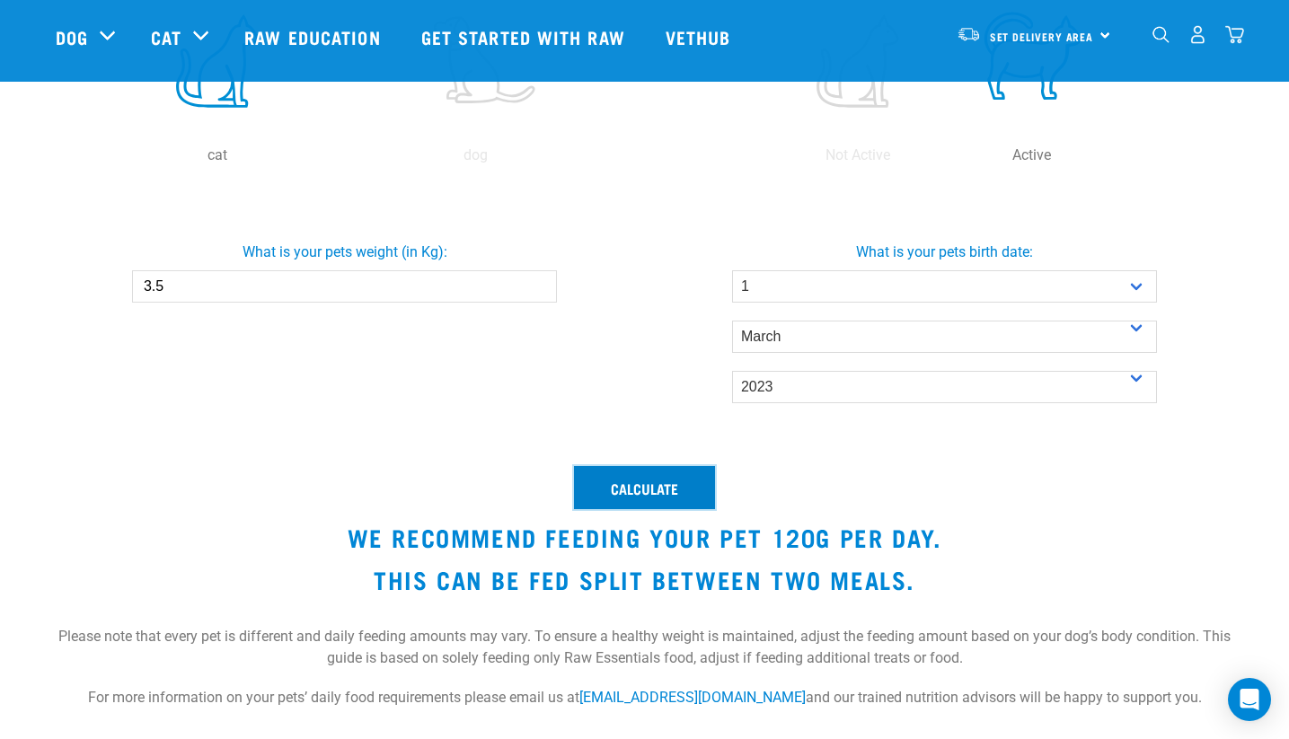
click at [671, 481] on button "Calculate" at bounding box center [644, 487] width 141 height 43
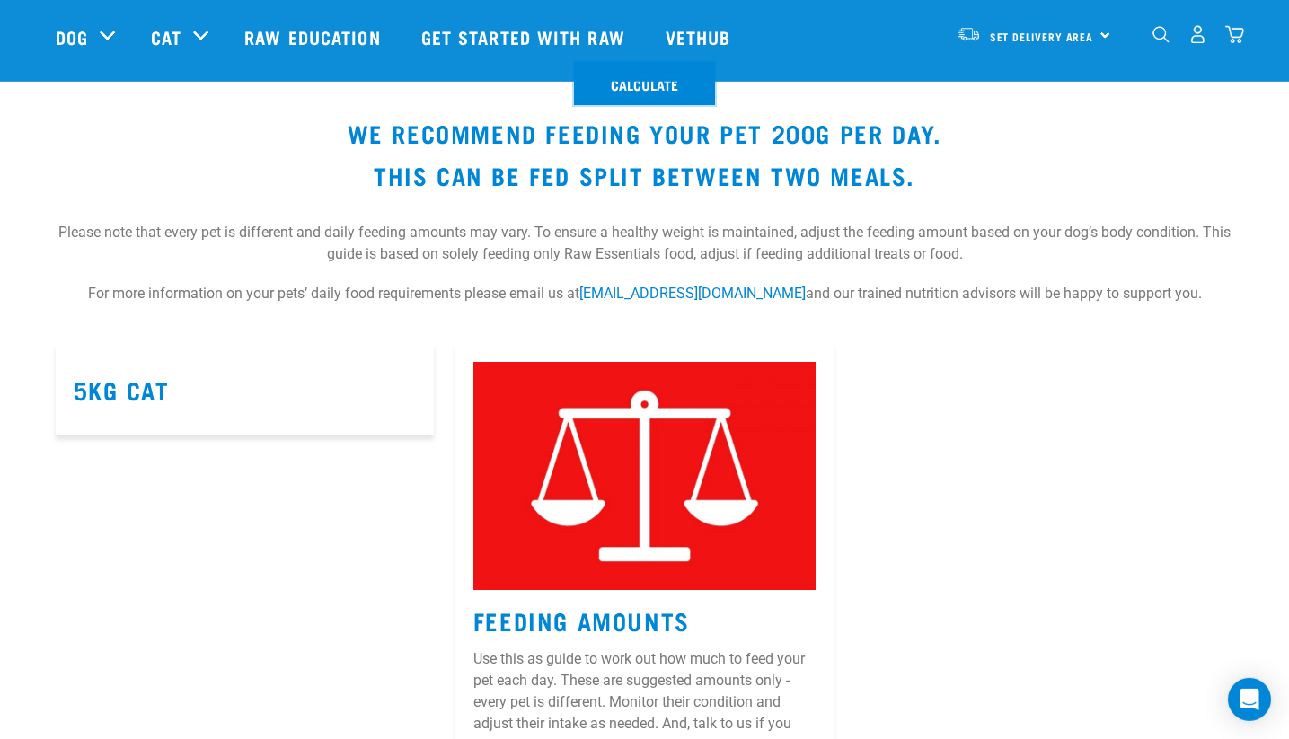
scroll to position [978, 0]
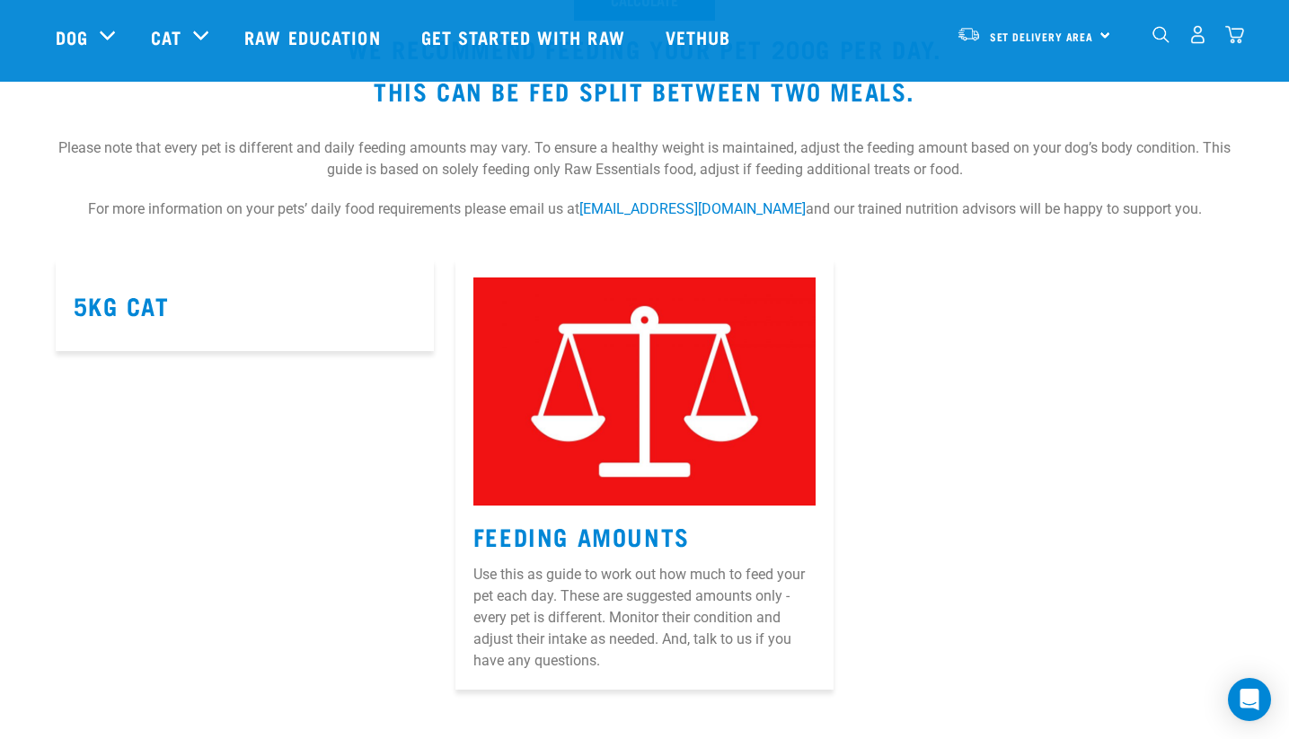
click at [668, 463] on img at bounding box center [645, 392] width 342 height 228
click at [621, 538] on link "Feeding Amounts" at bounding box center [582, 535] width 217 height 13
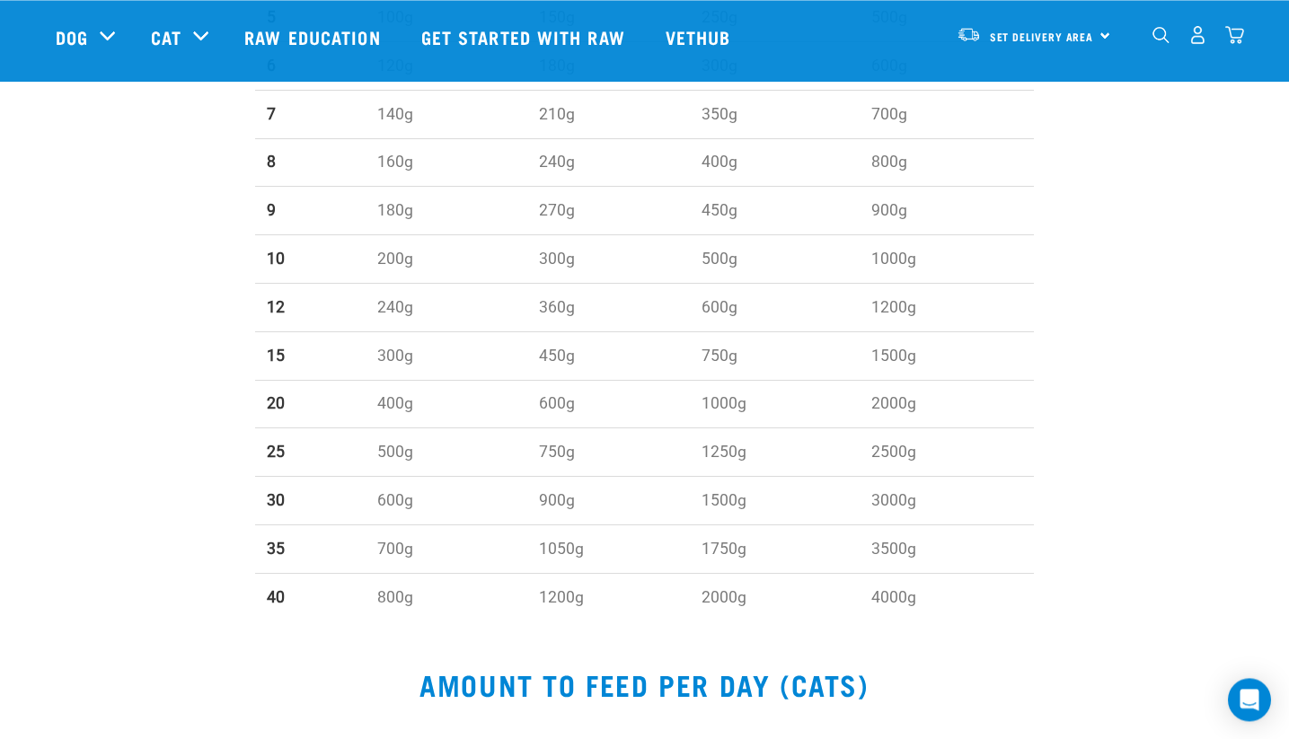
scroll to position [1711, 0]
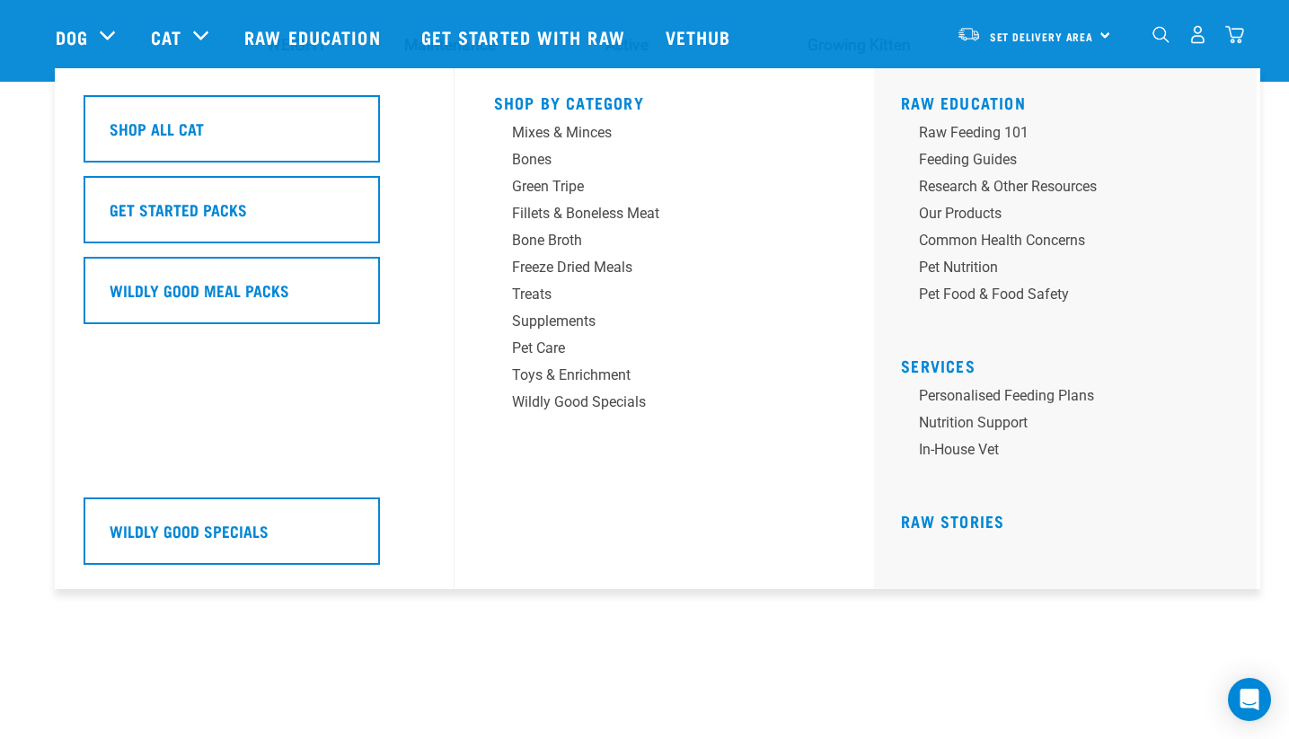
click at [583, 119] on div "Shop By Category Mixes & Minces Bones Green Tripe Treats" at bounding box center [664, 328] width 363 height 521
click at [585, 130] on div "Mixes & Minces" at bounding box center [652, 133] width 280 height 22
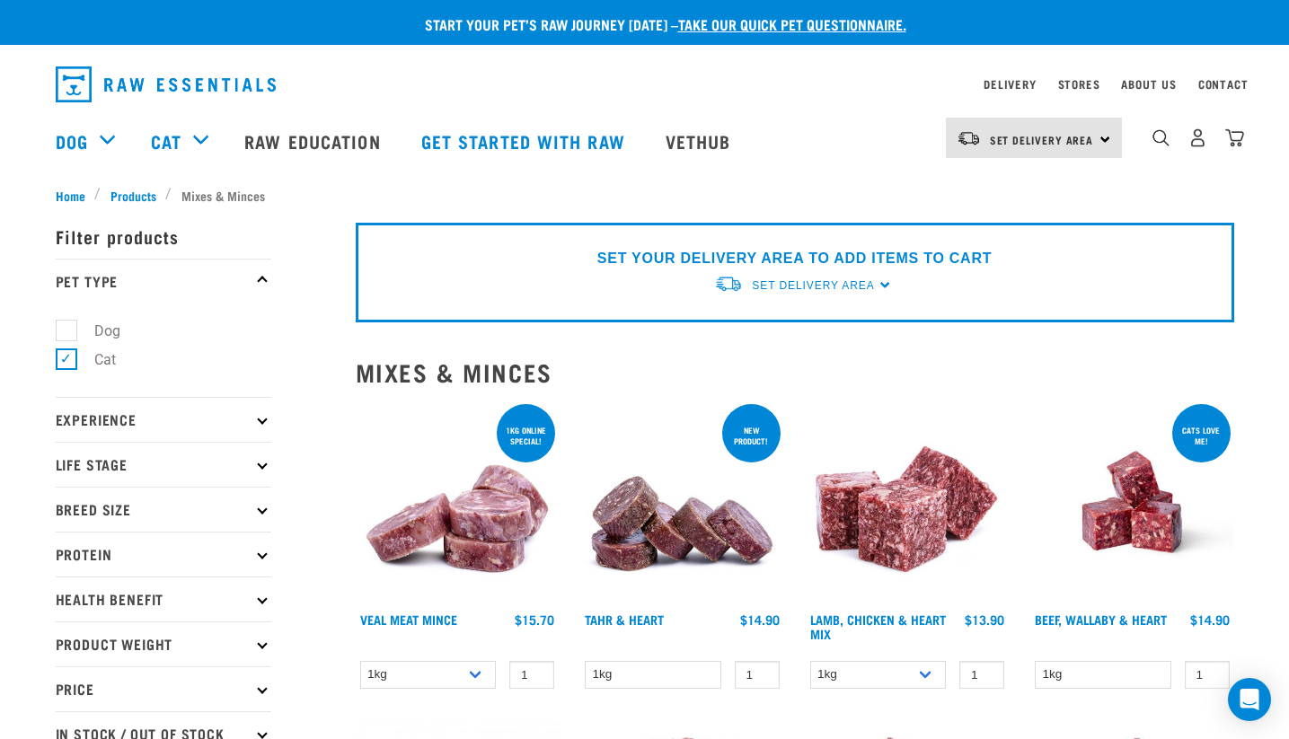
click at [891, 658] on div at bounding box center [908, 550] width 226 height 321
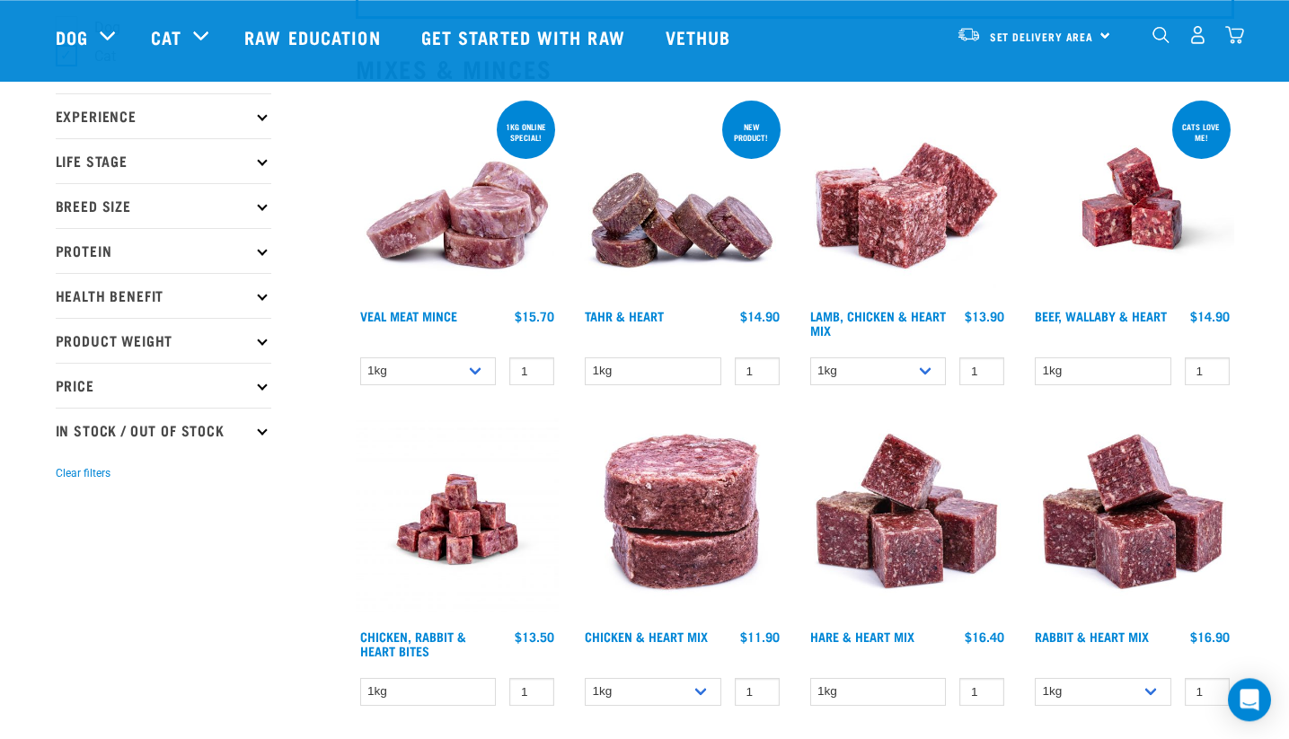
scroll to position [244, 0]
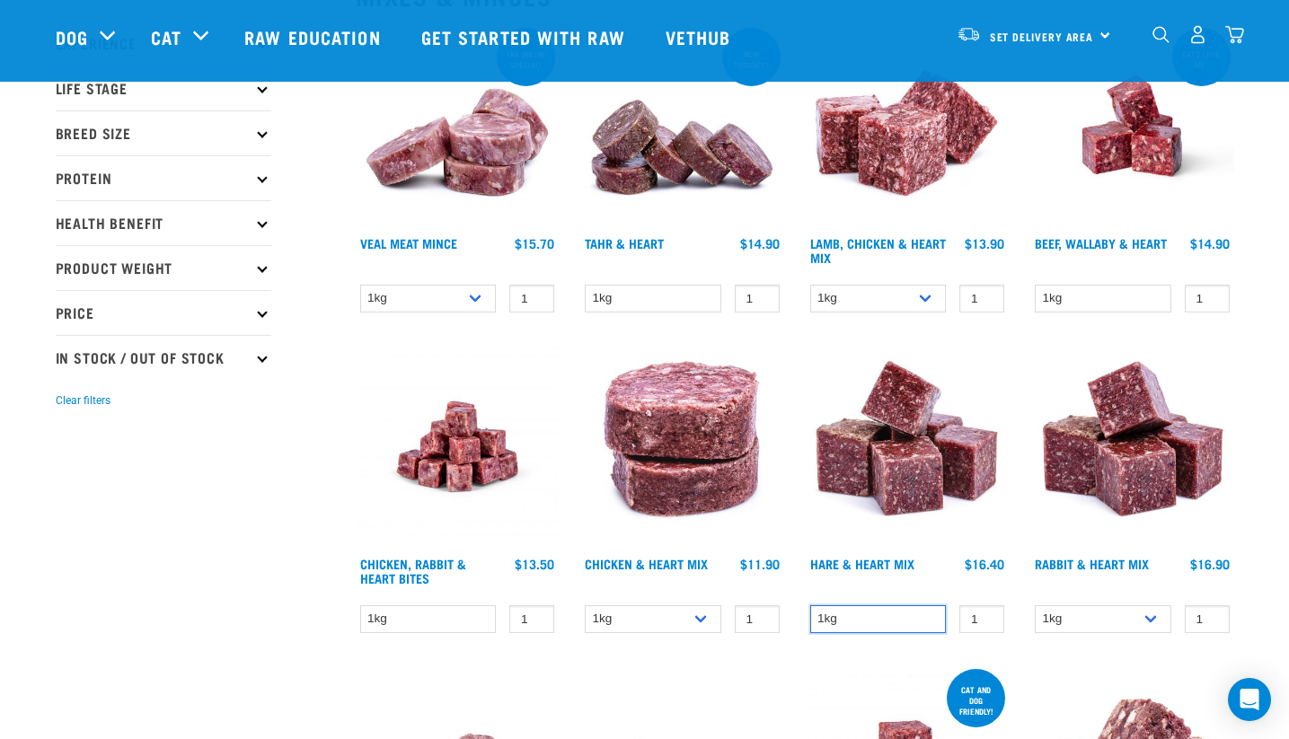
click at [810, 606] on select "1kg" at bounding box center [878, 620] width 137 height 28
click at [887, 621] on select "1kg" at bounding box center [878, 620] width 137 height 28
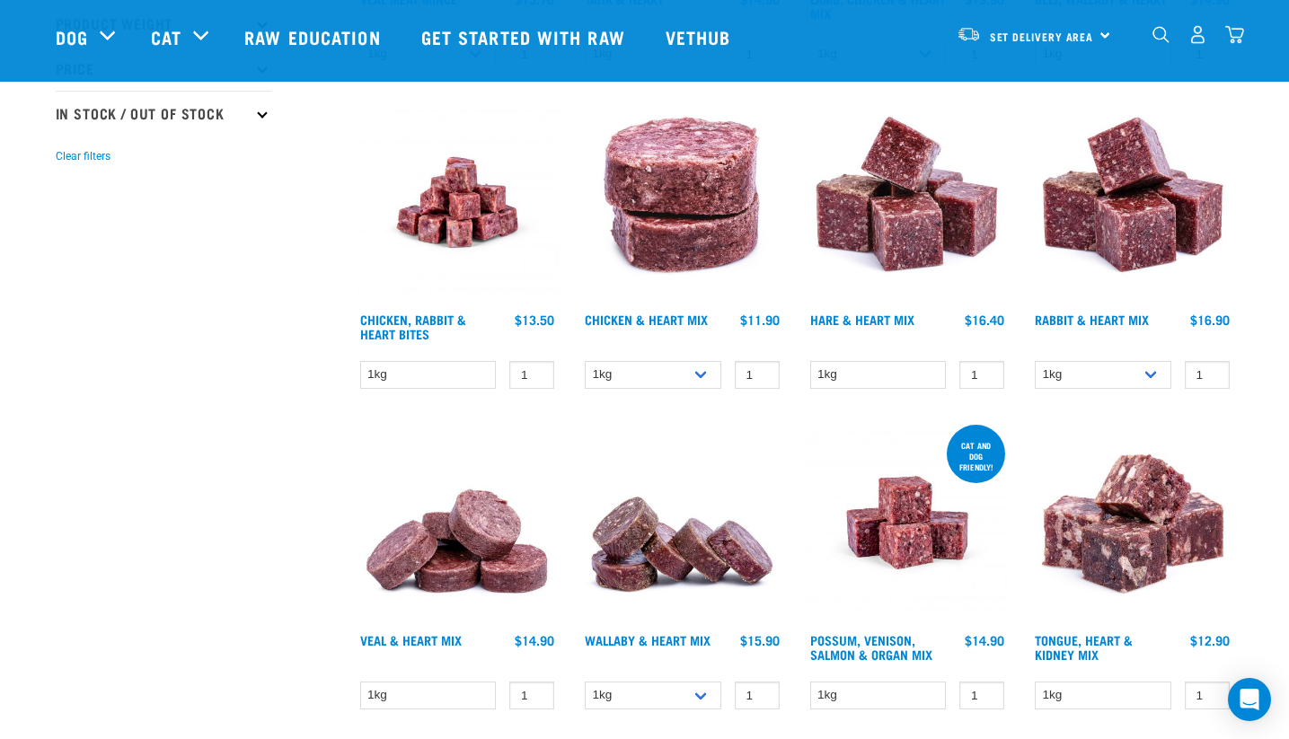
click at [1082, 483] on img at bounding box center [1133, 523] width 204 height 204
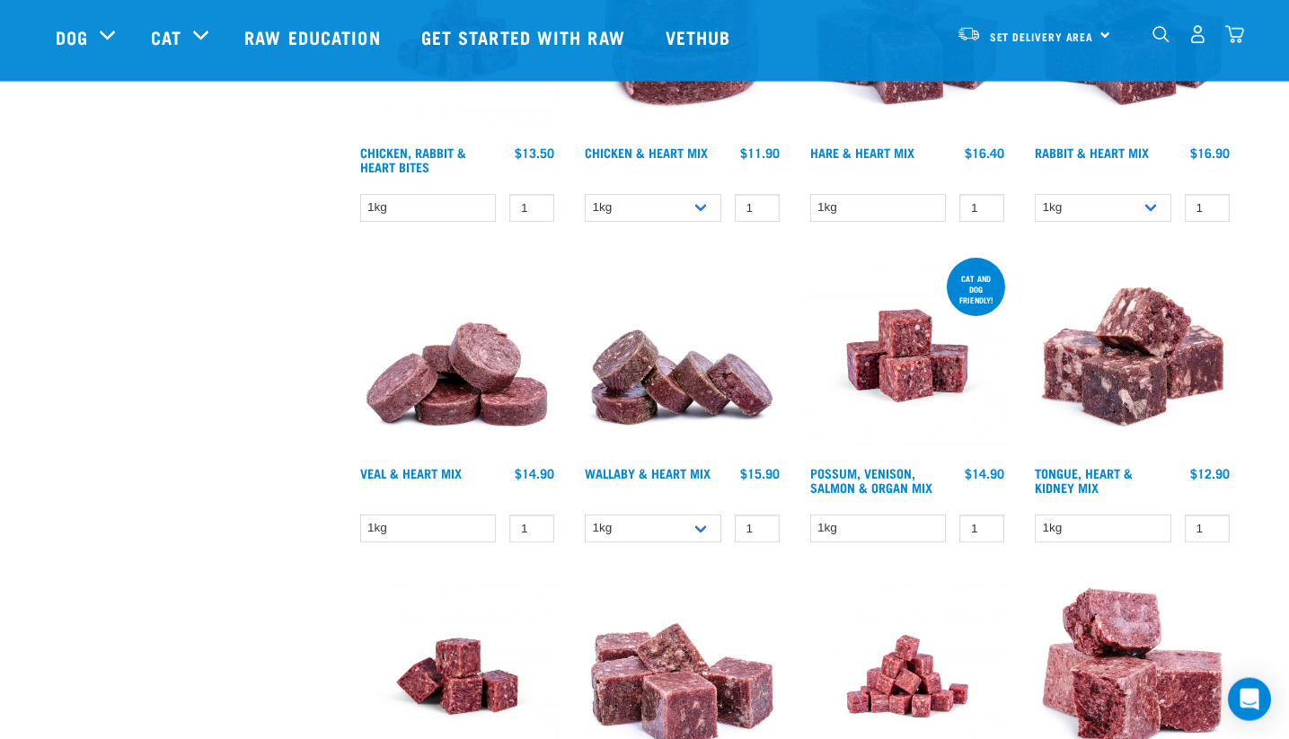
scroll to position [733, 0]
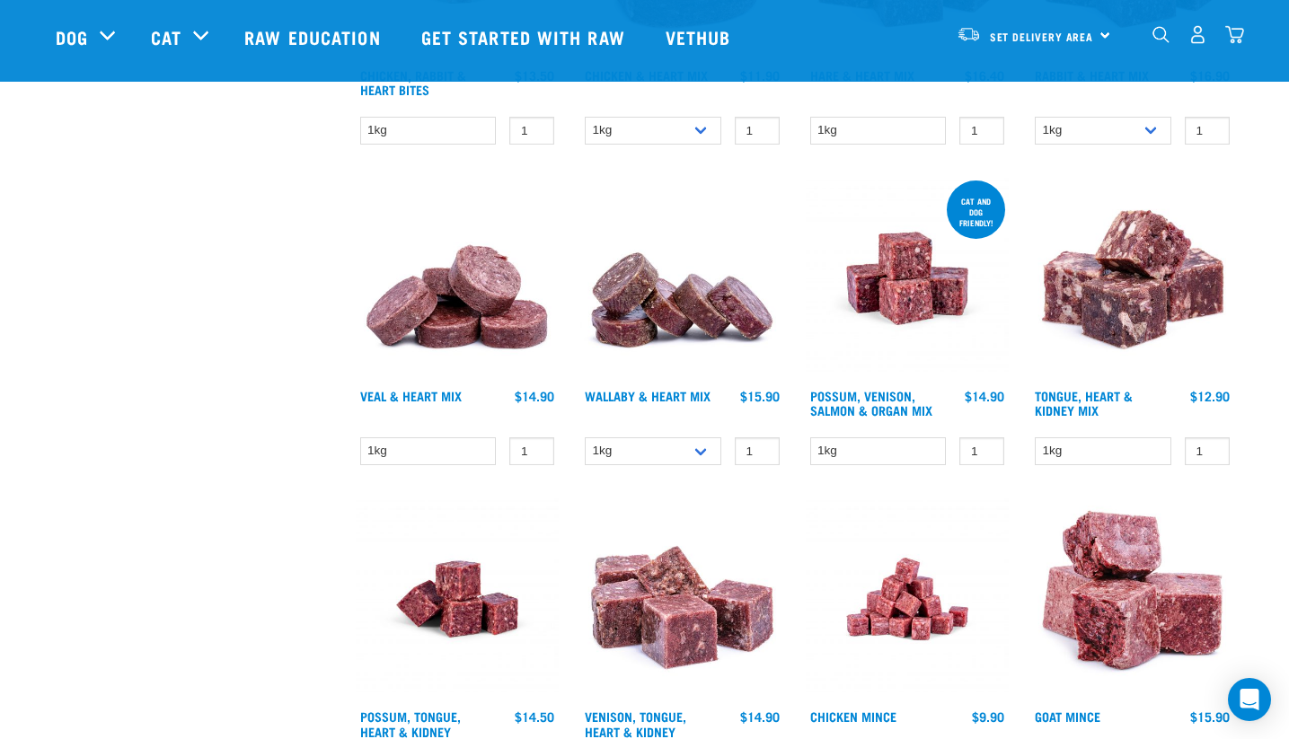
click at [1126, 367] on img at bounding box center [1133, 279] width 204 height 204
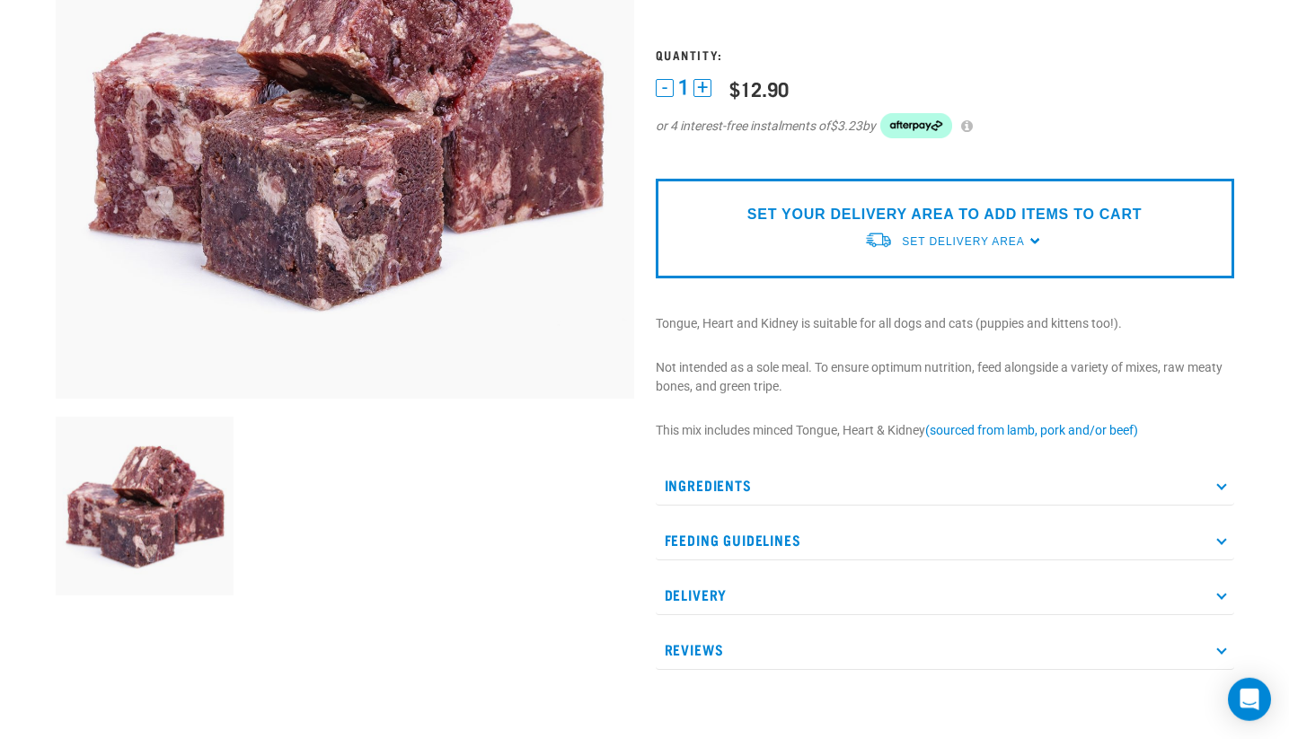
scroll to position [489, 0]
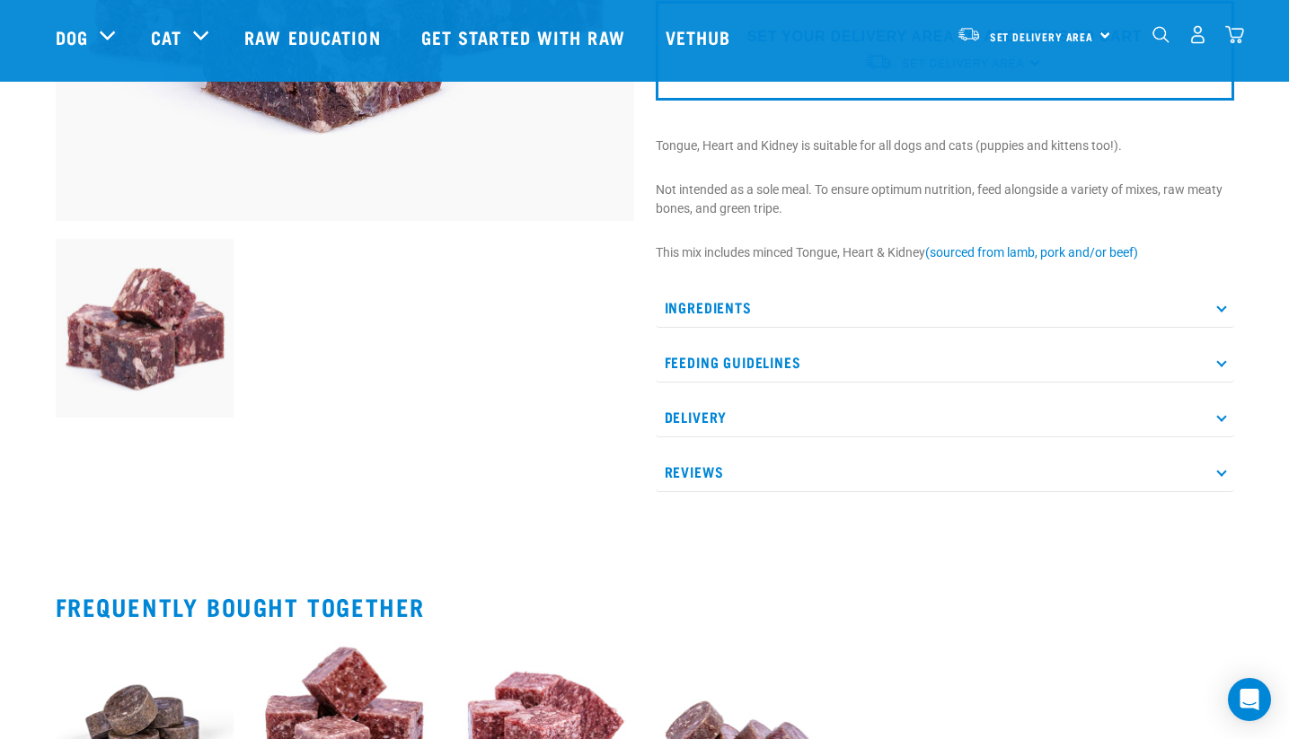
drag, startPoint x: 792, startPoint y: 353, endPoint x: 792, endPoint y: 364, distance: 10.8
click at [792, 364] on p "Feeding Guidelines" at bounding box center [945, 362] width 579 height 40
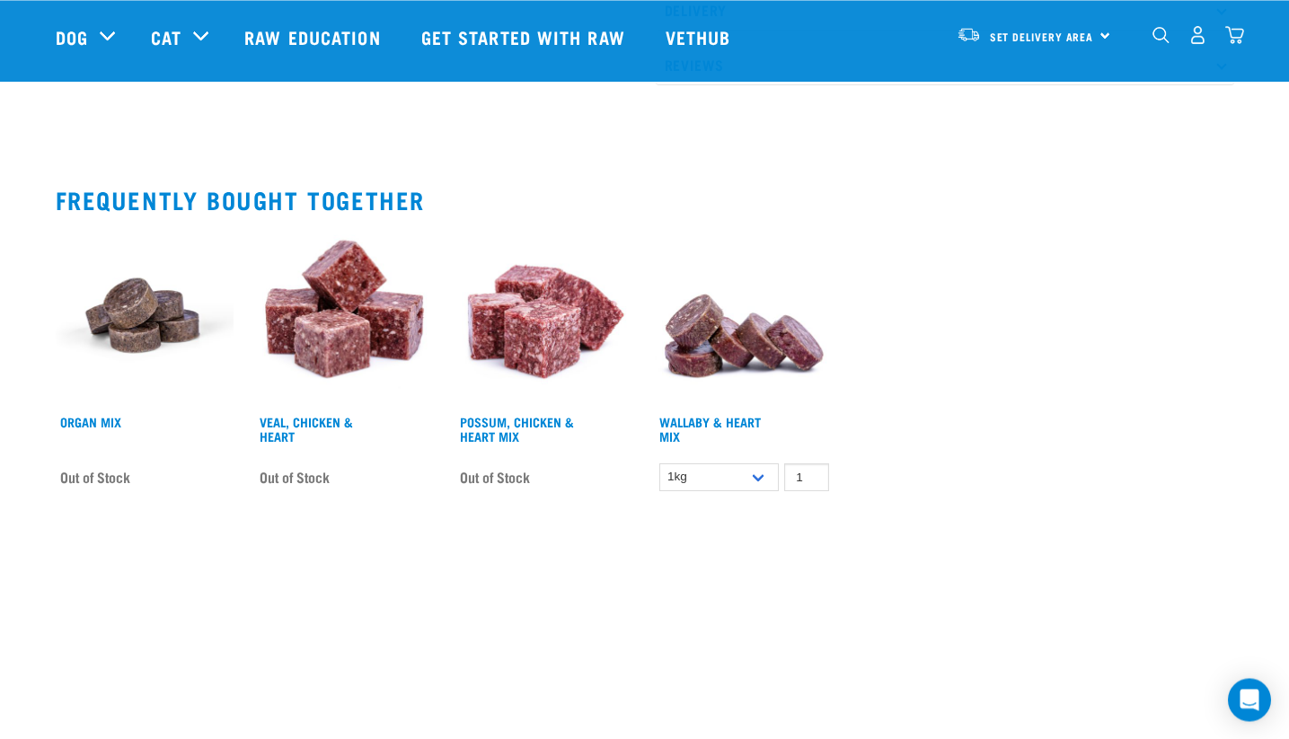
scroll to position [733, 0]
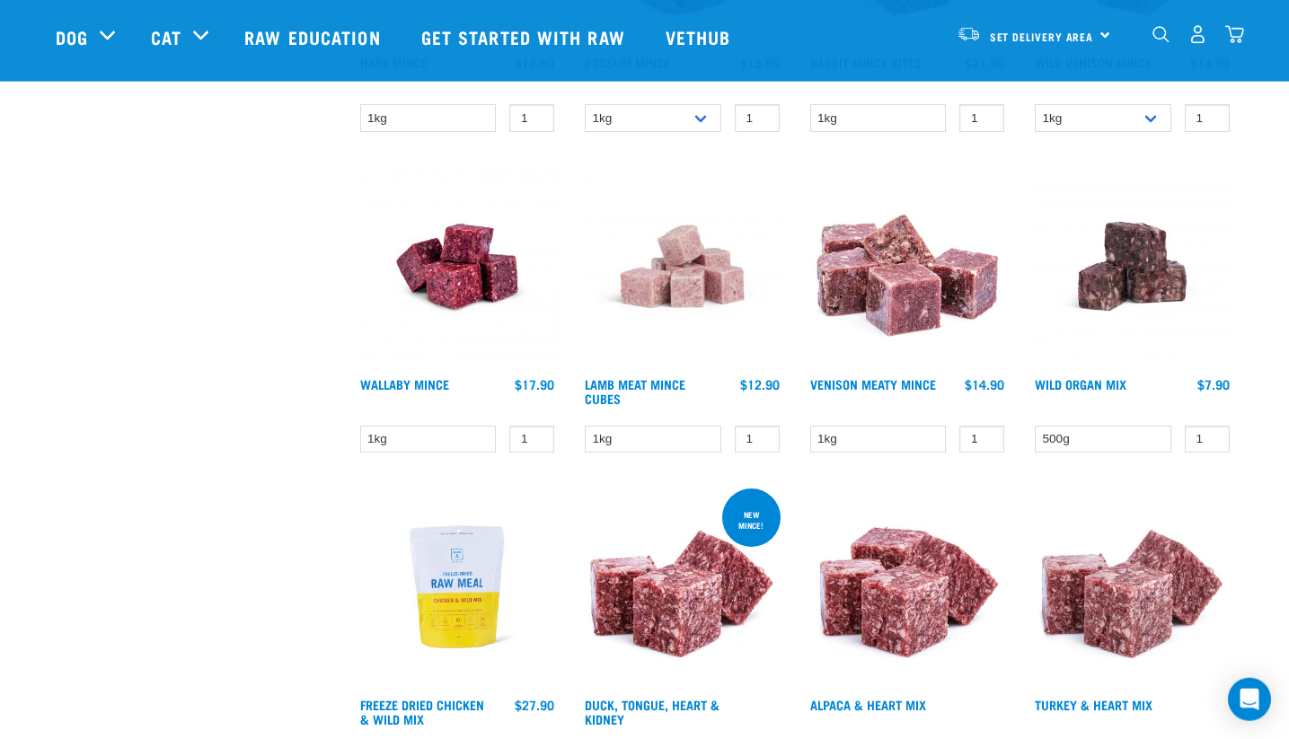
scroll to position [1711, 0]
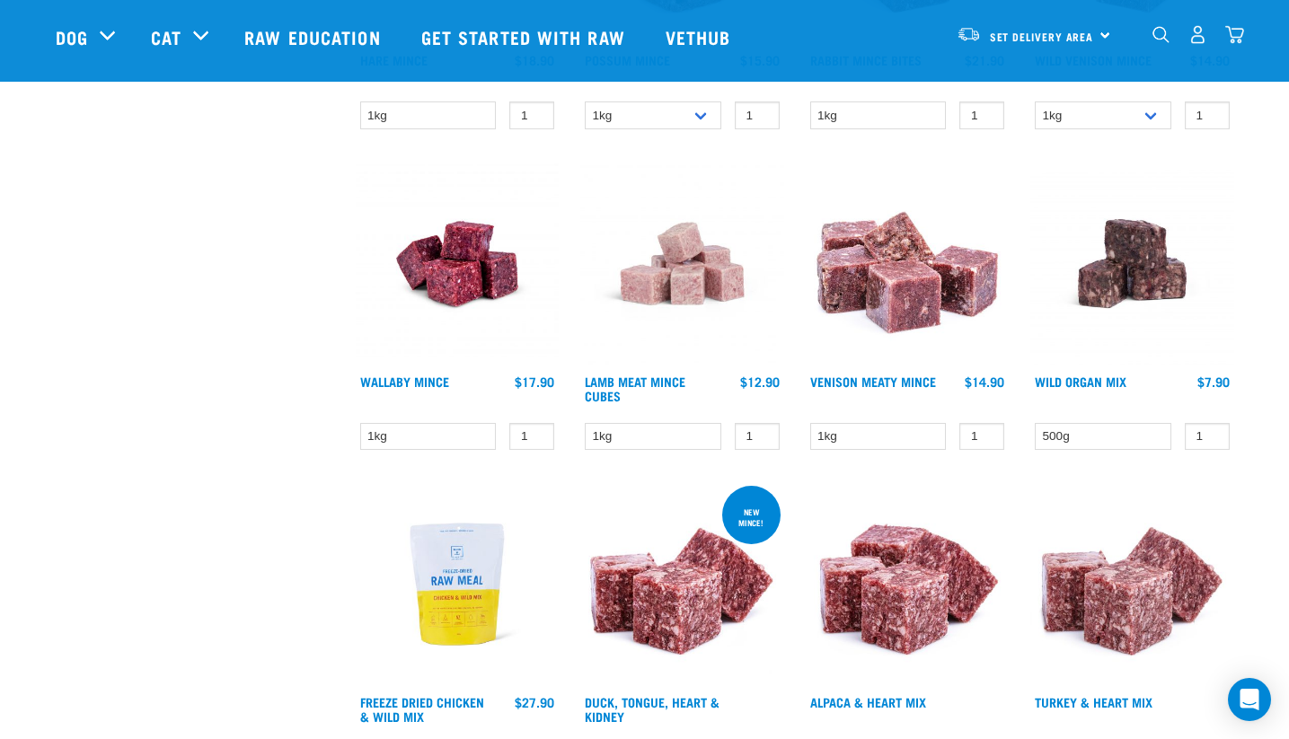
click at [1129, 270] on img at bounding box center [1133, 264] width 204 height 204
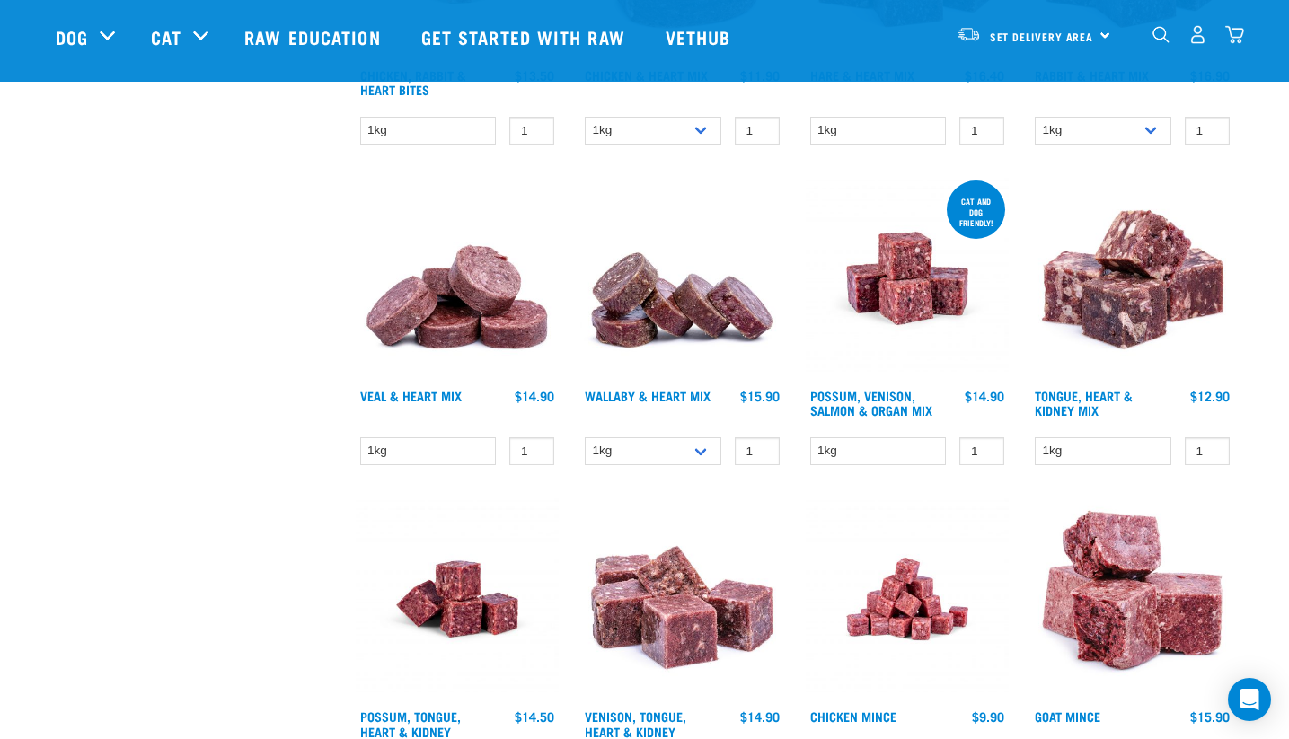
scroll to position [489, 0]
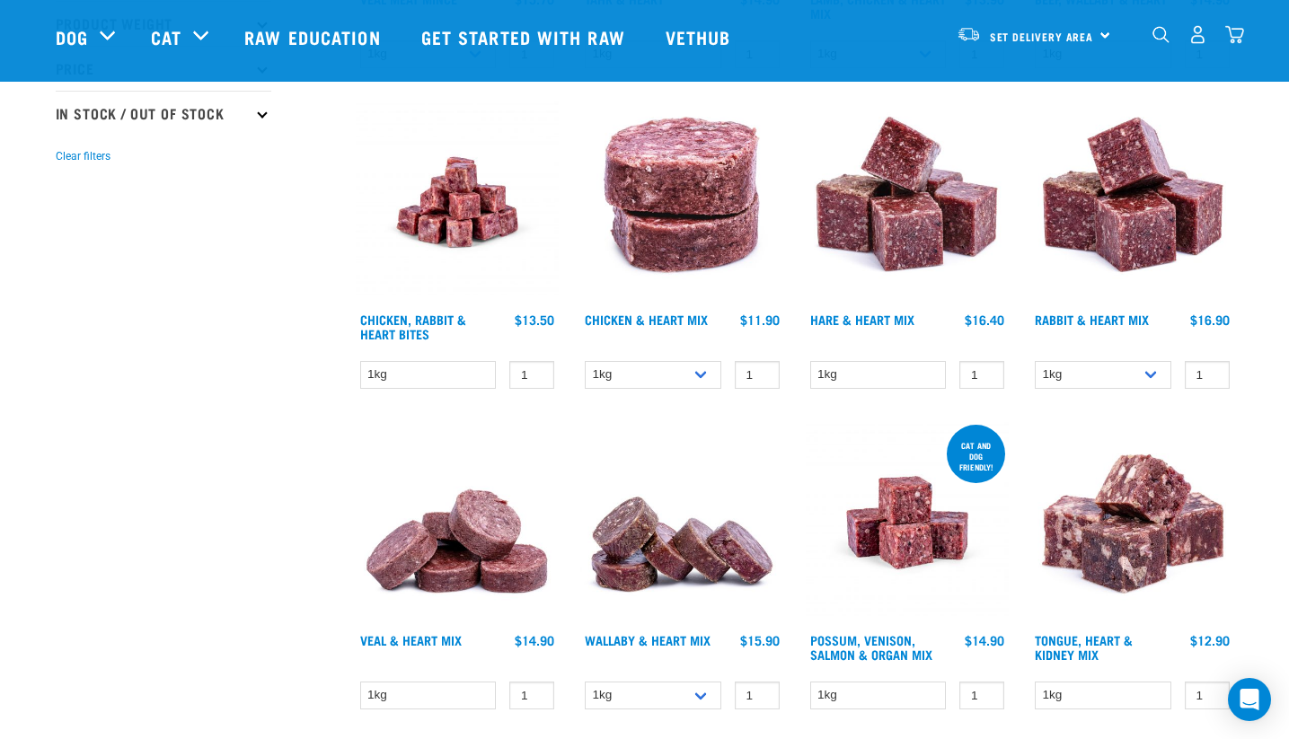
click at [863, 515] on img at bounding box center [908, 523] width 204 height 204
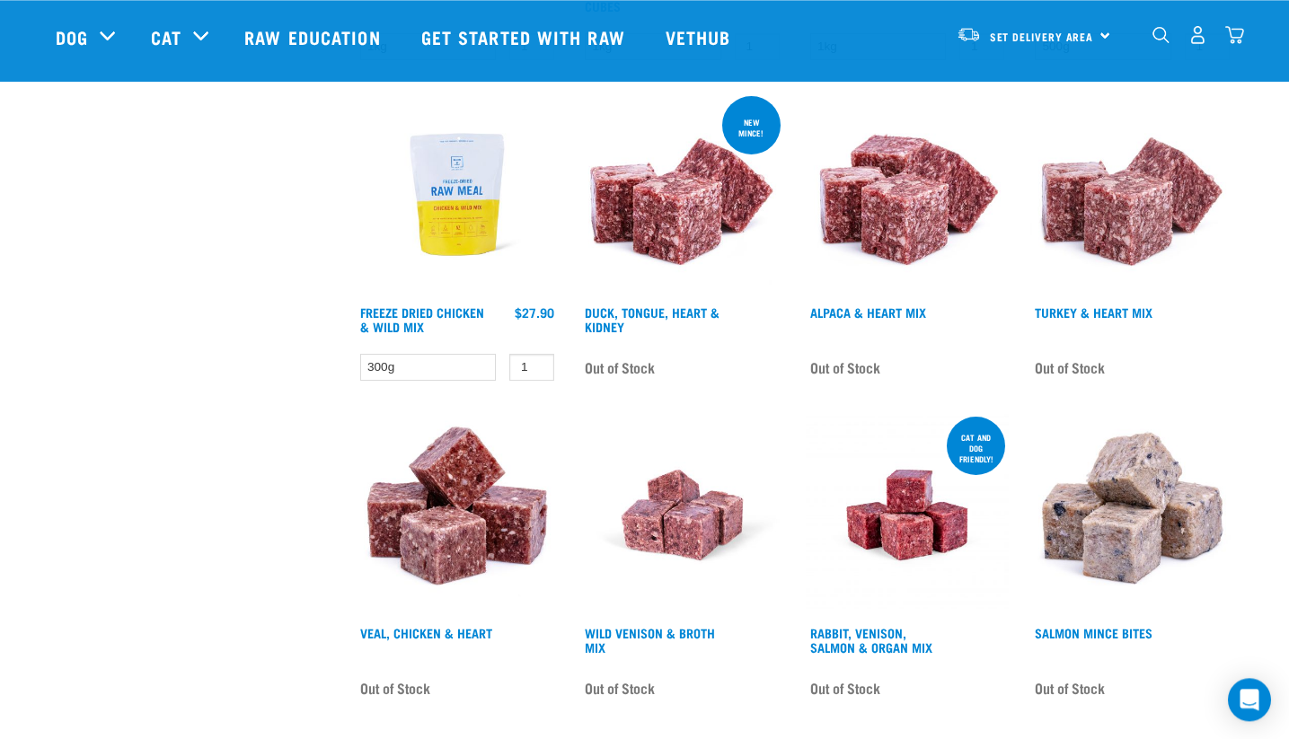
scroll to position [2200, 0]
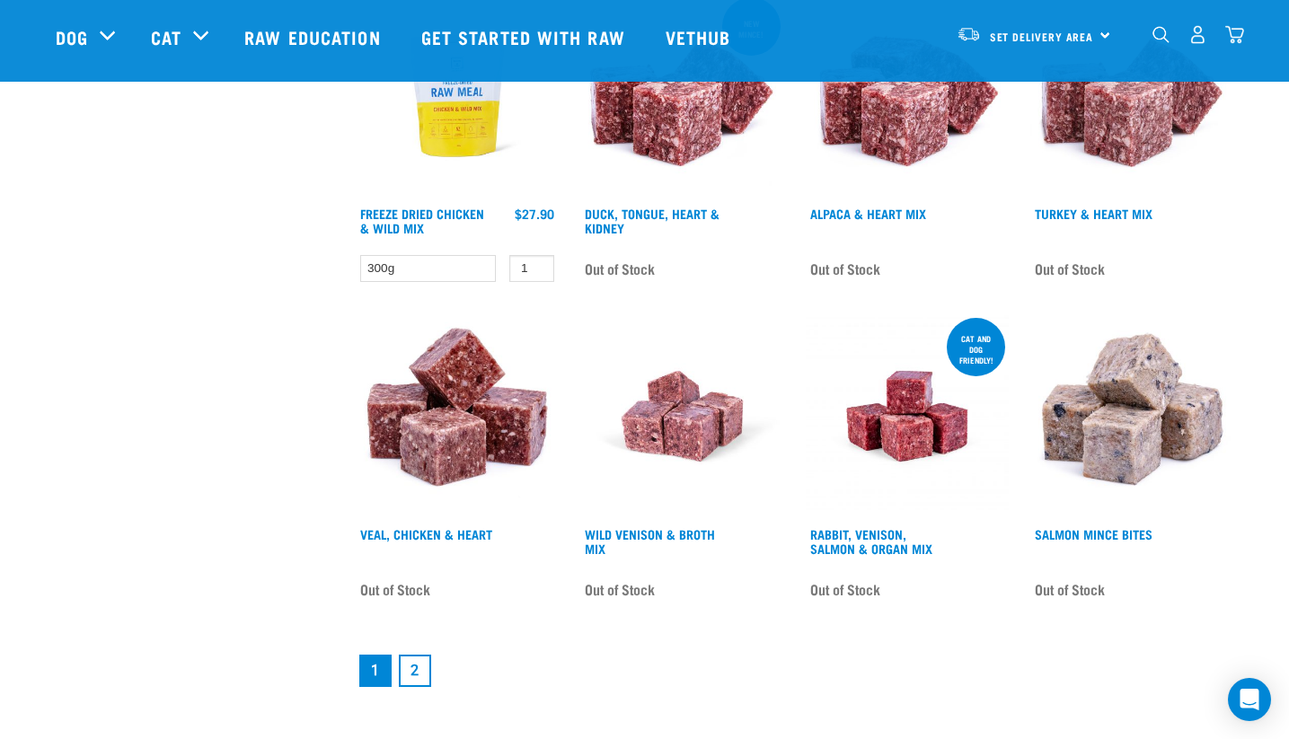
click at [417, 668] on link "2" at bounding box center [415, 671] width 32 height 32
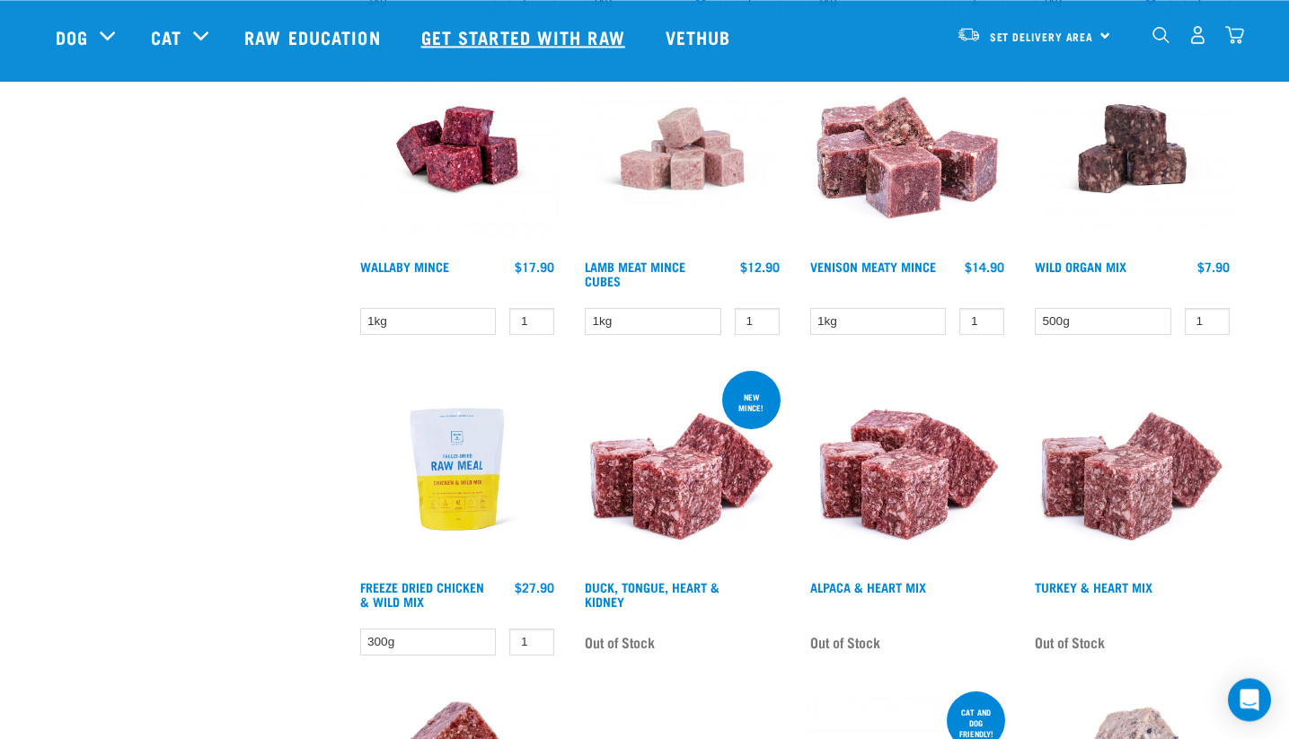
scroll to position [1711, 0]
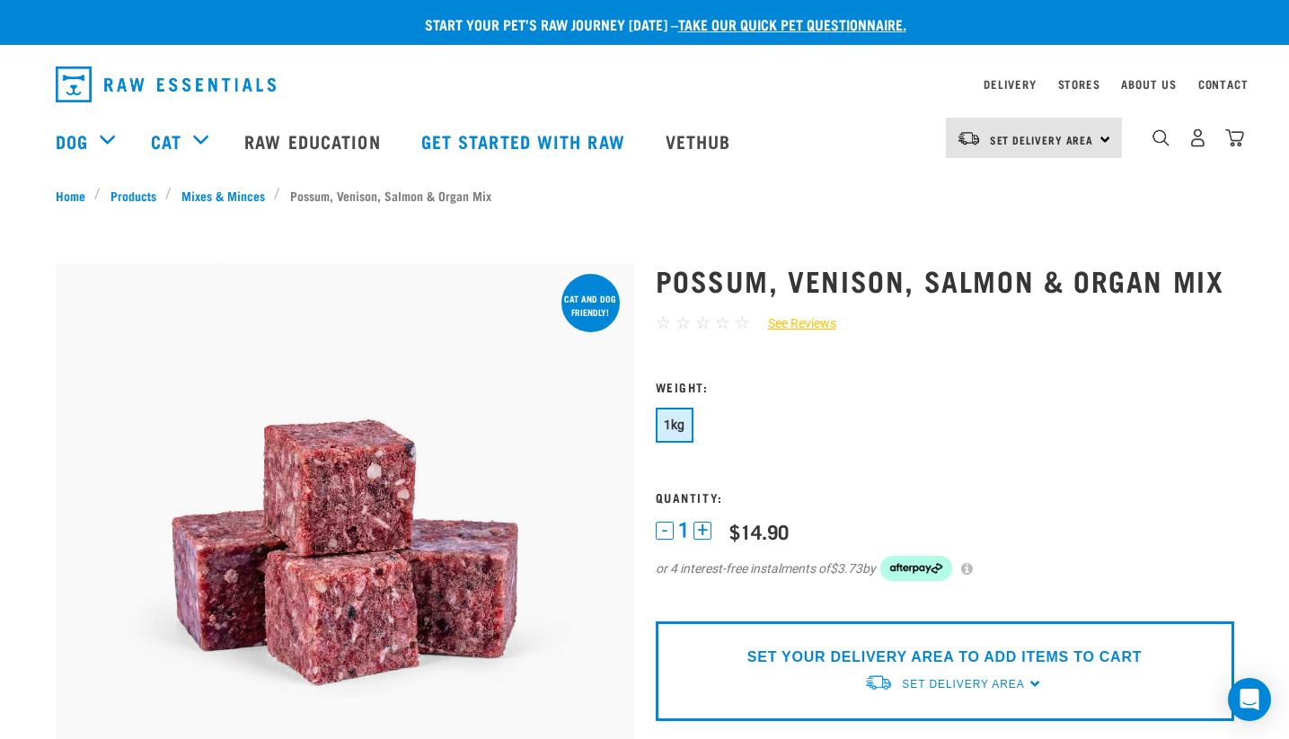
scroll to position [244, 0]
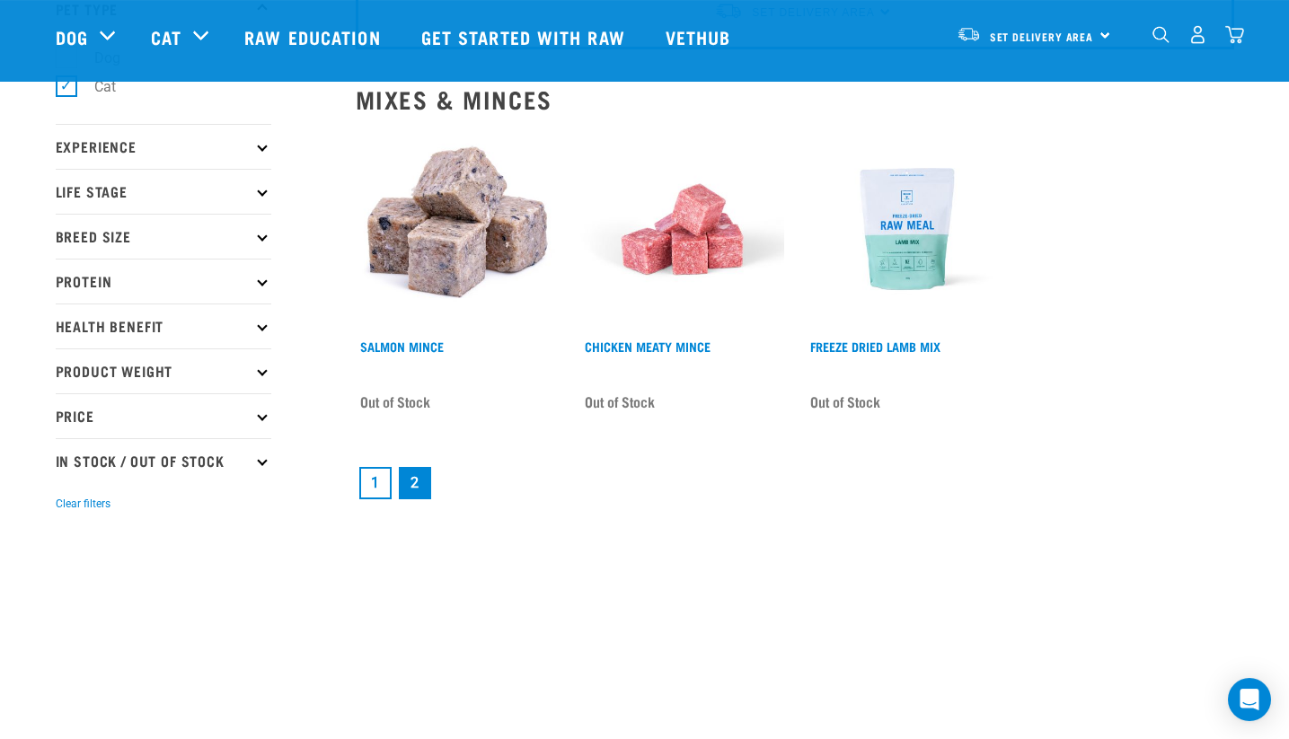
scroll to position [244, 0]
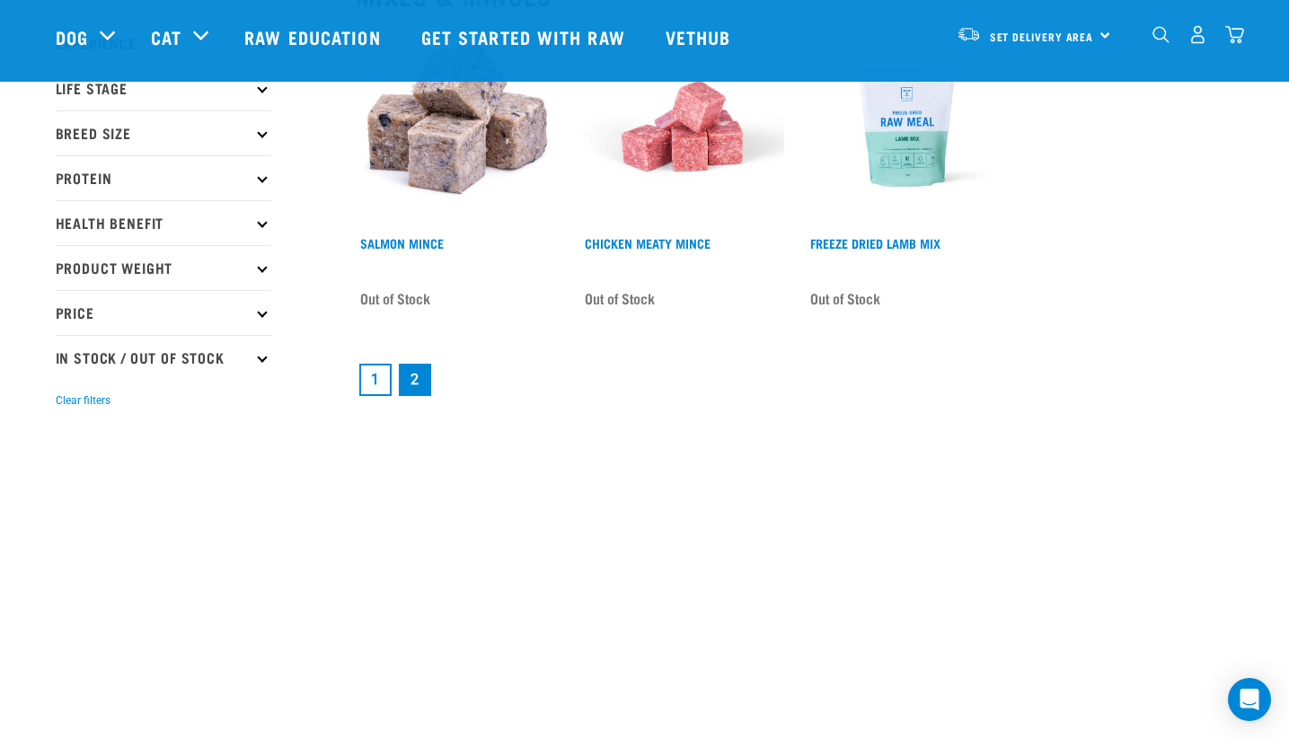
click at [375, 372] on link "1" at bounding box center [375, 380] width 32 height 32
click at [385, 383] on link "1" at bounding box center [375, 380] width 32 height 32
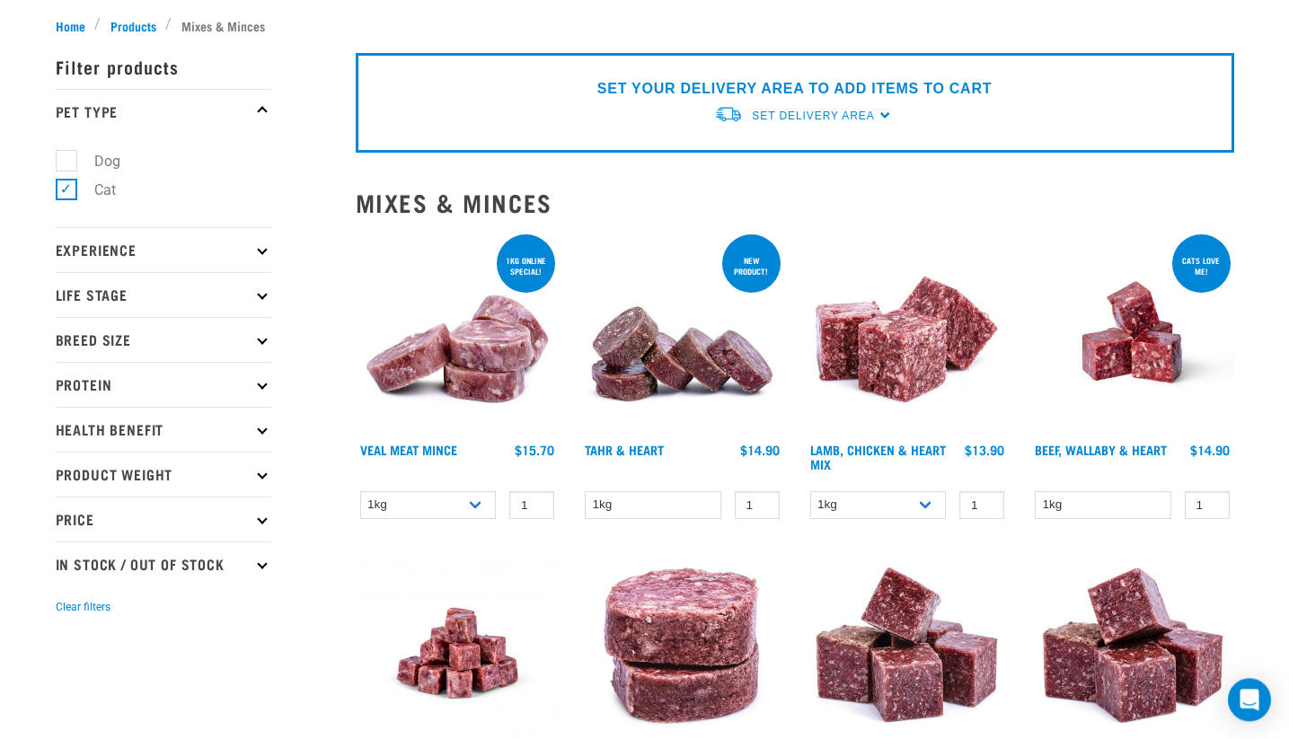
scroll to position [244, 0]
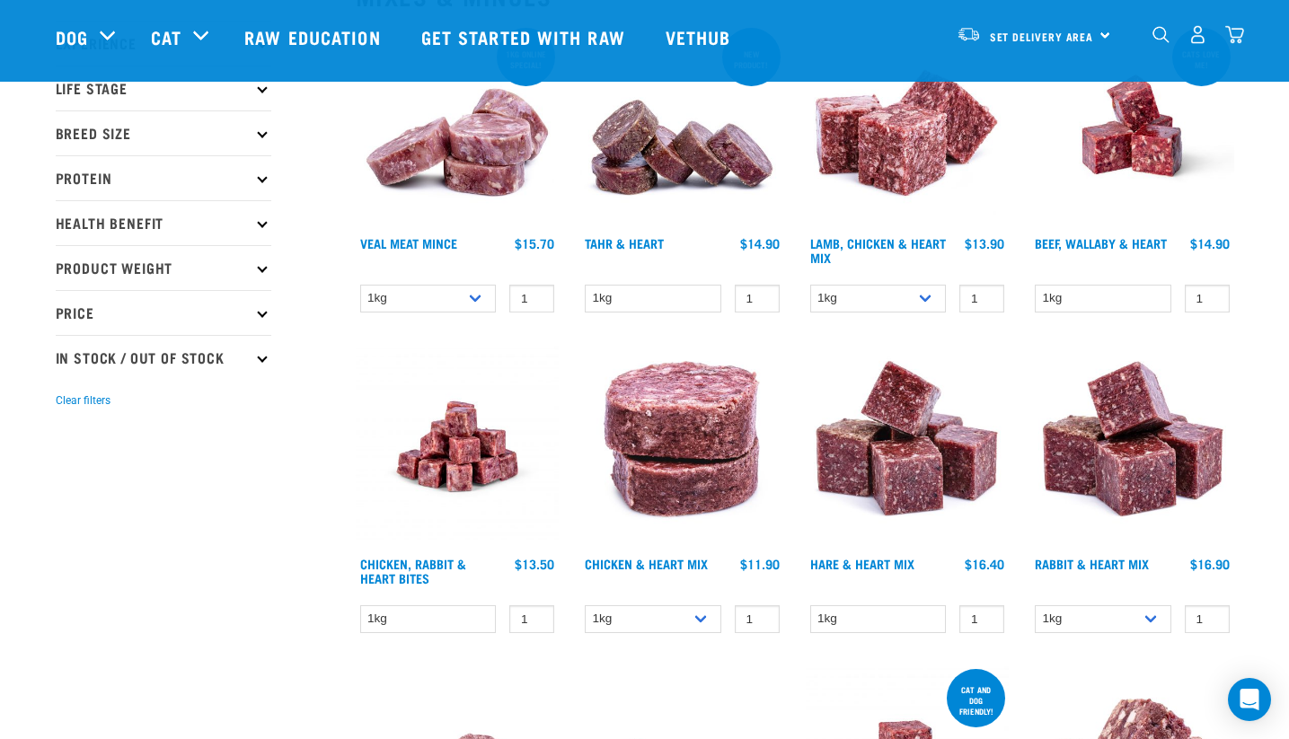
click at [198, 320] on p "Price" at bounding box center [164, 312] width 216 height 45
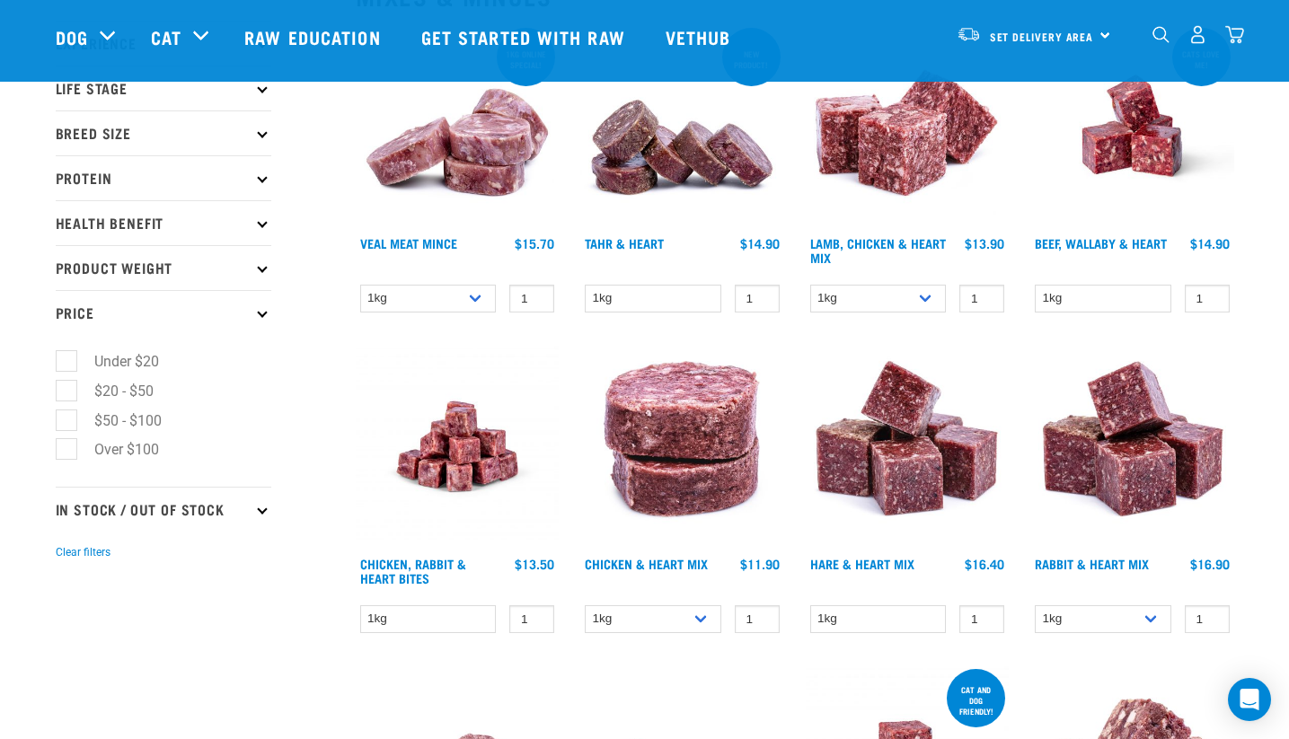
click at [198, 320] on p "Price" at bounding box center [164, 312] width 216 height 45
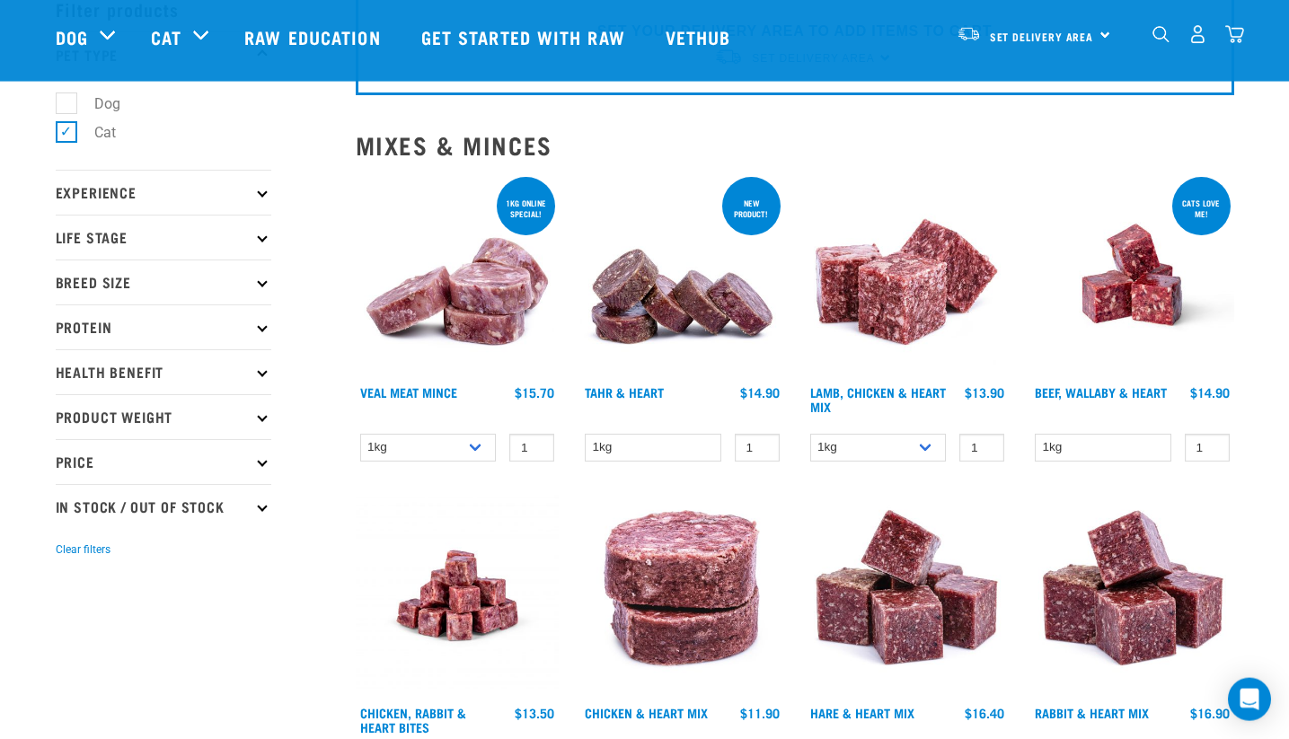
scroll to position [0, 0]
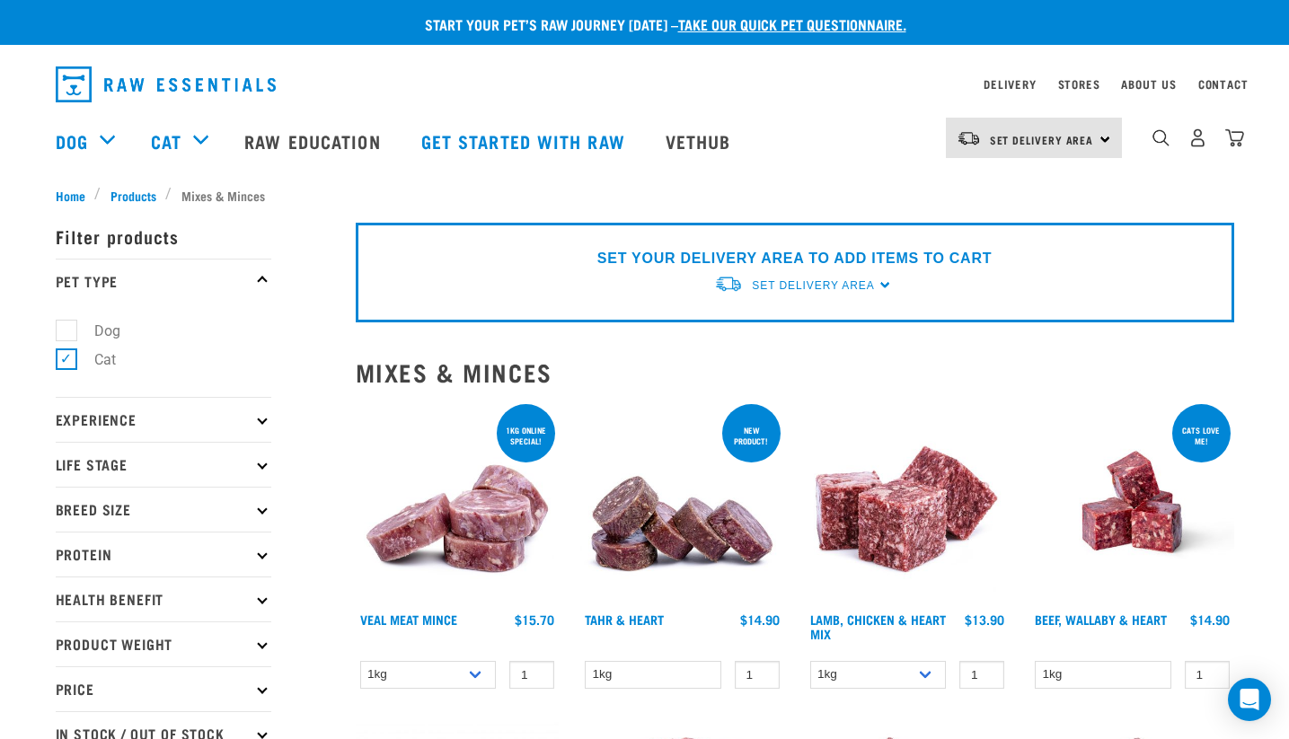
click at [125, 562] on p "Protein" at bounding box center [164, 554] width 216 height 45
click at [185, 545] on p "Protein" at bounding box center [164, 554] width 216 height 45
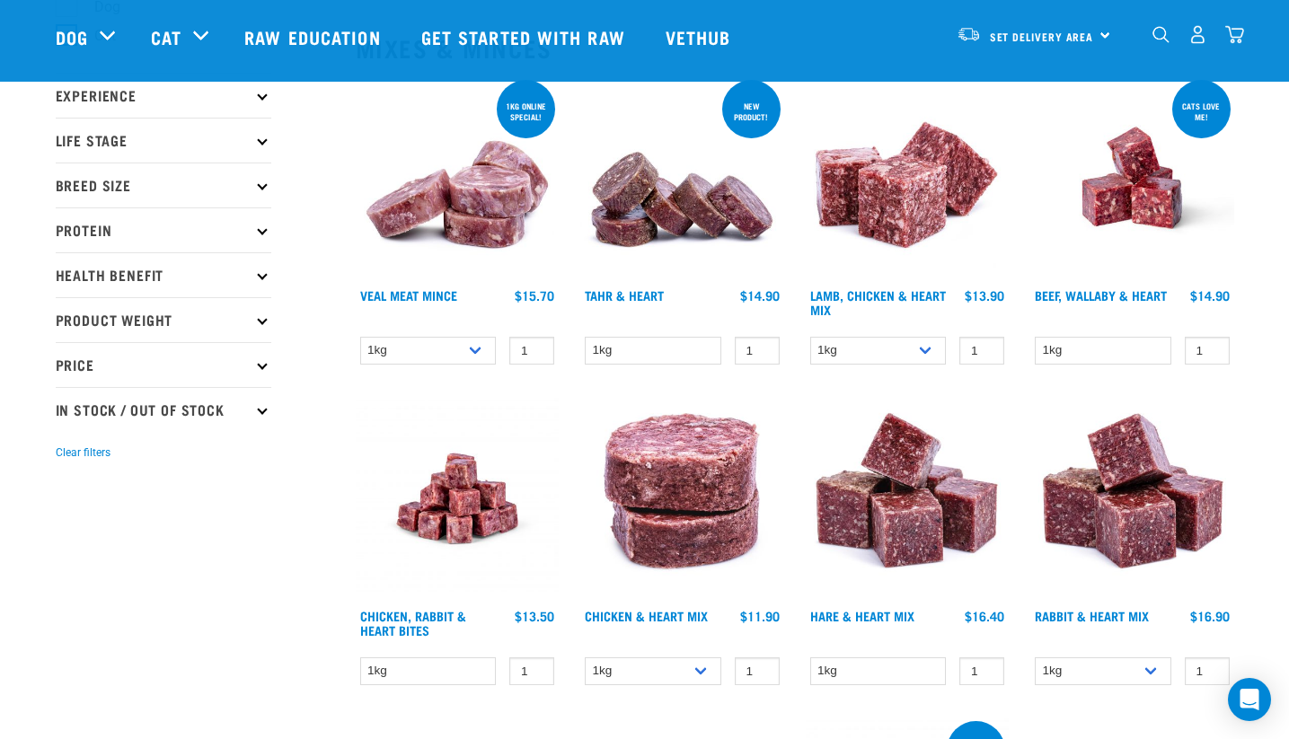
scroll to position [244, 0]
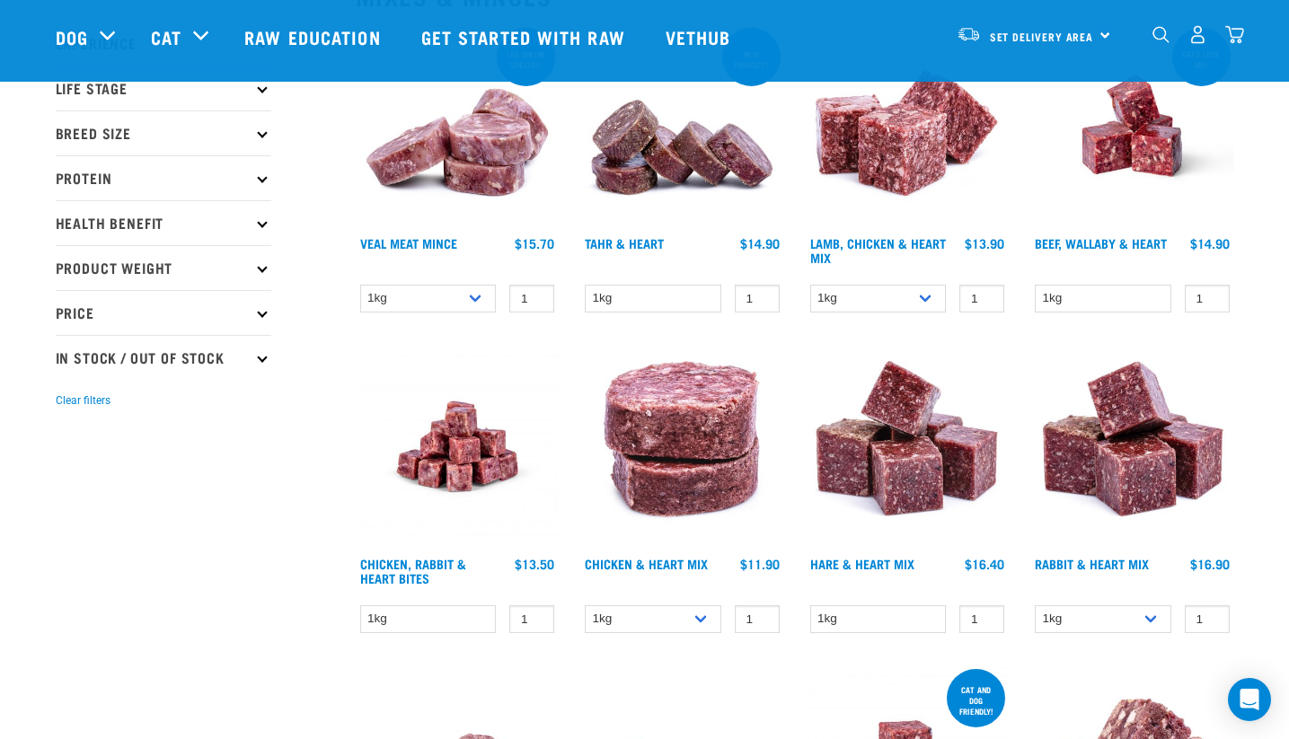
click at [221, 219] on p "Health Benefit" at bounding box center [164, 222] width 216 height 45
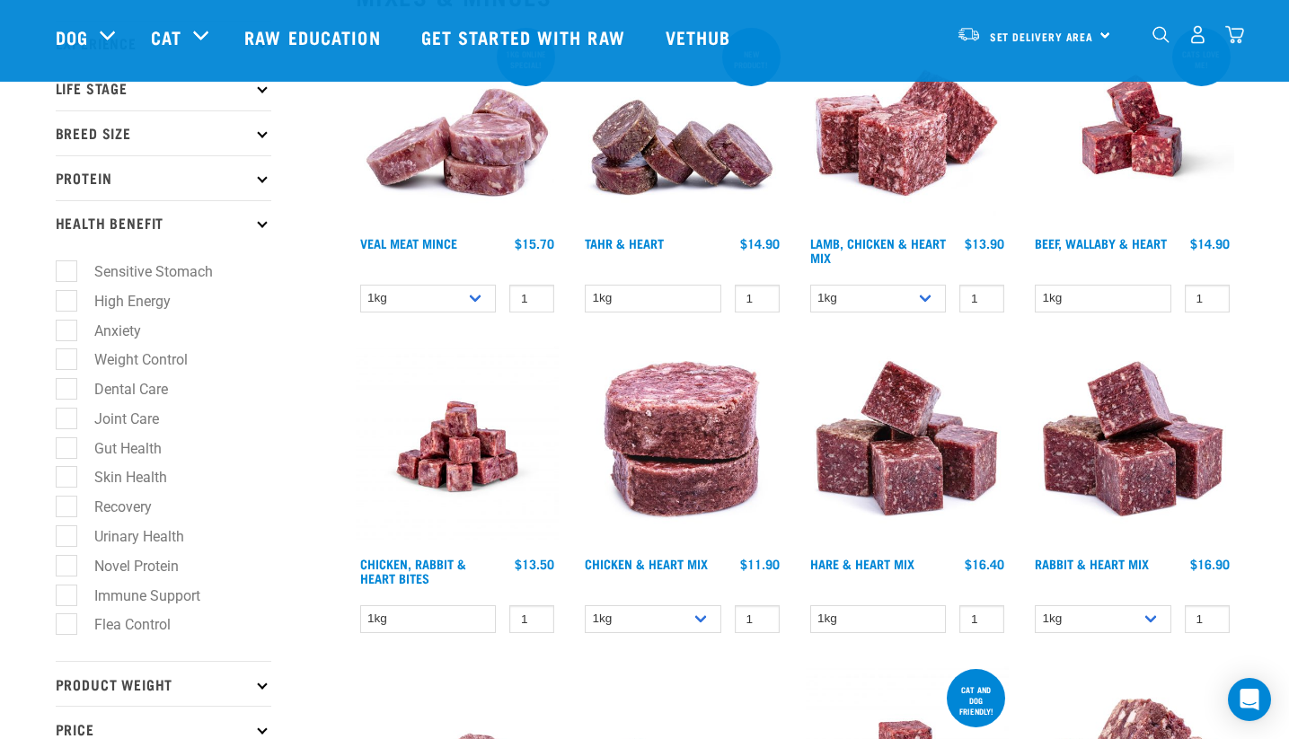
click at [221, 219] on p "Health Benefit" at bounding box center [164, 222] width 216 height 45
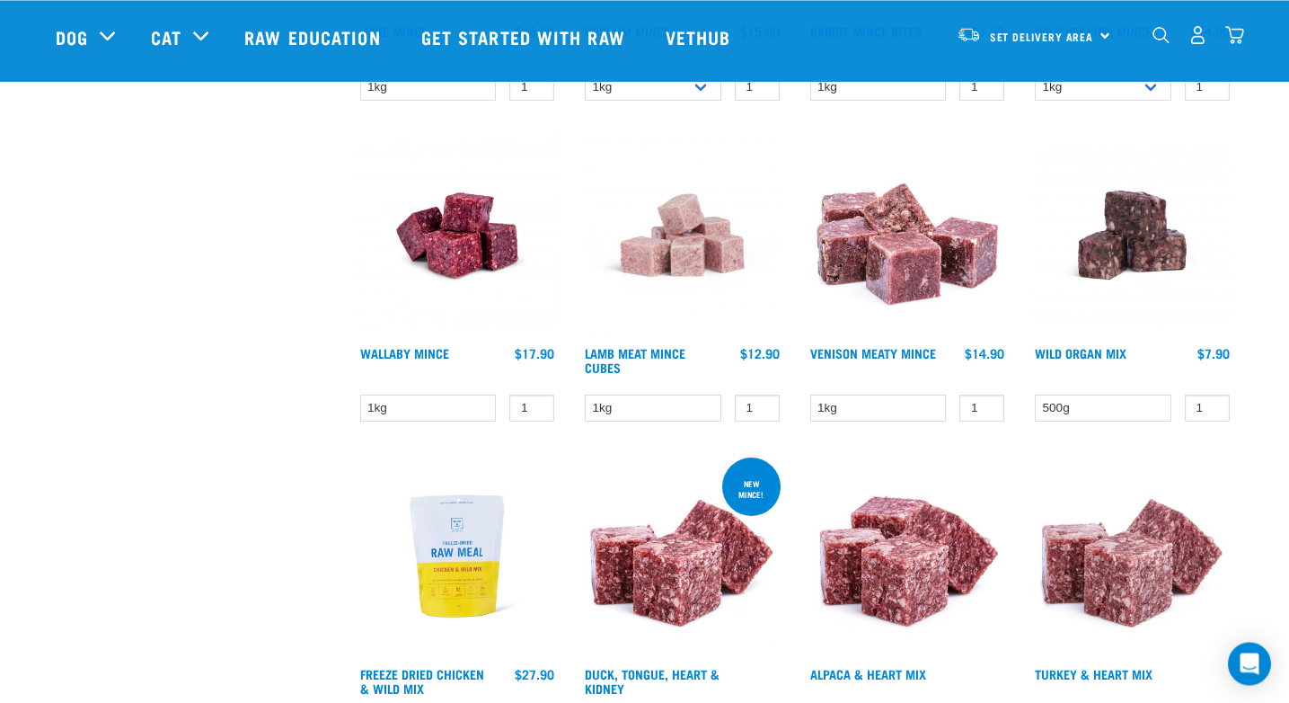
scroll to position [1660, 0]
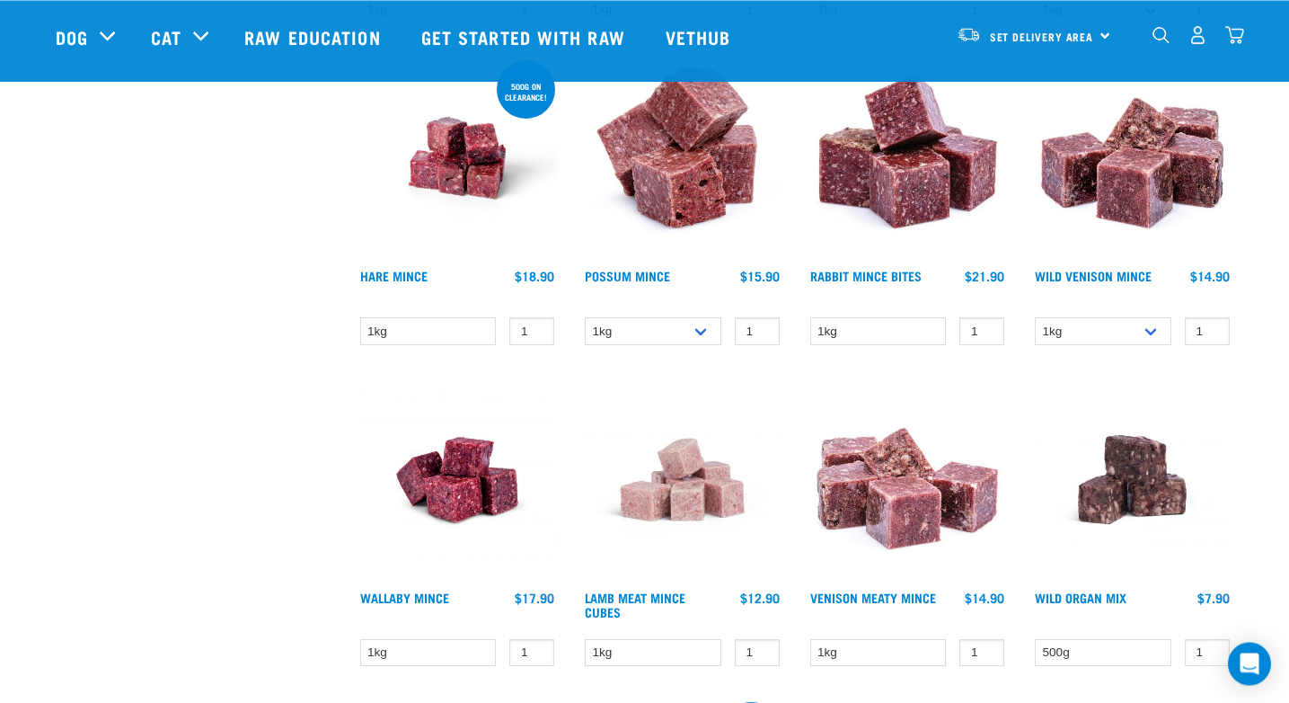
scroll to position [1415, 0]
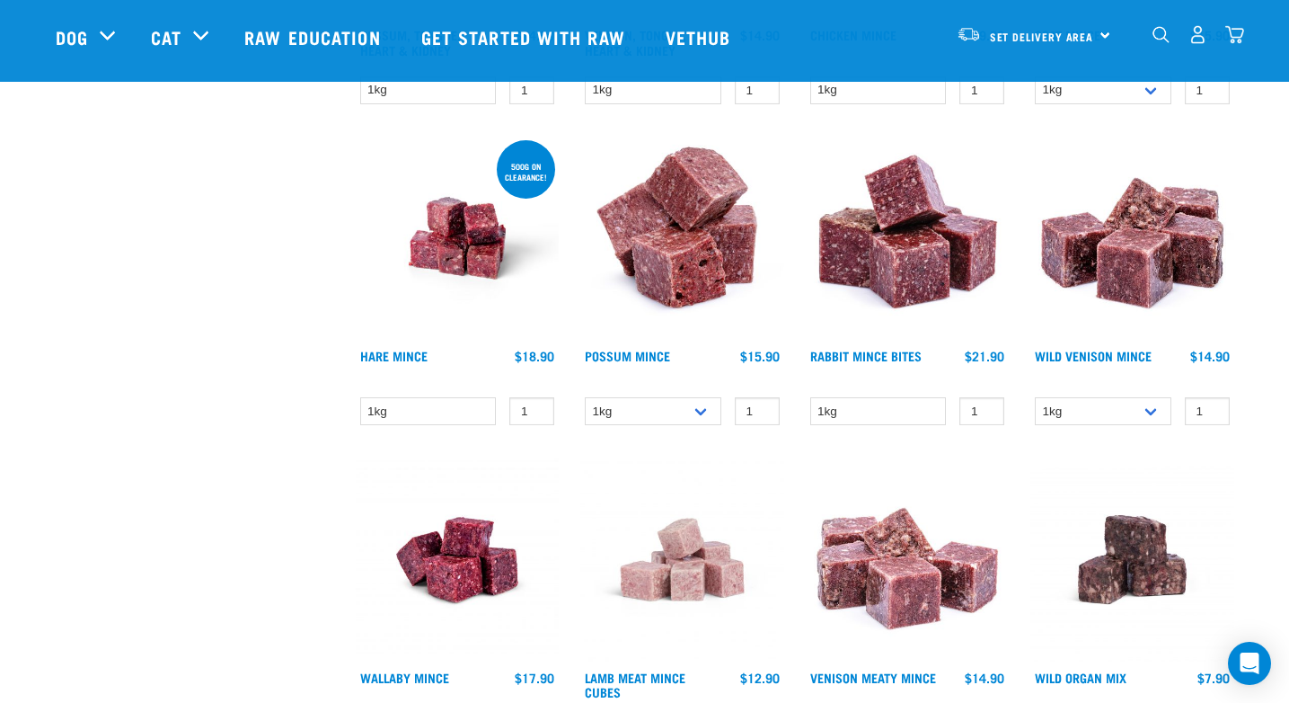
click at [1129, 539] on img at bounding box center [1133, 559] width 204 height 204
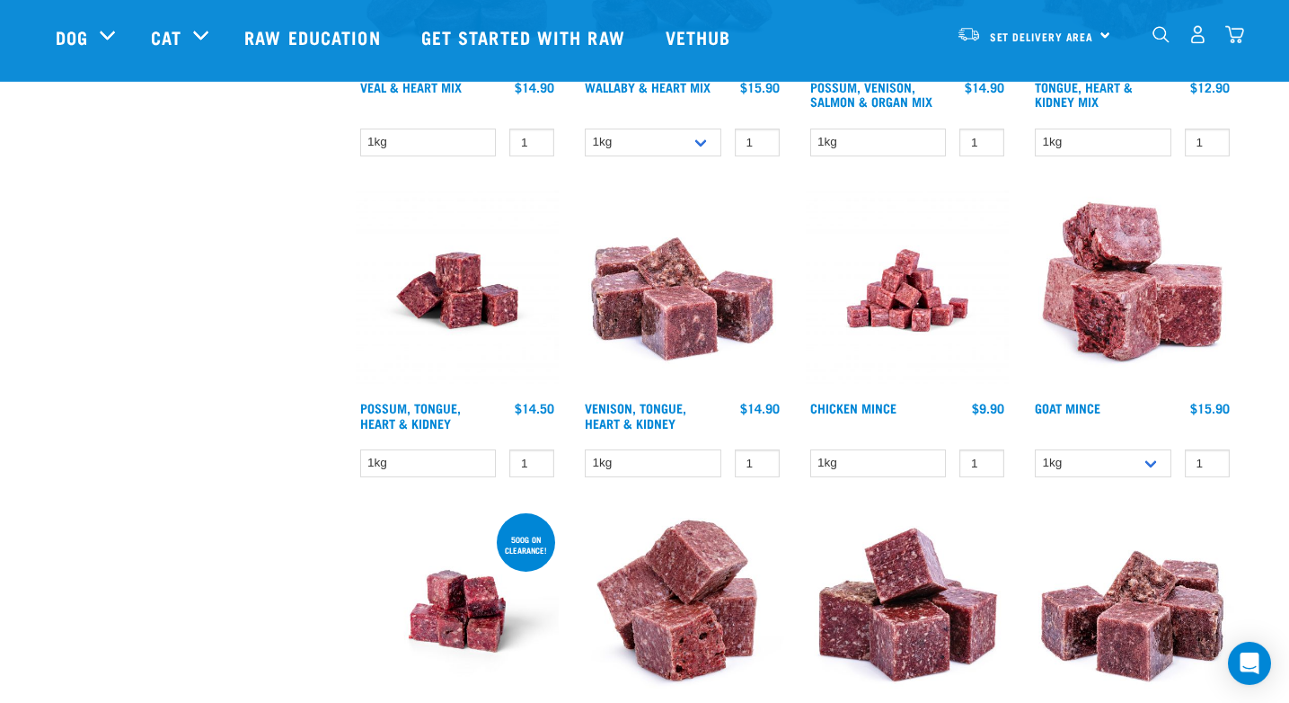
scroll to position [1171, 0]
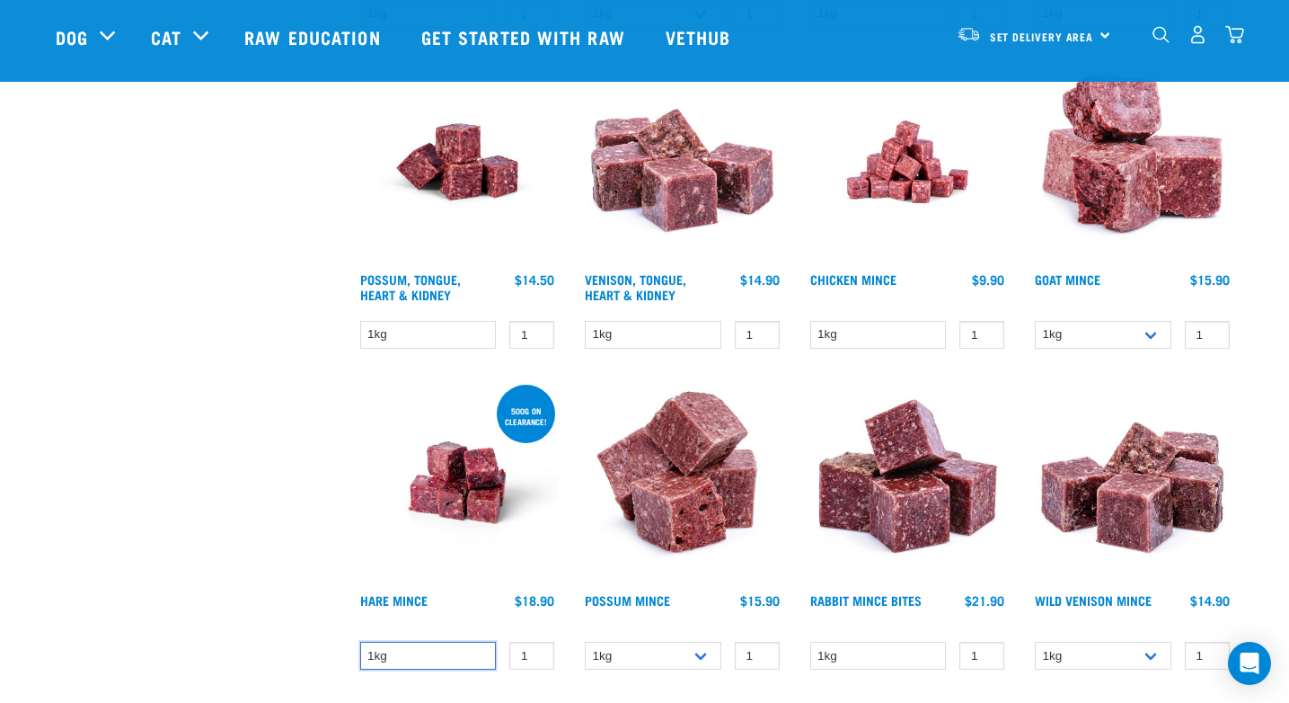
click at [360, 642] on select "1kg" at bounding box center [428, 656] width 137 height 28
click at [431, 651] on select "1kg" at bounding box center [428, 656] width 137 height 28
click at [472, 486] on img at bounding box center [458, 483] width 204 height 204
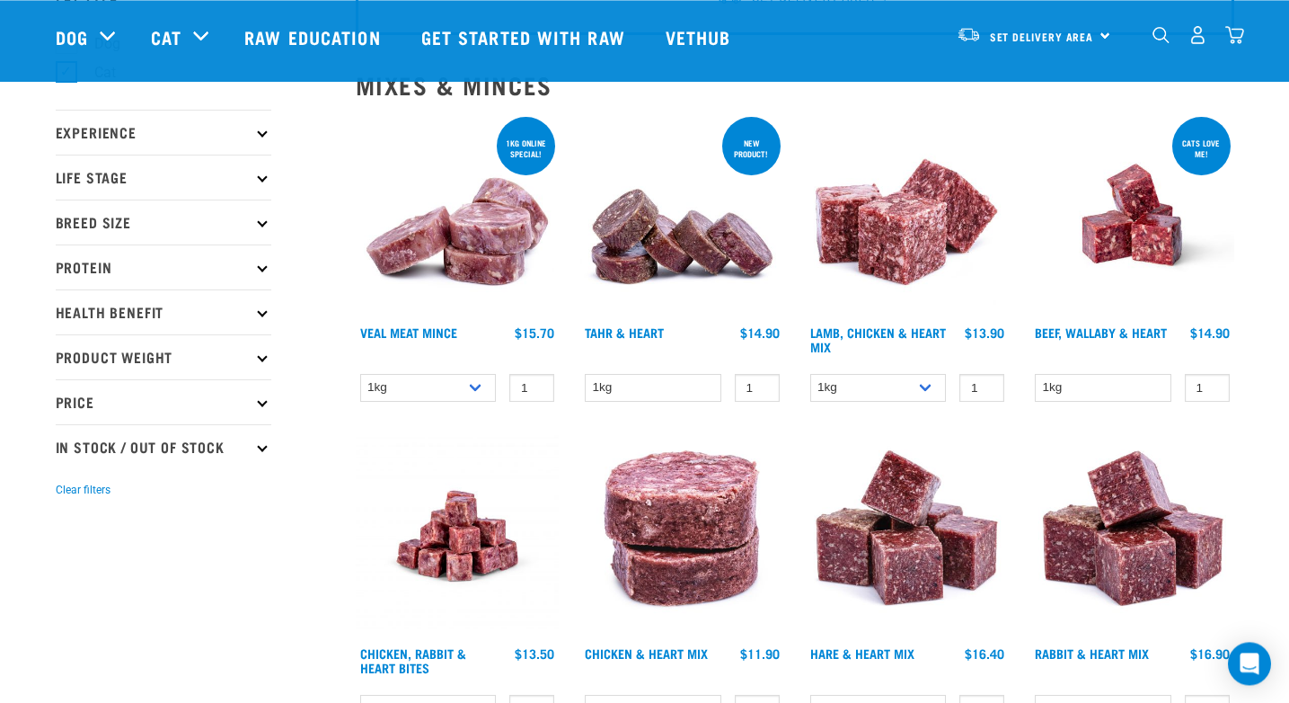
scroll to position [244, 0]
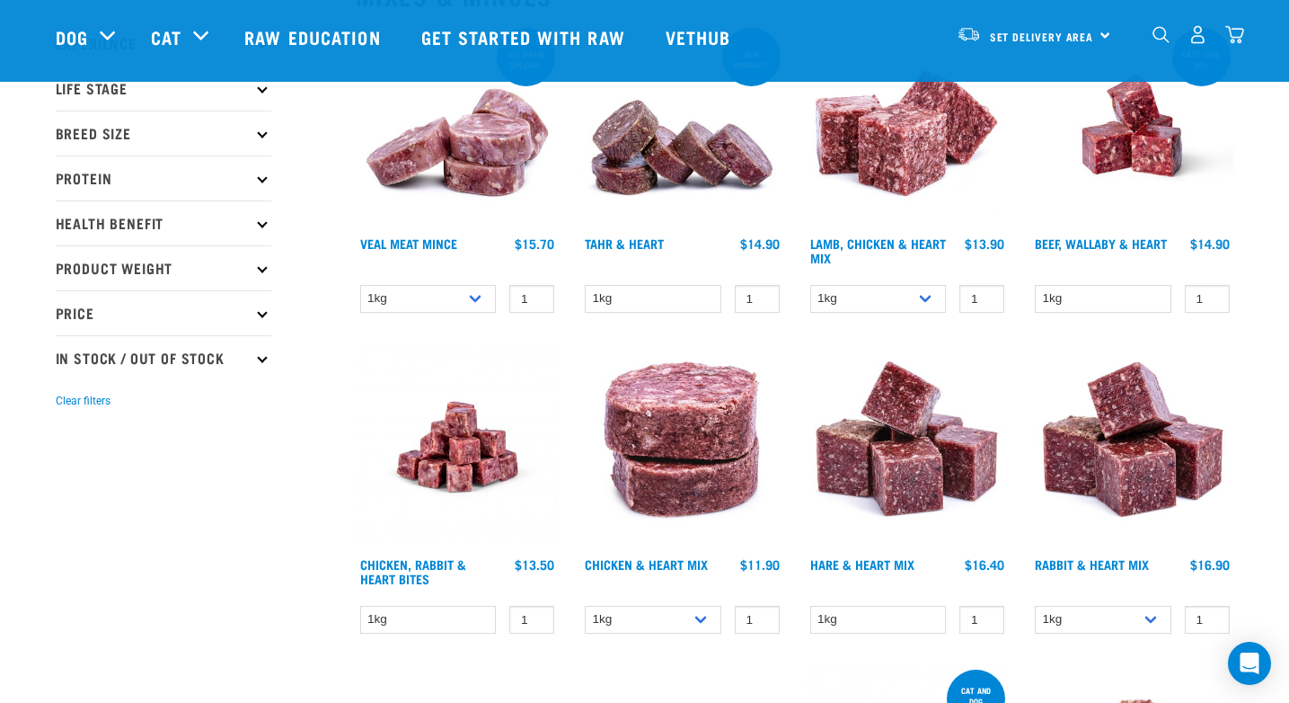
click at [1087, 458] on img at bounding box center [1133, 447] width 204 height 204
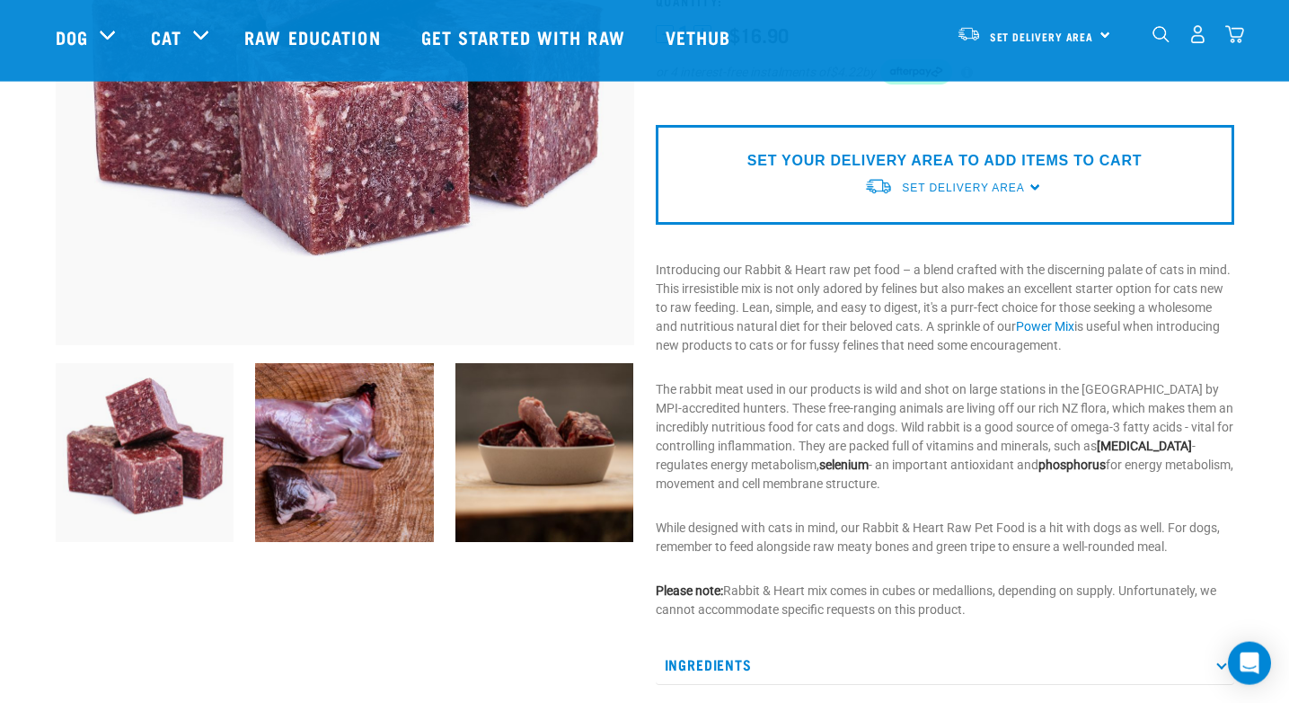
scroll to position [489, 0]
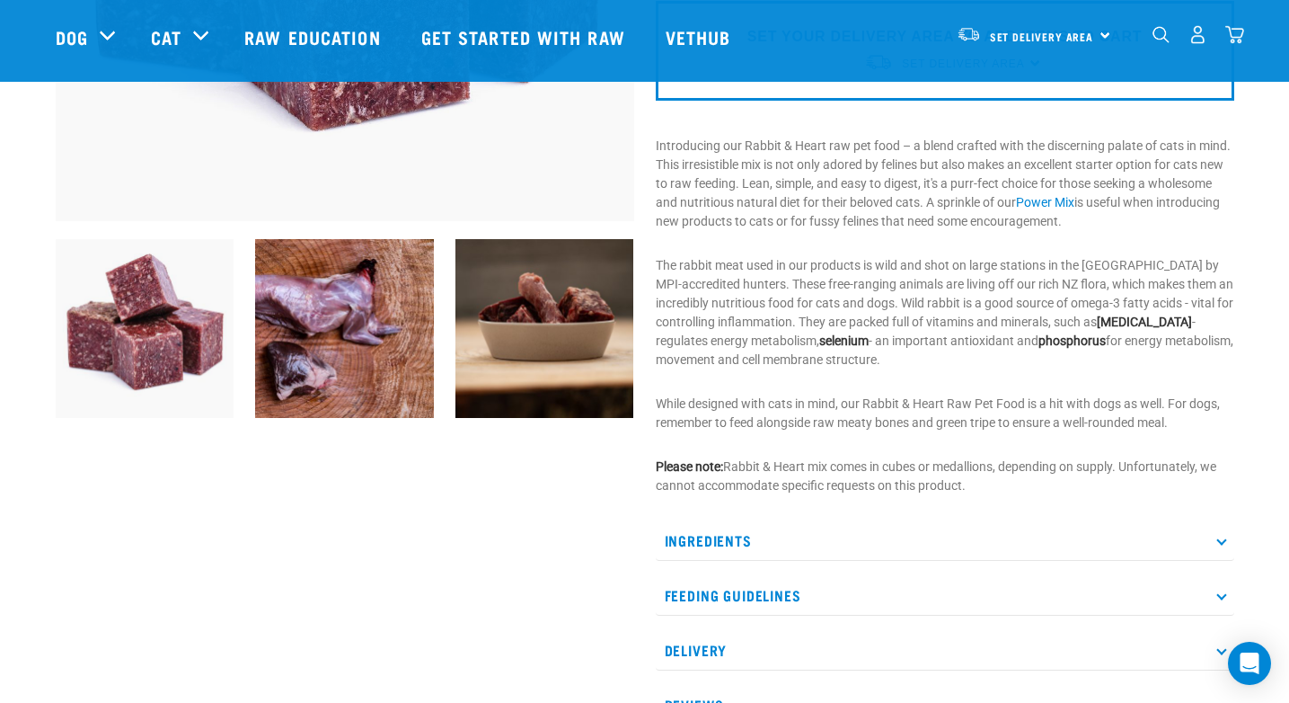
drag, startPoint x: 812, startPoint y: 530, endPoint x: 794, endPoint y: 510, distance: 26.7
click at [795, 511] on div "Rabbit & Heart Mix ☆ ☆ ☆ ☆ ☆ See Reviews" at bounding box center [945, 184] width 600 height 1132
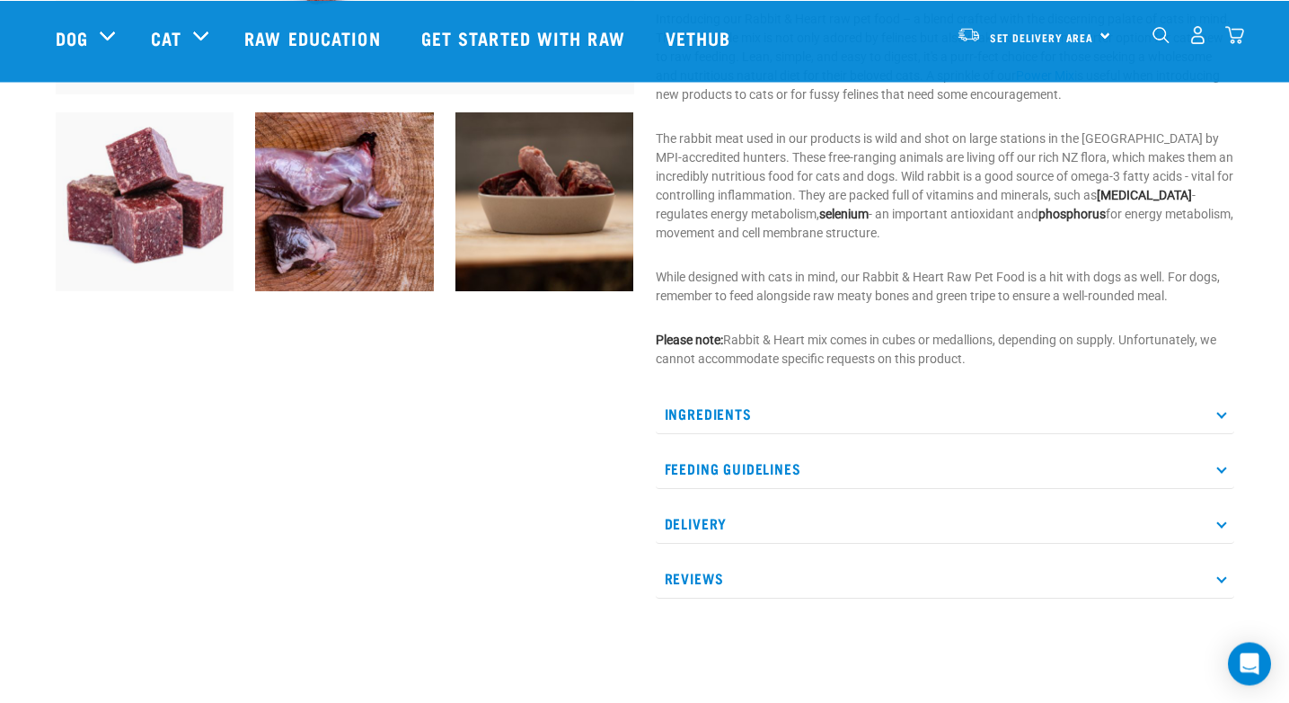
scroll to position [733, 0]
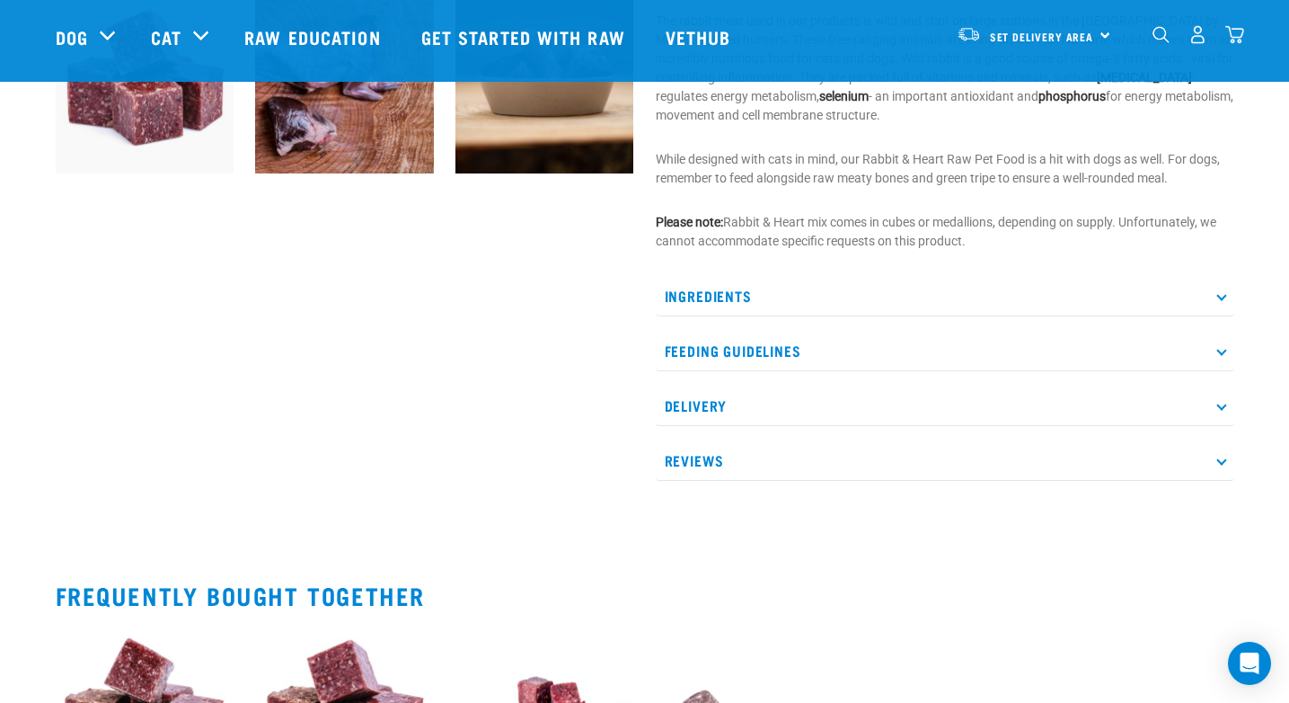
click at [776, 333] on p "Feeding Guidelines" at bounding box center [945, 351] width 579 height 40
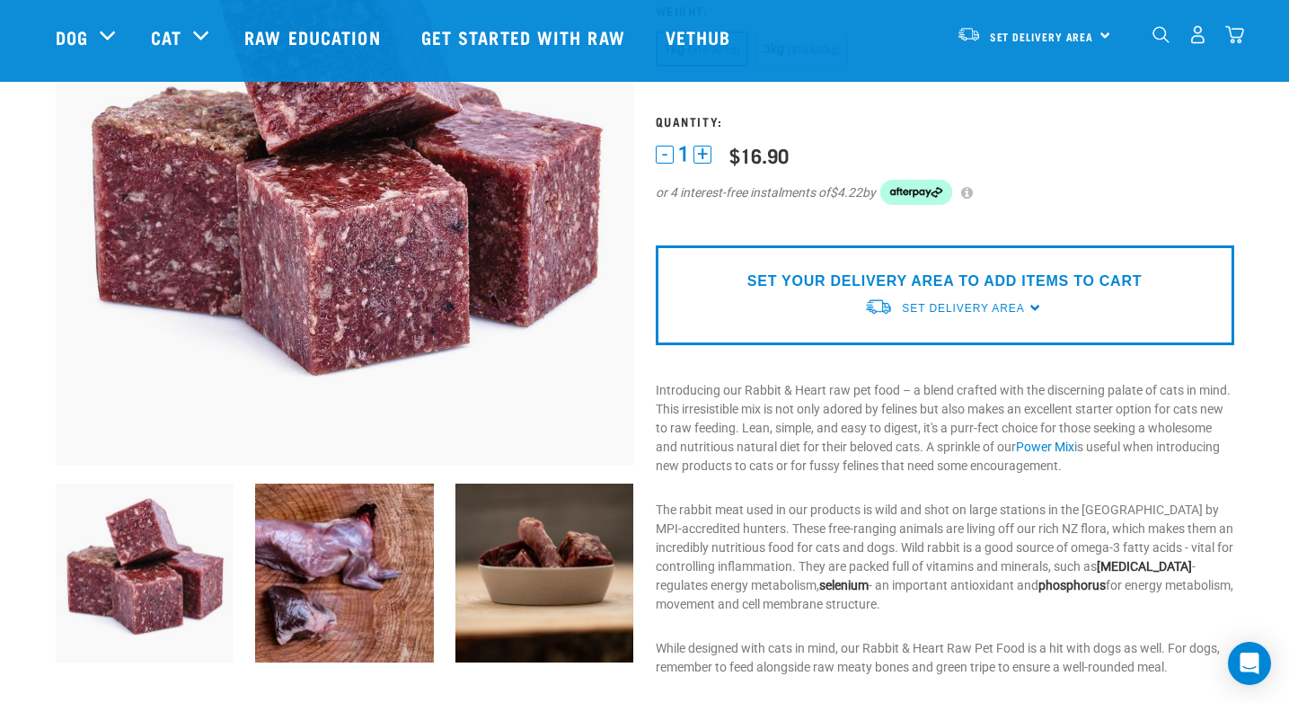
scroll to position [0, 0]
